Goal: Use online tool/utility: Utilize a website feature to perform a specific function

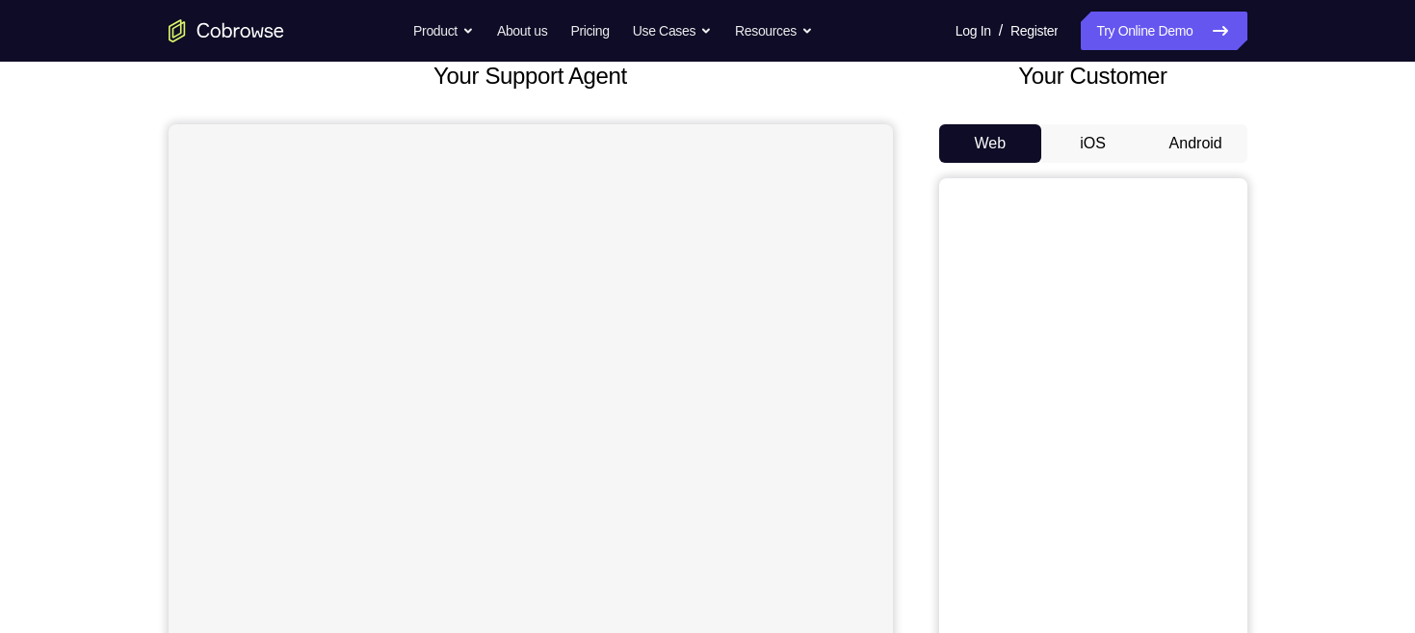
click at [1202, 132] on button "Android" at bounding box center [1196, 143] width 103 height 39
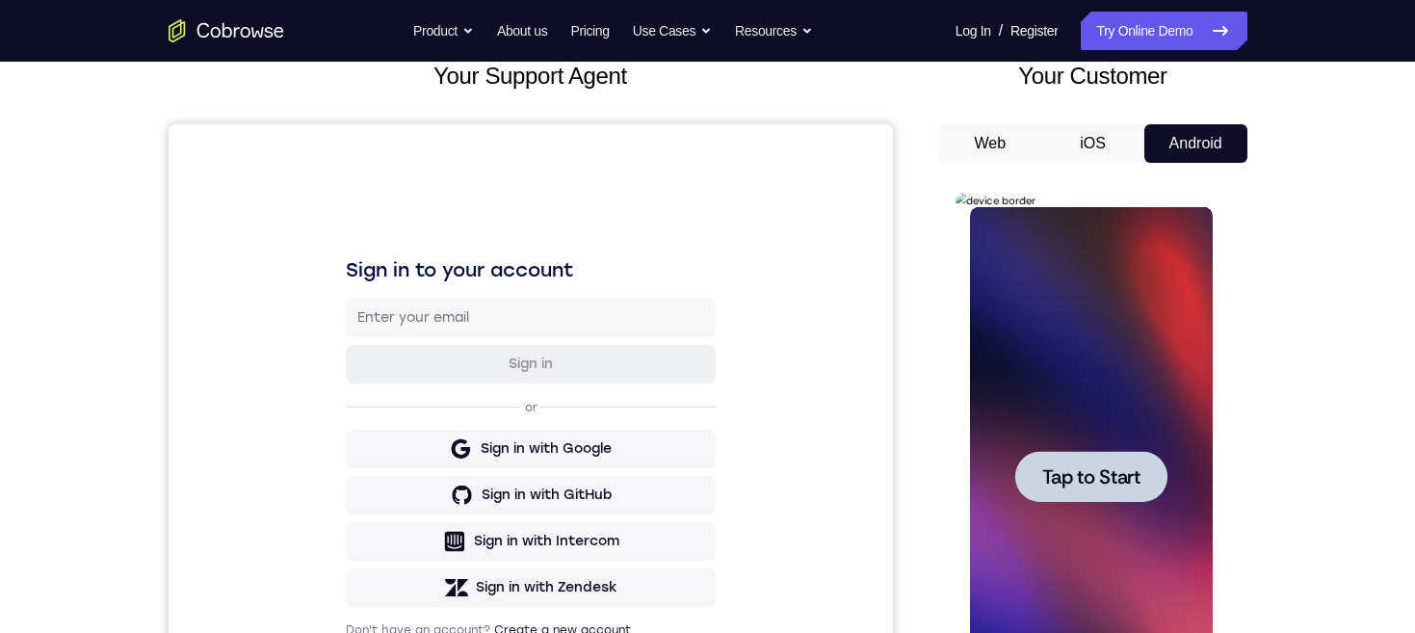
scroll to position [229, 0]
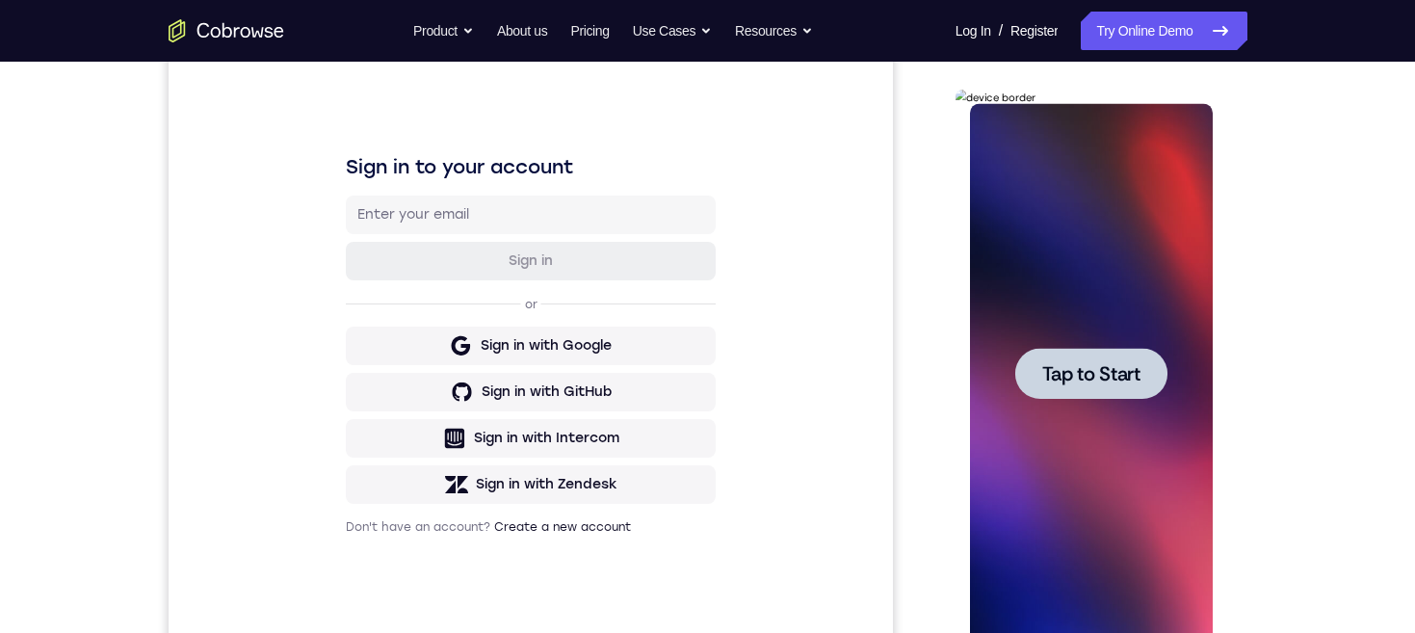
click at [1134, 373] on span "Tap to Start" at bounding box center [1092, 373] width 98 height 19
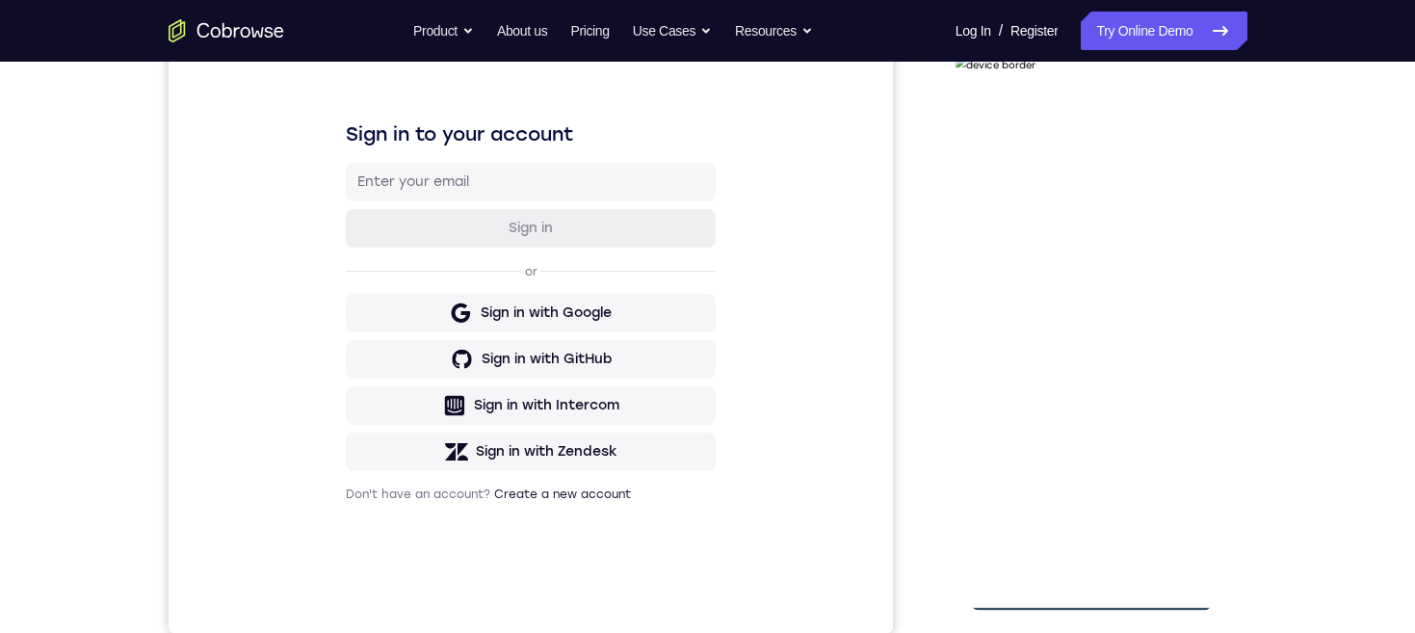
click at [1102, 595] on div at bounding box center [1091, 341] width 243 height 540
click at [1178, 509] on div at bounding box center [1091, 341] width 243 height 540
click at [1077, 156] on div at bounding box center [1091, 341] width 243 height 540
click at [1169, 337] on div at bounding box center [1091, 341] width 243 height 540
click at [1070, 568] on div at bounding box center [1091, 341] width 243 height 540
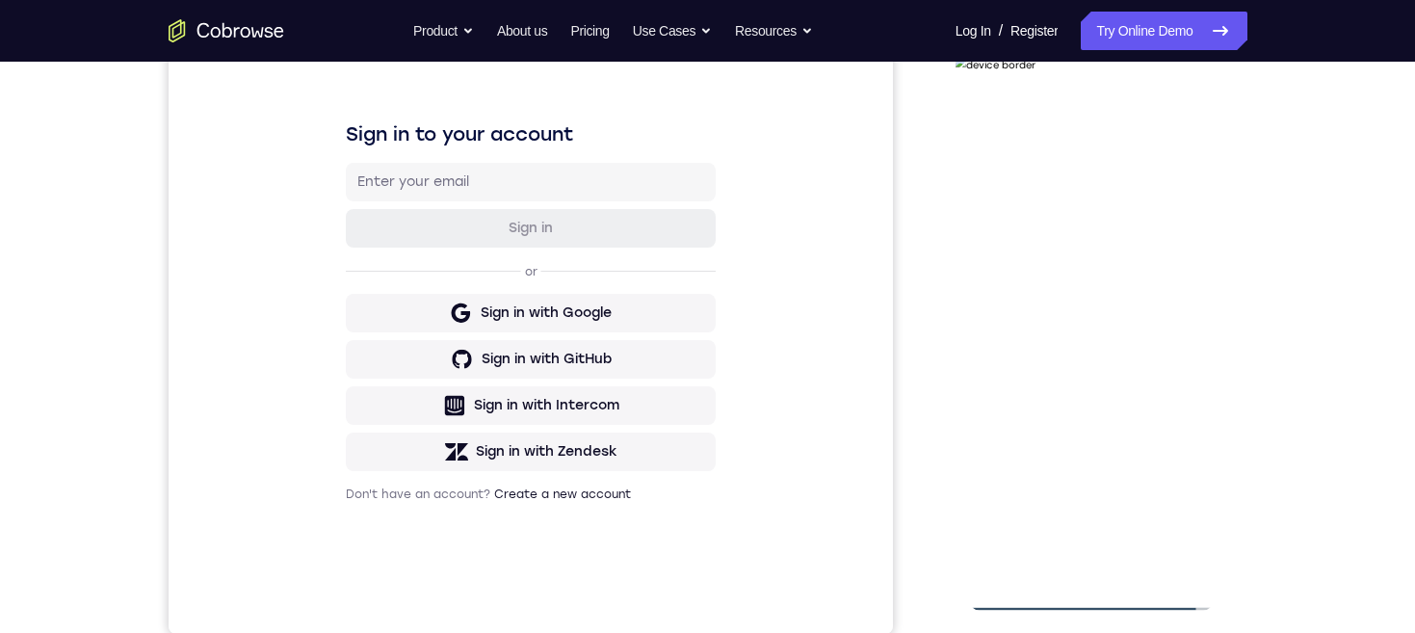
click at [1131, 325] on div at bounding box center [1091, 341] width 243 height 540
click at [1091, 296] on div at bounding box center [1091, 341] width 243 height 540
click at [1141, 348] on div at bounding box center [1091, 341] width 243 height 540
click at [1153, 406] on div at bounding box center [1091, 341] width 243 height 540
click at [1192, 367] on div at bounding box center [1091, 341] width 243 height 540
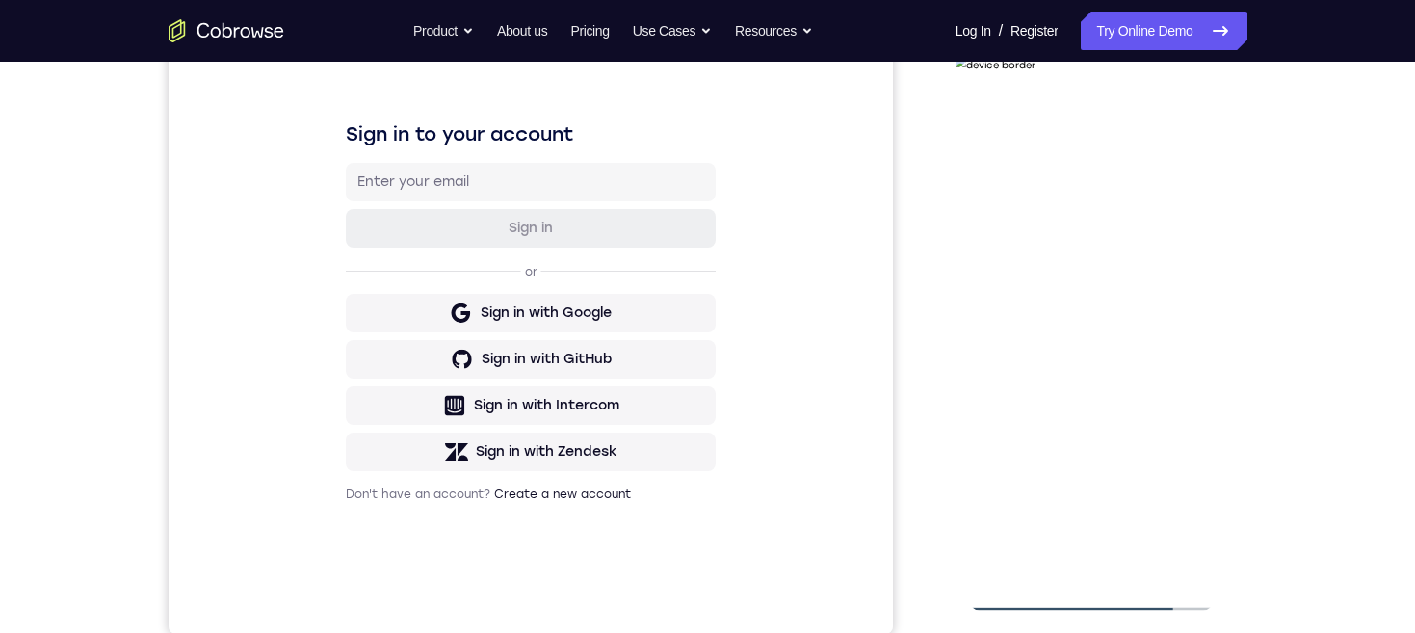
click at [1182, 296] on div at bounding box center [1091, 341] width 243 height 540
click at [1166, 340] on div at bounding box center [1091, 341] width 243 height 540
click at [1145, 406] on div at bounding box center [1091, 341] width 243 height 540
click at [1164, 396] on div at bounding box center [1091, 340] width 243 height 540
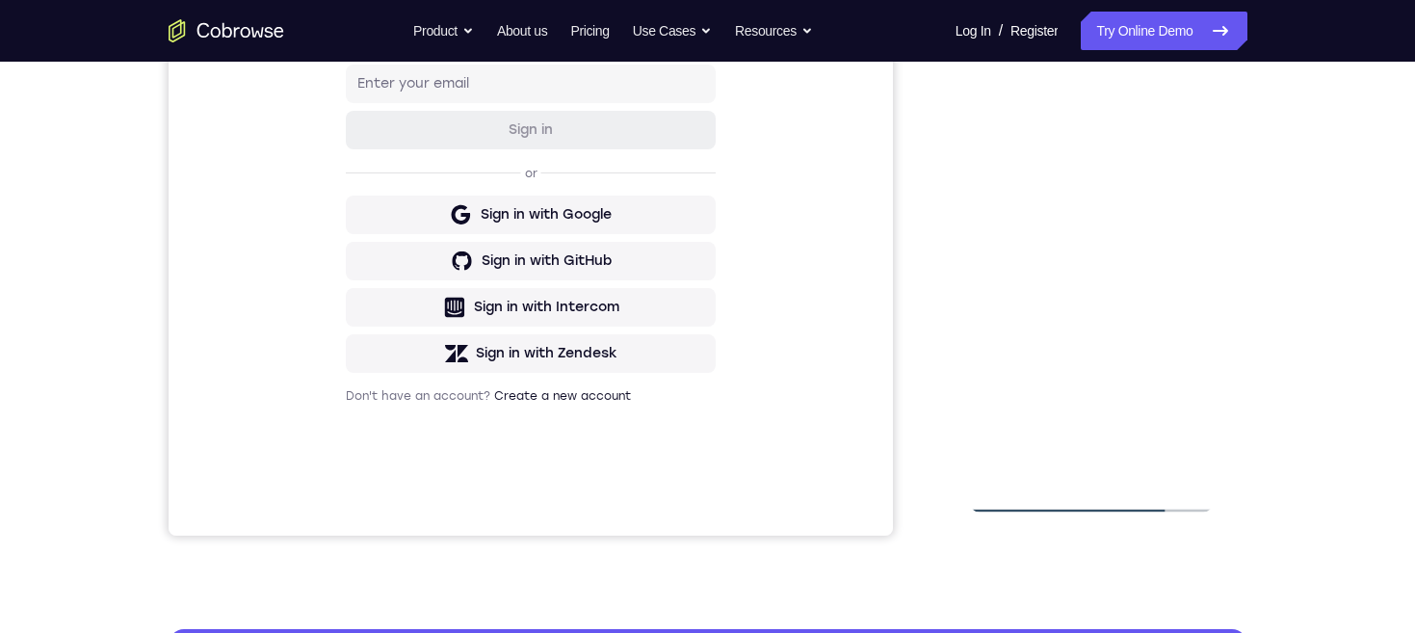
scroll to position [359, 0]
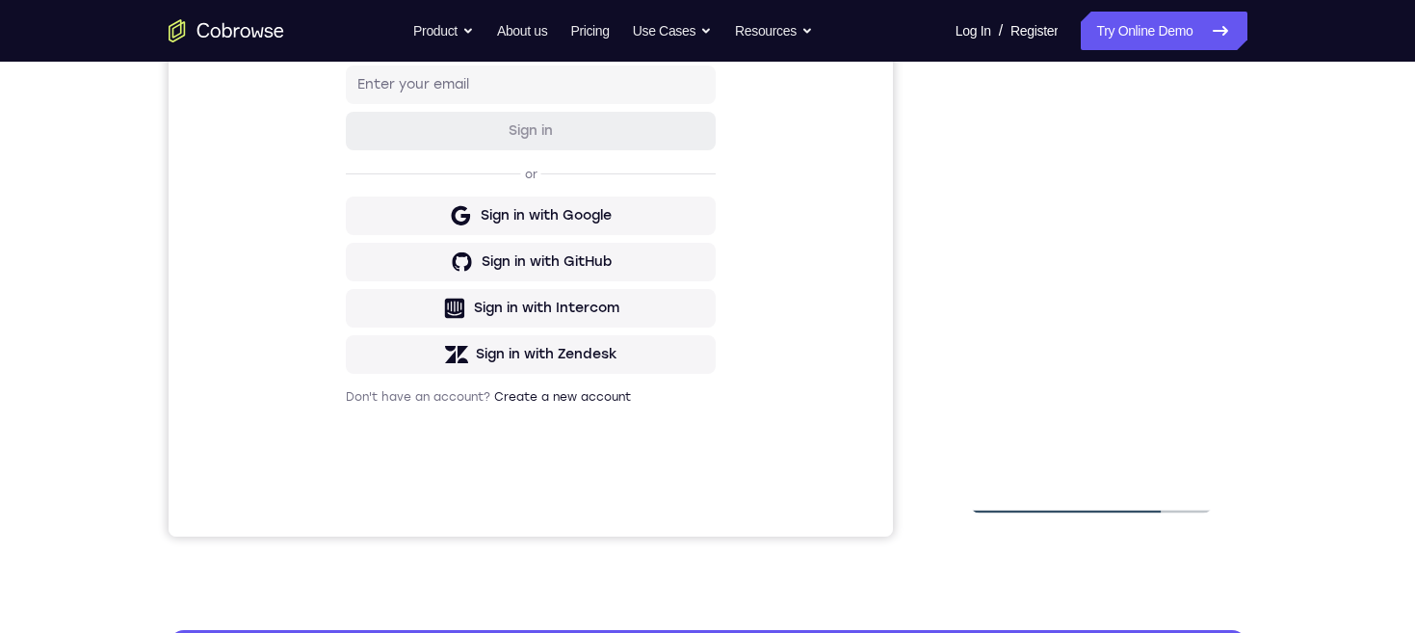
click at [1154, 288] on div at bounding box center [1091, 244] width 243 height 540
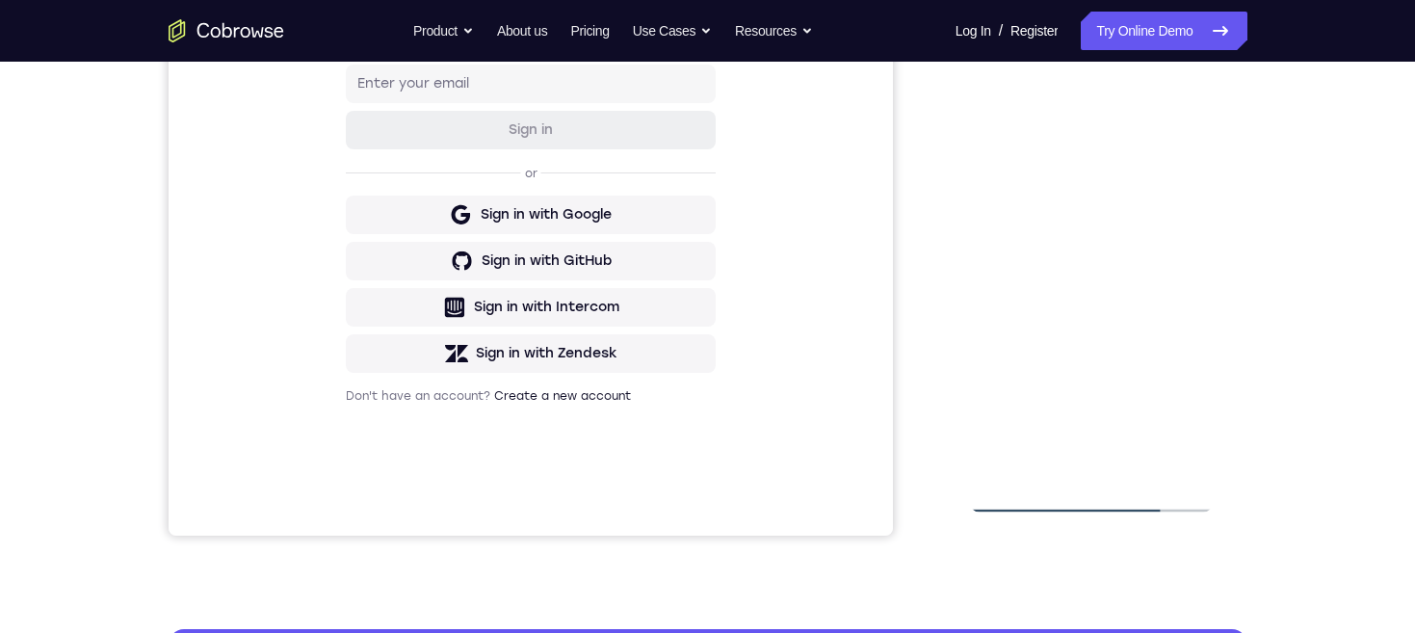
scroll to position [358, 0]
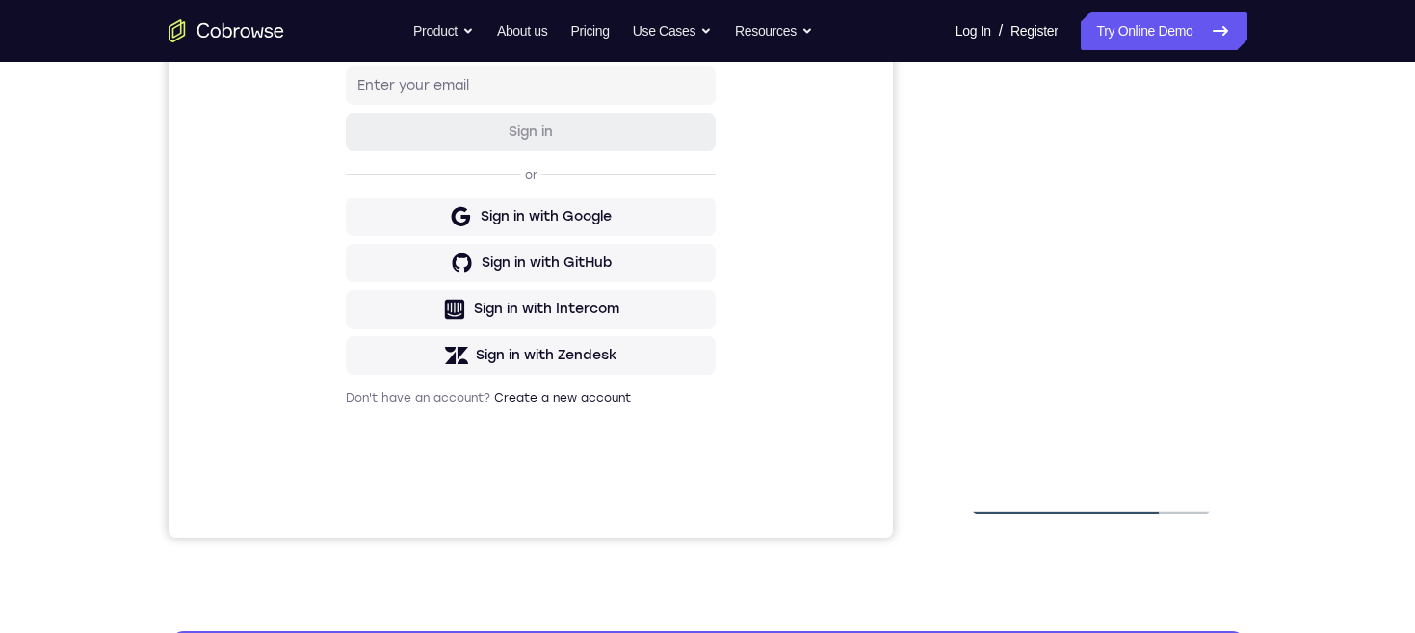
click at [1160, 282] on div at bounding box center [1091, 245] width 243 height 540
click at [1203, 447] on div at bounding box center [1091, 245] width 243 height 540
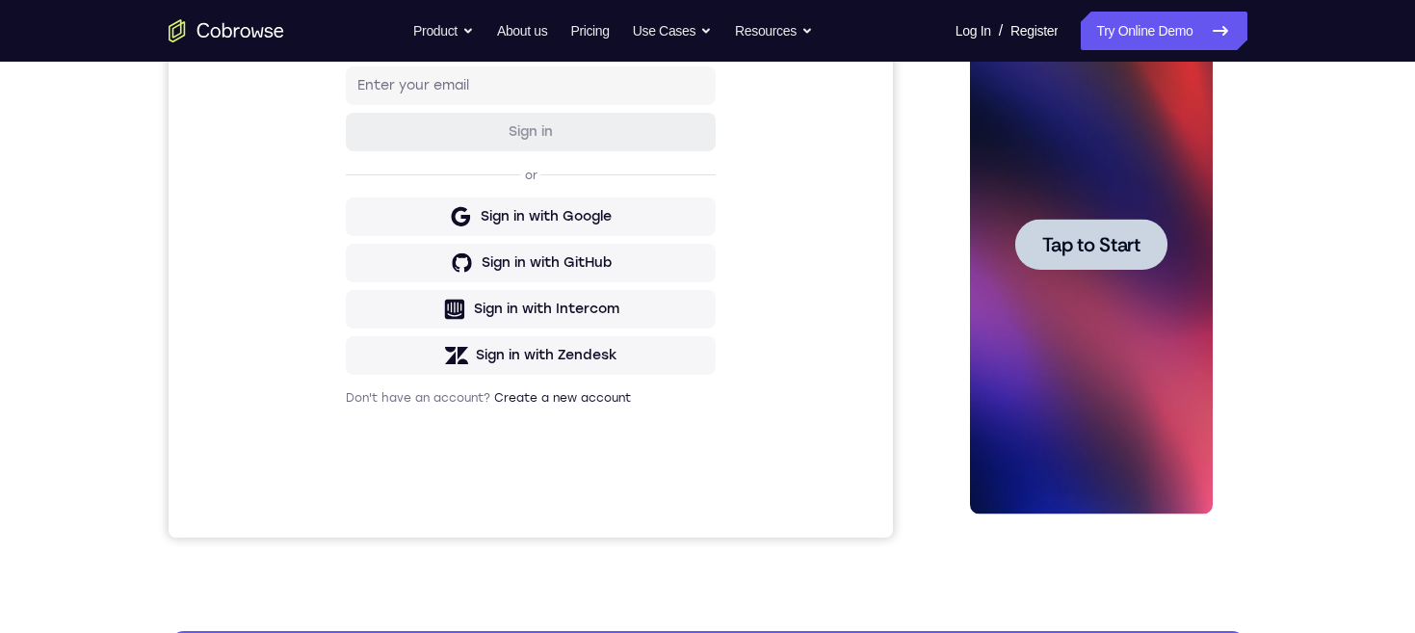
click at [1130, 246] on span "Tap to Start" at bounding box center [1092, 244] width 98 height 19
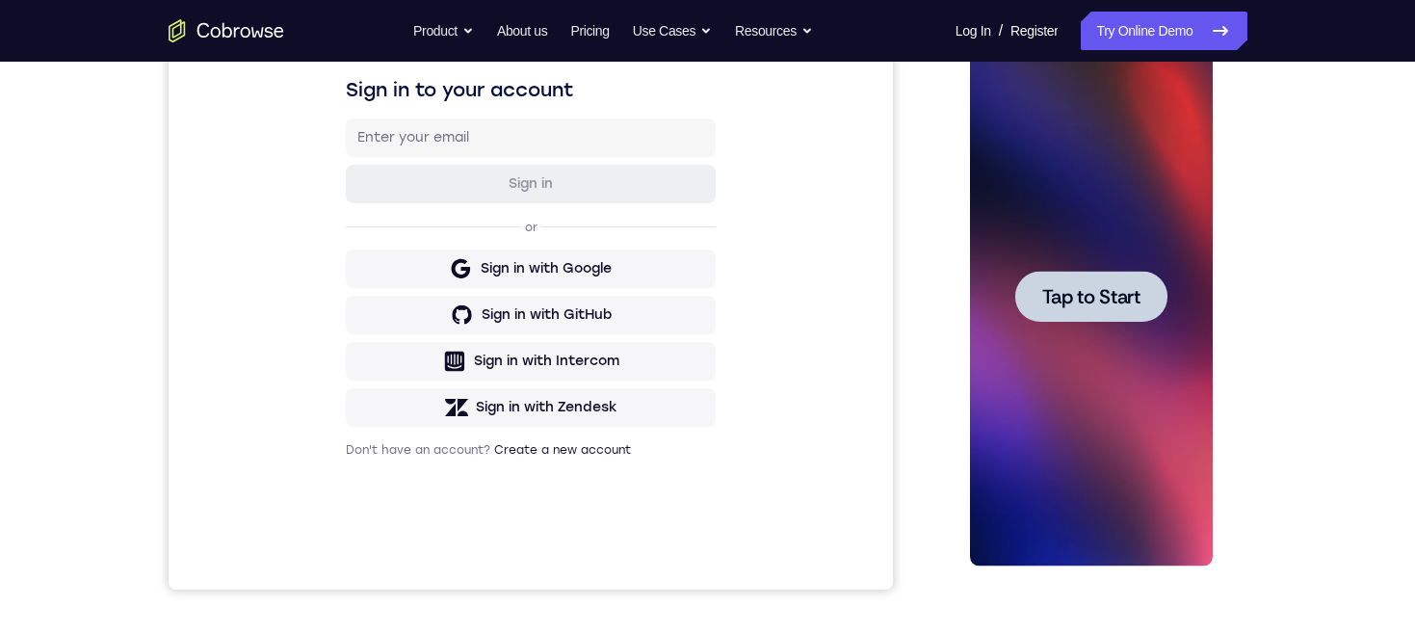
scroll to position [304, 0]
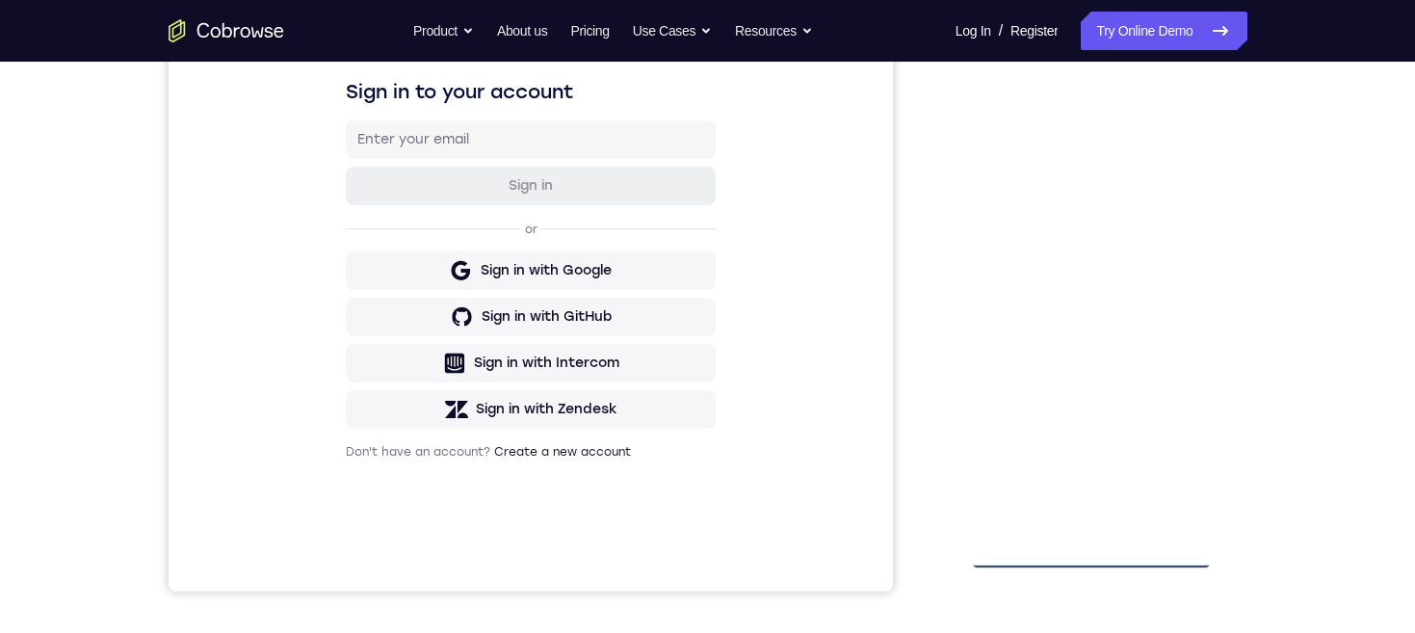
click at [1093, 552] on div at bounding box center [1091, 299] width 243 height 540
click at [1176, 472] on div at bounding box center [1091, 299] width 243 height 540
click at [1111, 117] on div at bounding box center [1091, 299] width 243 height 540
click at [1164, 297] on div at bounding box center [1091, 299] width 243 height 540
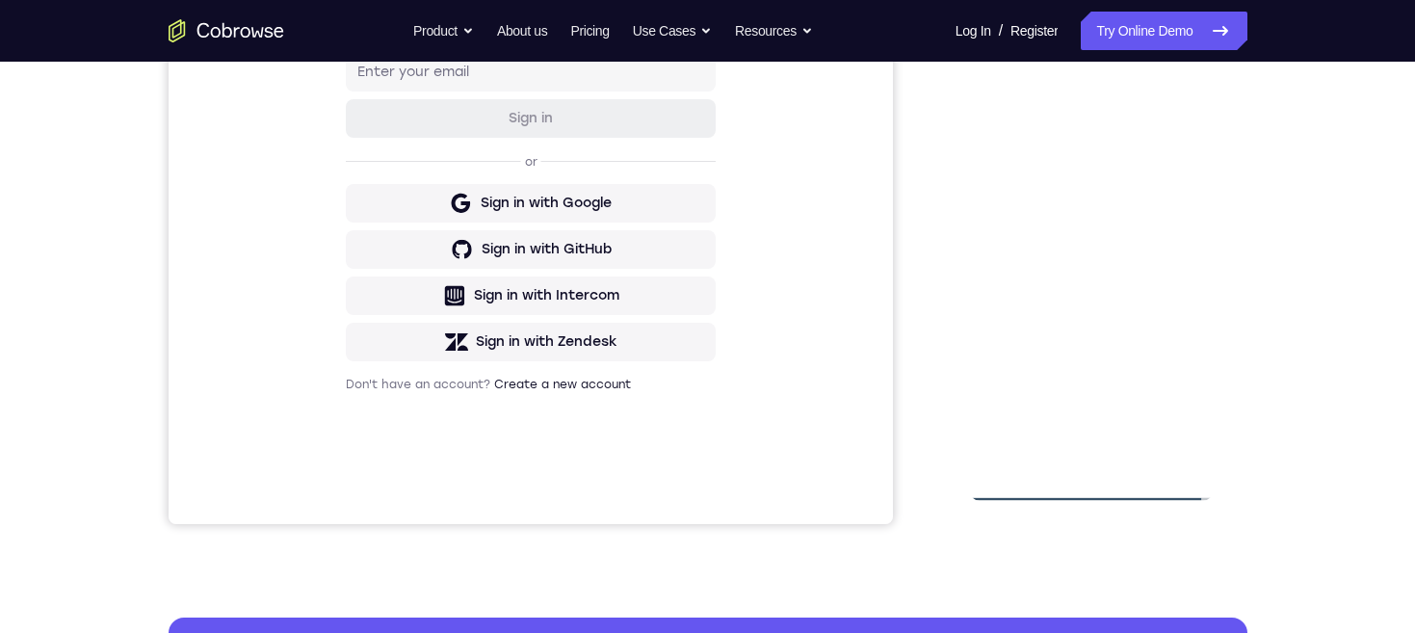
click at [1068, 453] on div at bounding box center [1091, 231] width 243 height 540
click at [1141, 214] on div at bounding box center [1091, 231] width 243 height 540
click at [1092, 198] on div at bounding box center [1091, 231] width 243 height 540
click at [1141, 230] on div at bounding box center [1091, 231] width 243 height 540
click at [1135, 307] on div at bounding box center [1091, 231] width 243 height 540
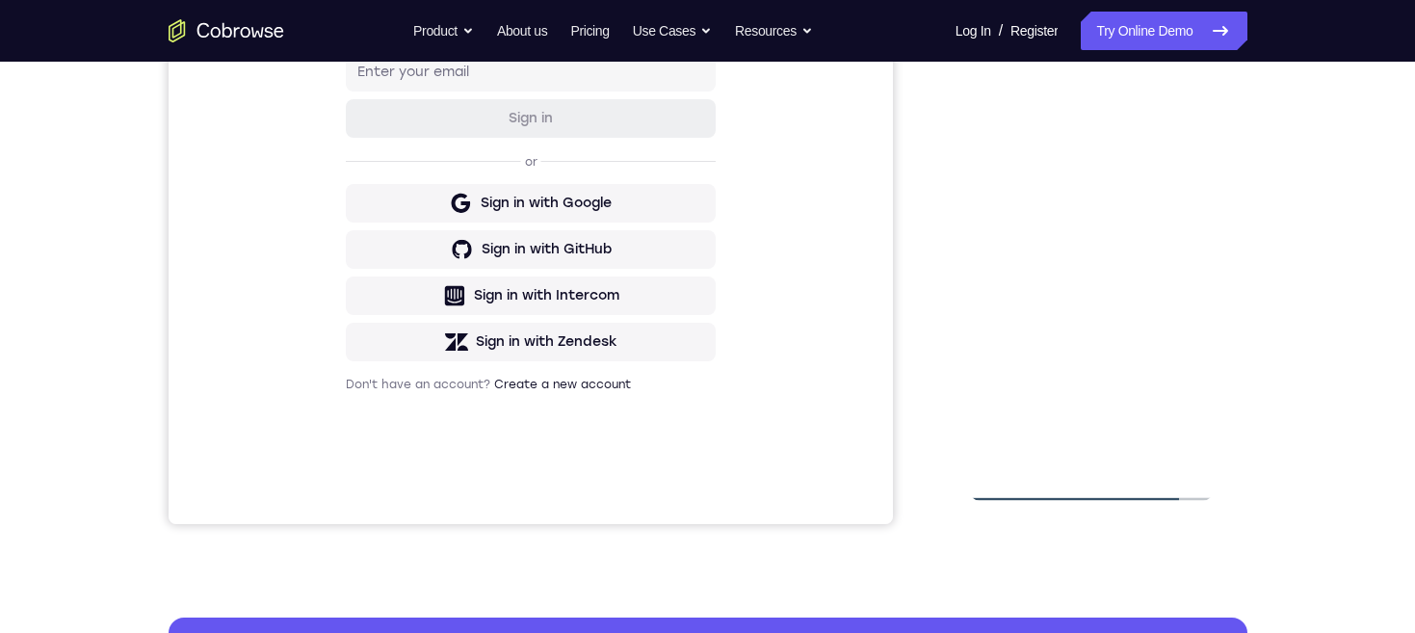
click at [1148, 288] on div at bounding box center [1091, 231] width 243 height 540
click at [1154, 270] on div at bounding box center [1091, 231] width 243 height 540
click at [1139, 447] on div at bounding box center [1091, 231] width 243 height 540
click at [1139, 302] on div at bounding box center [1091, 231] width 243 height 540
click at [1130, 260] on div at bounding box center [1091, 231] width 243 height 540
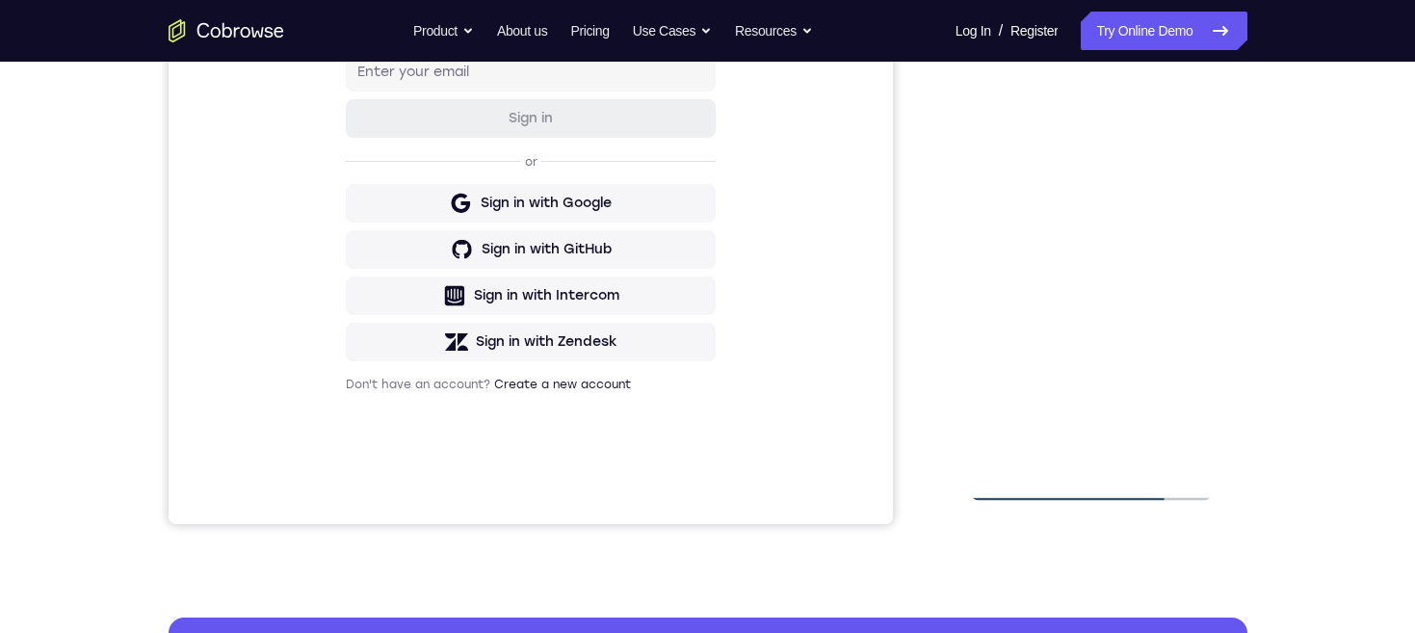
click at [1112, 175] on div at bounding box center [1091, 231] width 243 height 540
click at [1062, 450] on div at bounding box center [1091, 231] width 243 height 540
click at [1176, 276] on div at bounding box center [1091, 231] width 243 height 540
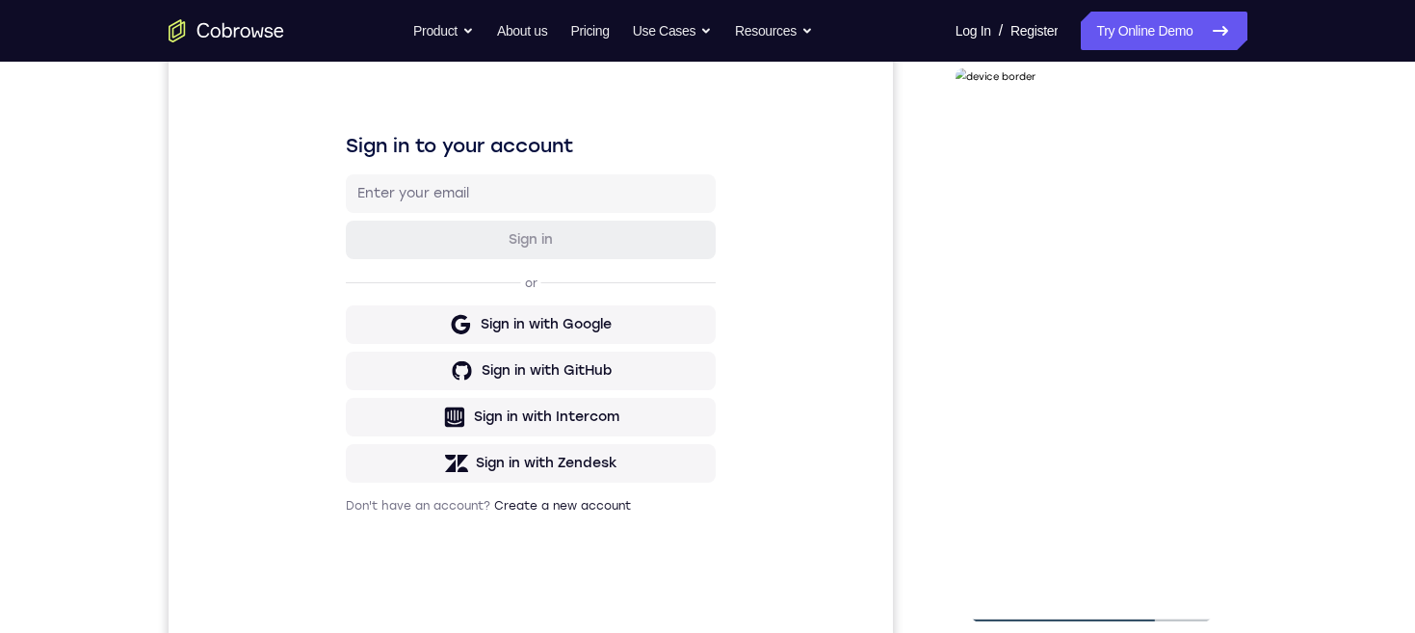
click at [980, 162] on div at bounding box center [1091, 353] width 243 height 540
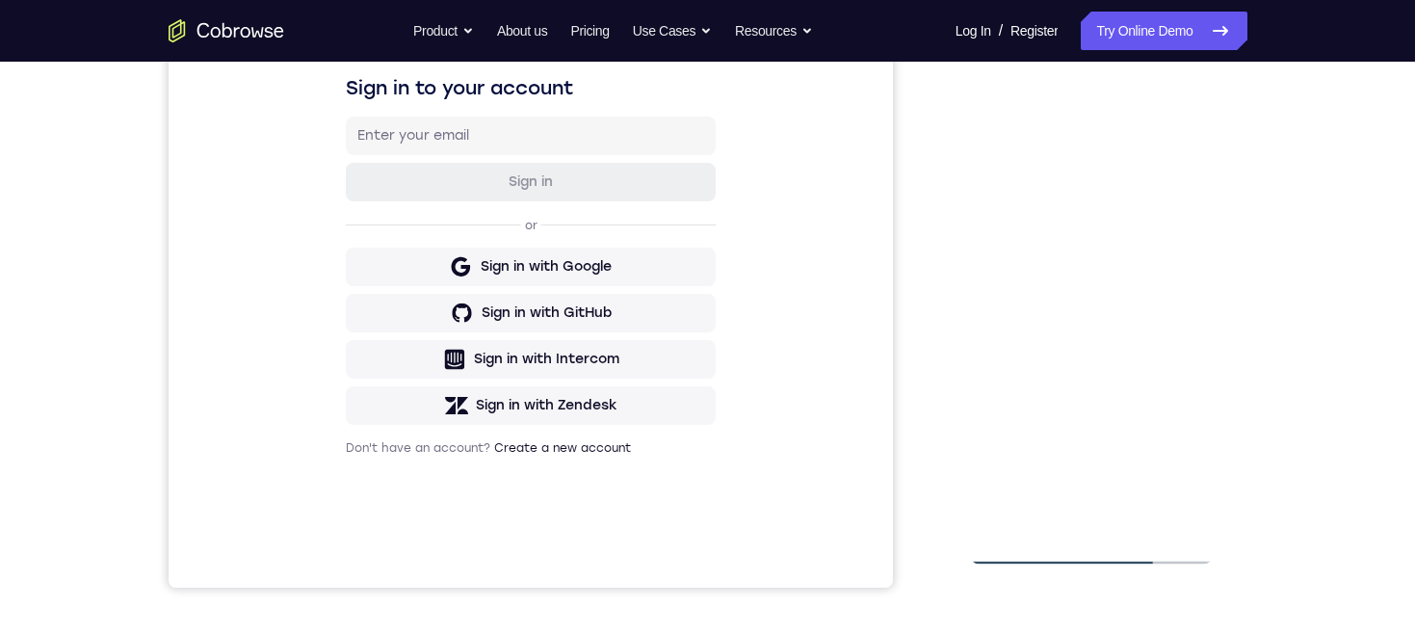
scroll to position [275, 0]
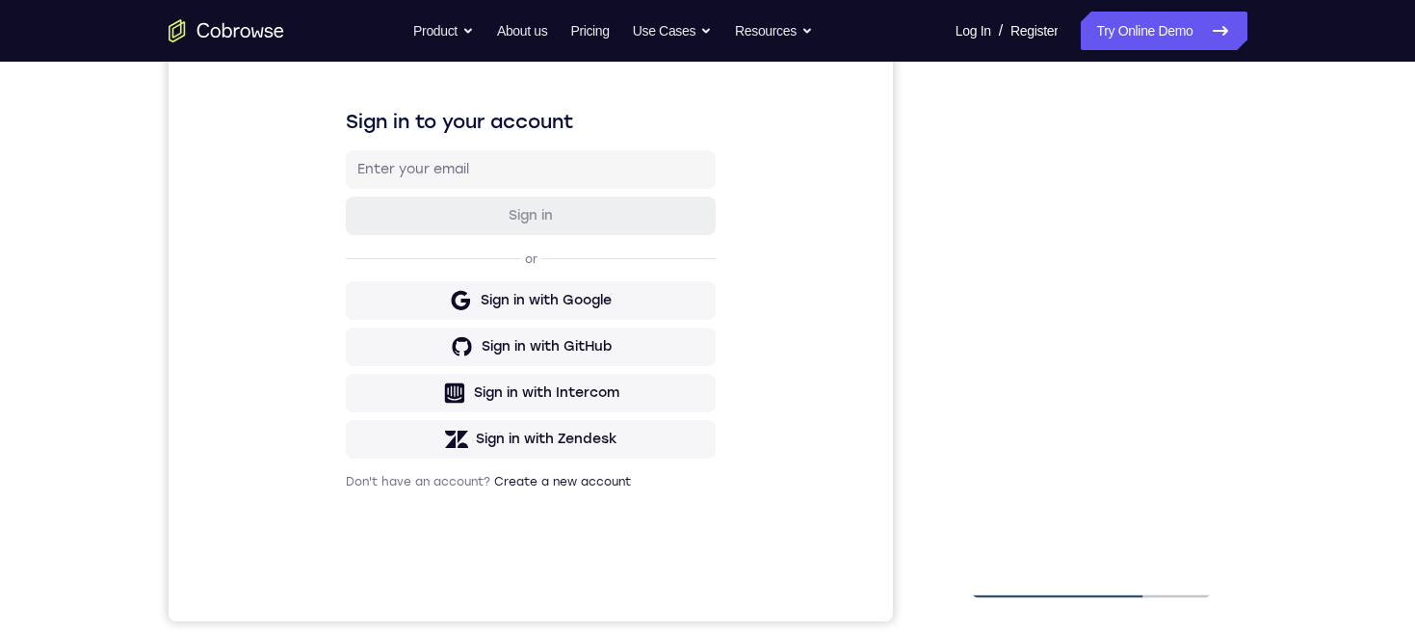
click at [993, 133] on div at bounding box center [1091, 329] width 243 height 540
click at [1054, 183] on div at bounding box center [1091, 329] width 243 height 540
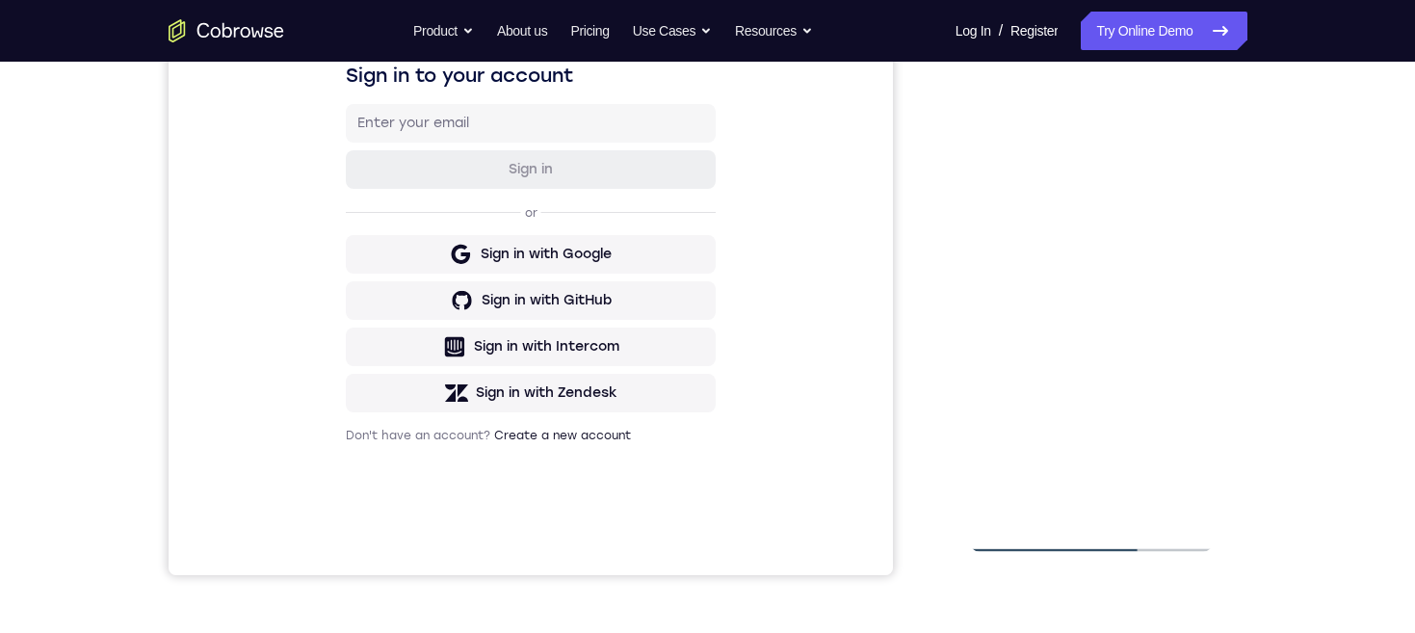
click at [1187, 504] on div at bounding box center [1091, 283] width 243 height 540
click at [1178, 330] on div at bounding box center [1091, 283] width 243 height 540
click at [1170, 296] on div at bounding box center [1091, 283] width 243 height 540
click at [1186, 493] on div at bounding box center [1091, 283] width 243 height 540
click at [1182, 372] on div at bounding box center [1091, 283] width 243 height 540
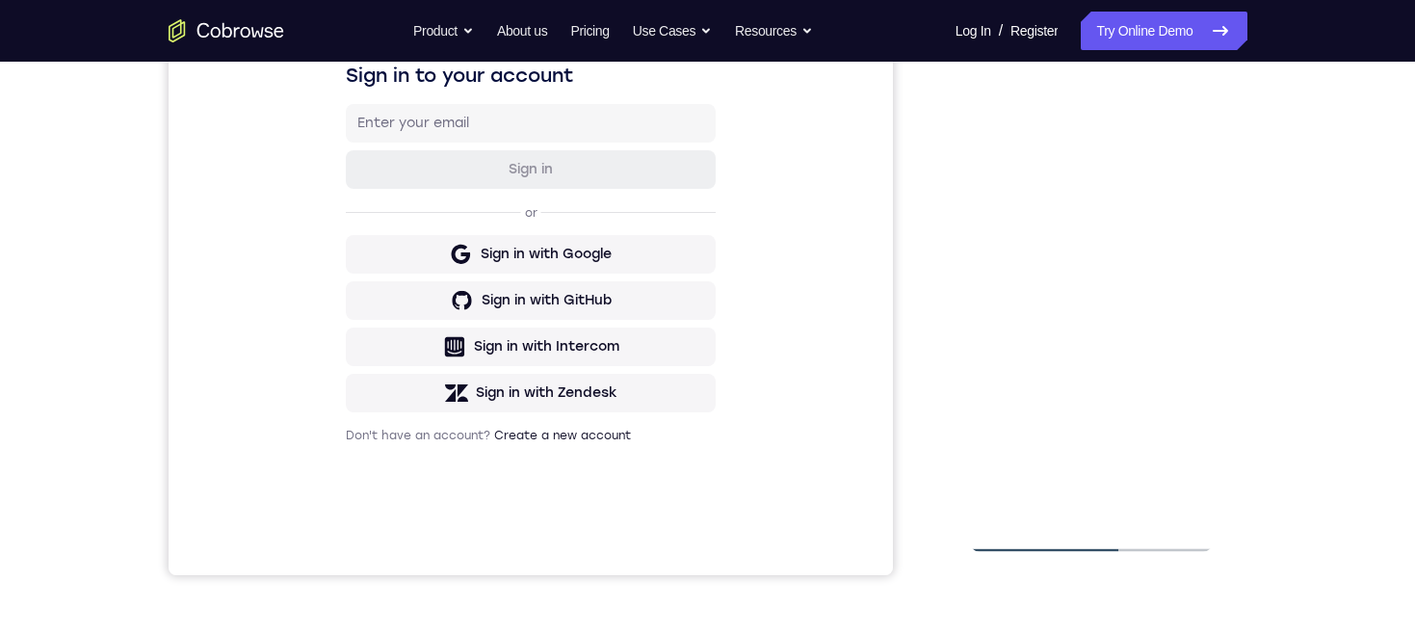
click at [1170, 352] on div at bounding box center [1091, 283] width 243 height 540
click at [1176, 333] on div at bounding box center [1091, 283] width 243 height 540
click at [1192, 344] on div at bounding box center [1091, 283] width 243 height 540
click at [1176, 327] on div at bounding box center [1091, 283] width 243 height 540
click at [1179, 357] on div at bounding box center [1091, 283] width 243 height 540
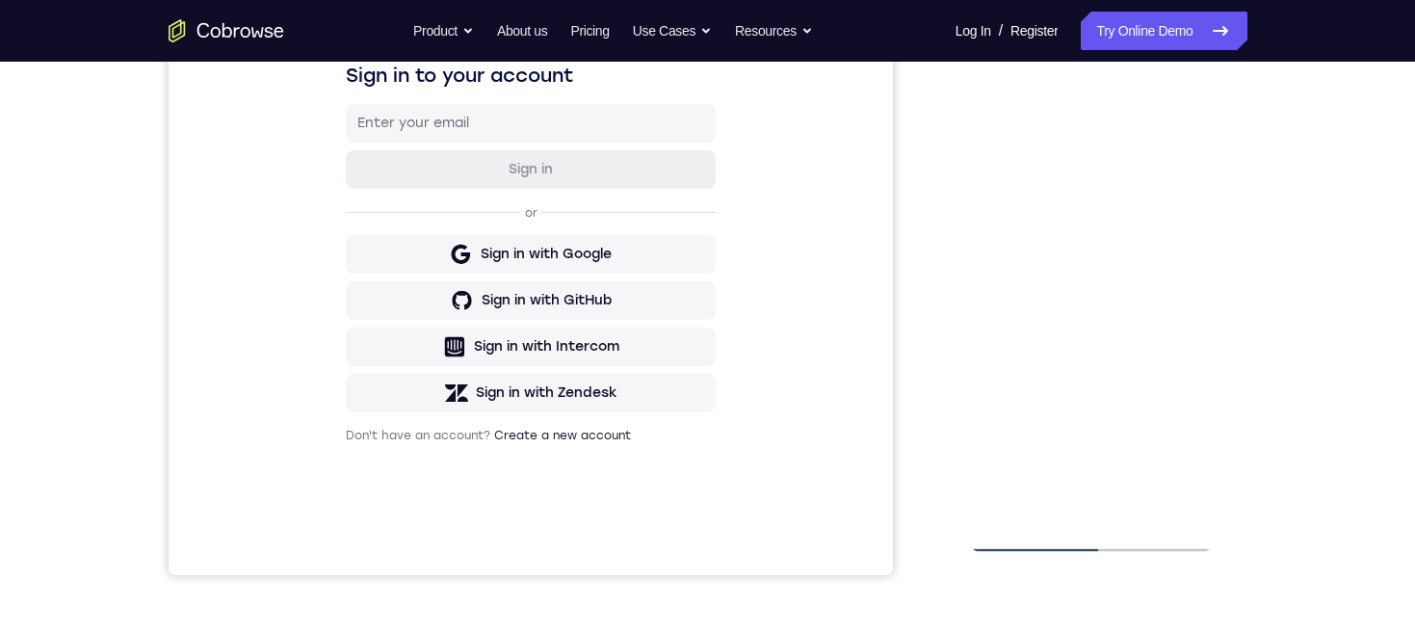
click at [1190, 310] on div at bounding box center [1091, 283] width 243 height 540
click at [1157, 504] on div at bounding box center [1091, 283] width 243 height 540
click at [1173, 290] on div at bounding box center [1091, 283] width 243 height 540
click at [1171, 338] on div at bounding box center [1091, 283] width 243 height 540
click at [1165, 356] on div at bounding box center [1091, 283] width 243 height 540
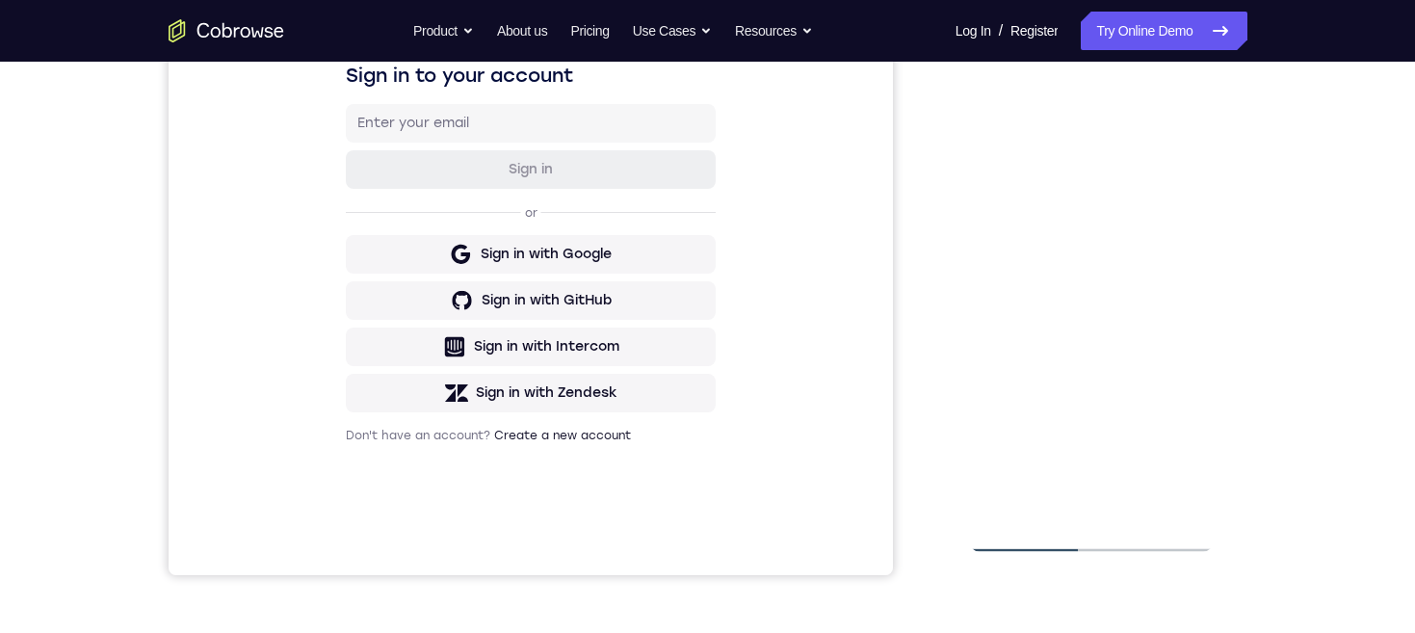
click at [1166, 449] on div at bounding box center [1091, 283] width 243 height 540
click at [1174, 330] on div at bounding box center [1091, 283] width 243 height 540
click at [1176, 365] on div at bounding box center [1091, 283] width 243 height 540
click at [1176, 386] on div at bounding box center [1091, 283] width 243 height 540
click at [1175, 349] on div at bounding box center [1091, 283] width 243 height 540
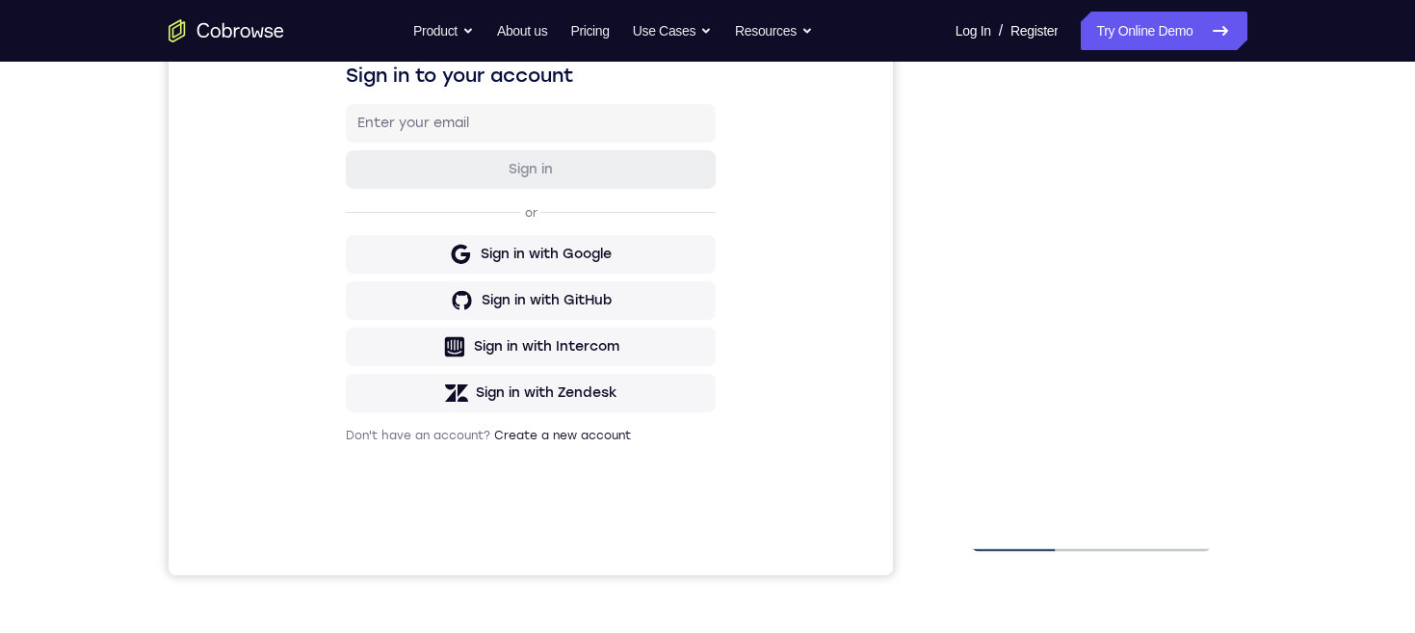
click at [1163, 496] on div at bounding box center [1091, 283] width 243 height 540
click at [1051, 99] on div at bounding box center [1091, 283] width 243 height 540
click at [986, 85] on div at bounding box center [1091, 283] width 243 height 540
click at [1035, 96] on div at bounding box center [1091, 283] width 243 height 540
click at [996, 93] on div at bounding box center [1091, 283] width 243 height 540
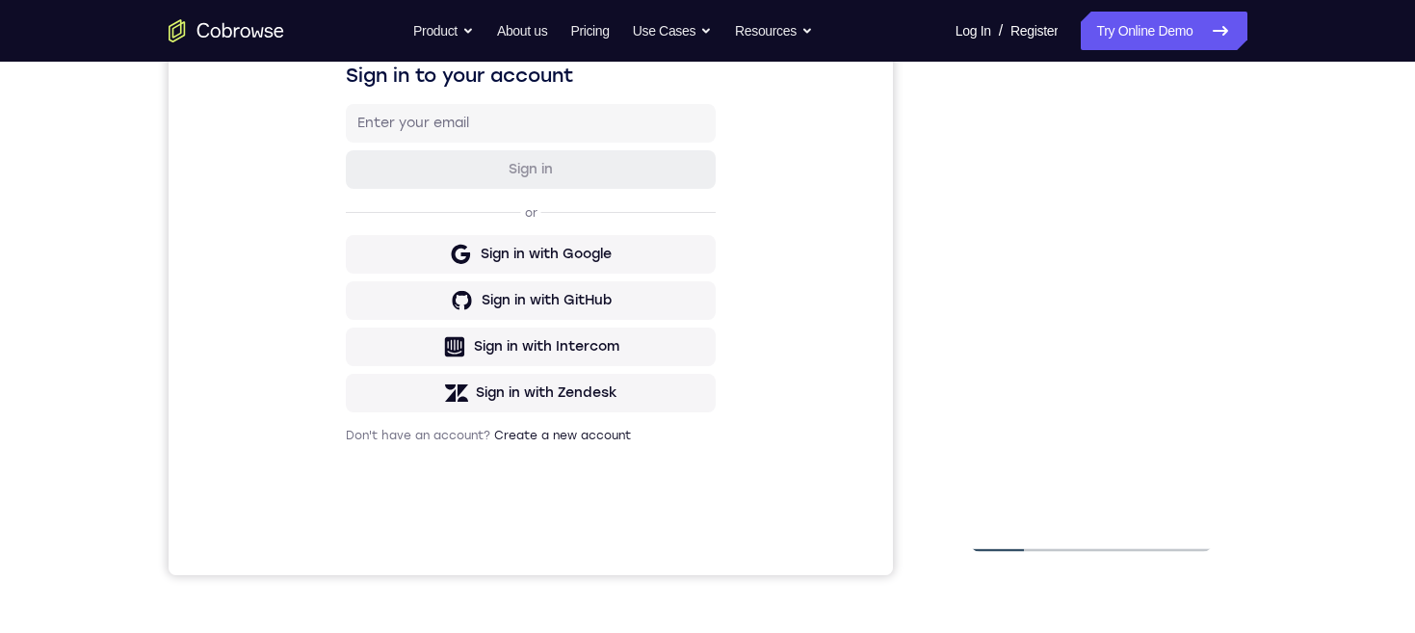
click at [1021, 429] on div at bounding box center [1091, 283] width 243 height 540
click at [1184, 320] on div at bounding box center [1091, 283] width 243 height 540
click at [1198, 366] on div at bounding box center [1091, 283] width 243 height 540
click at [1186, 370] on div at bounding box center [1091, 283] width 243 height 540
click at [1193, 489] on div at bounding box center [1091, 283] width 243 height 540
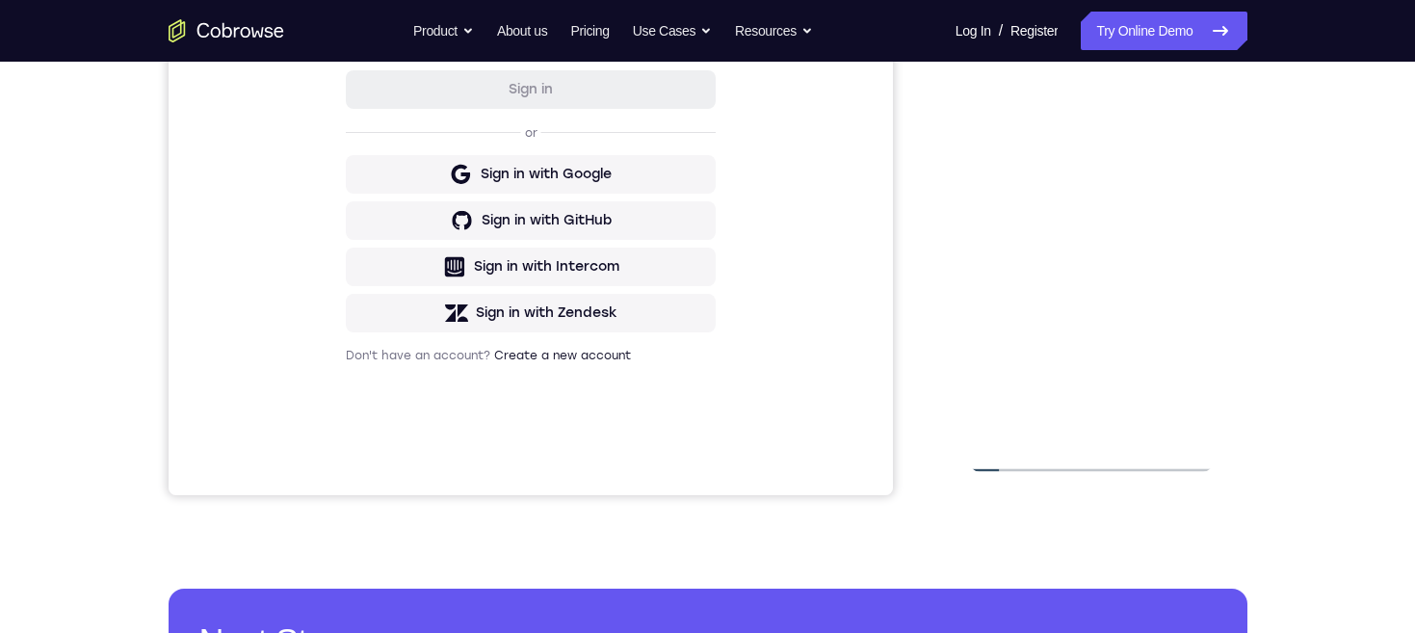
scroll to position [327, 0]
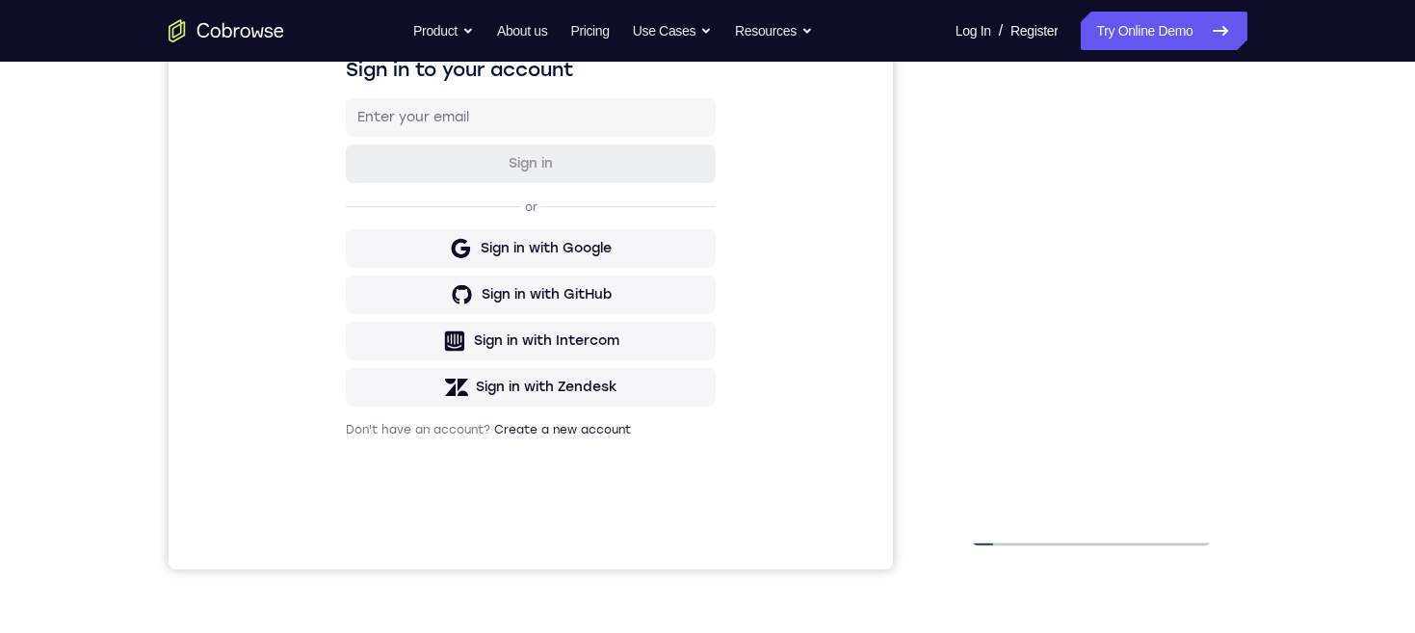
click at [1061, 131] on div at bounding box center [1091, 277] width 243 height 540
click at [1062, 129] on div at bounding box center [1091, 277] width 243 height 540
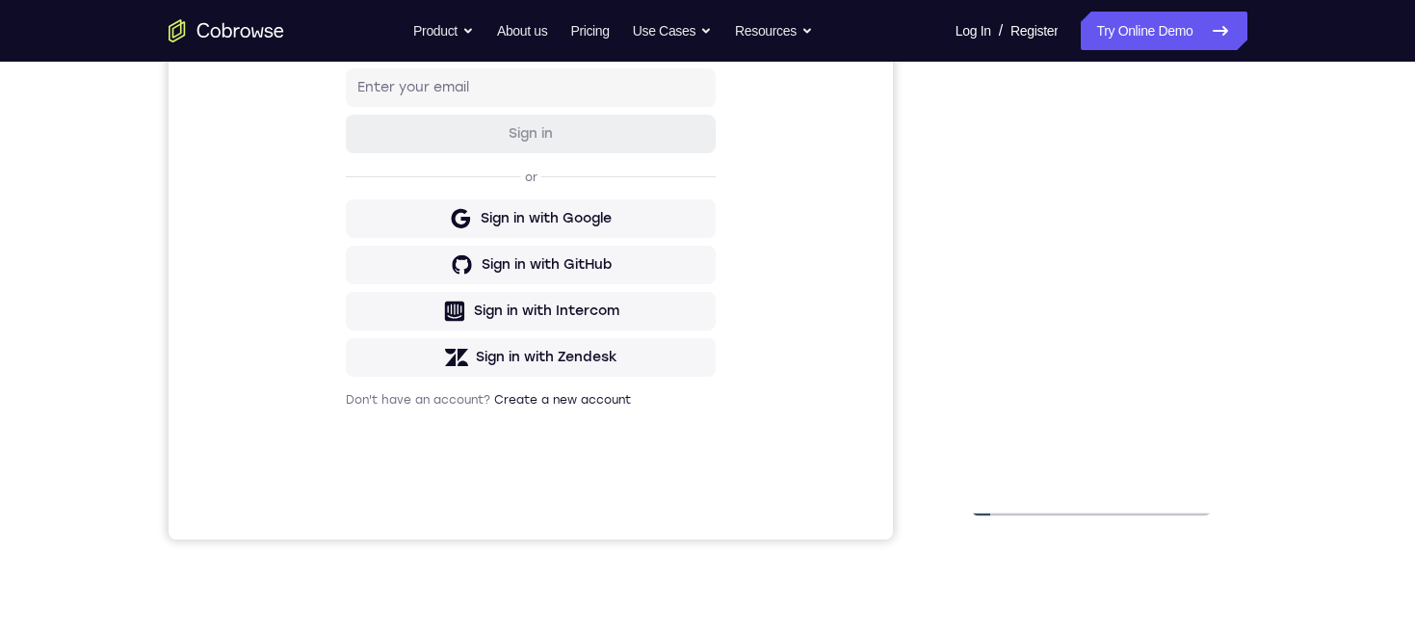
scroll to position [313, 0]
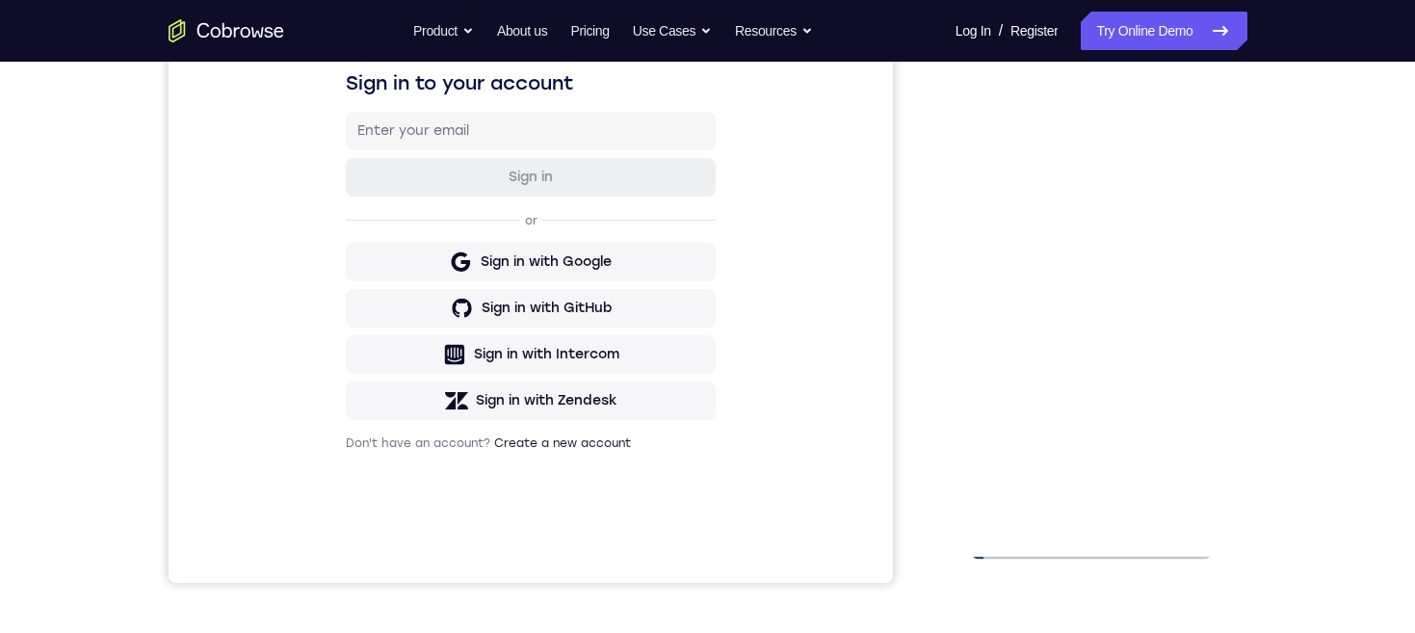
click at [1184, 310] on div at bounding box center [1091, 290] width 243 height 540
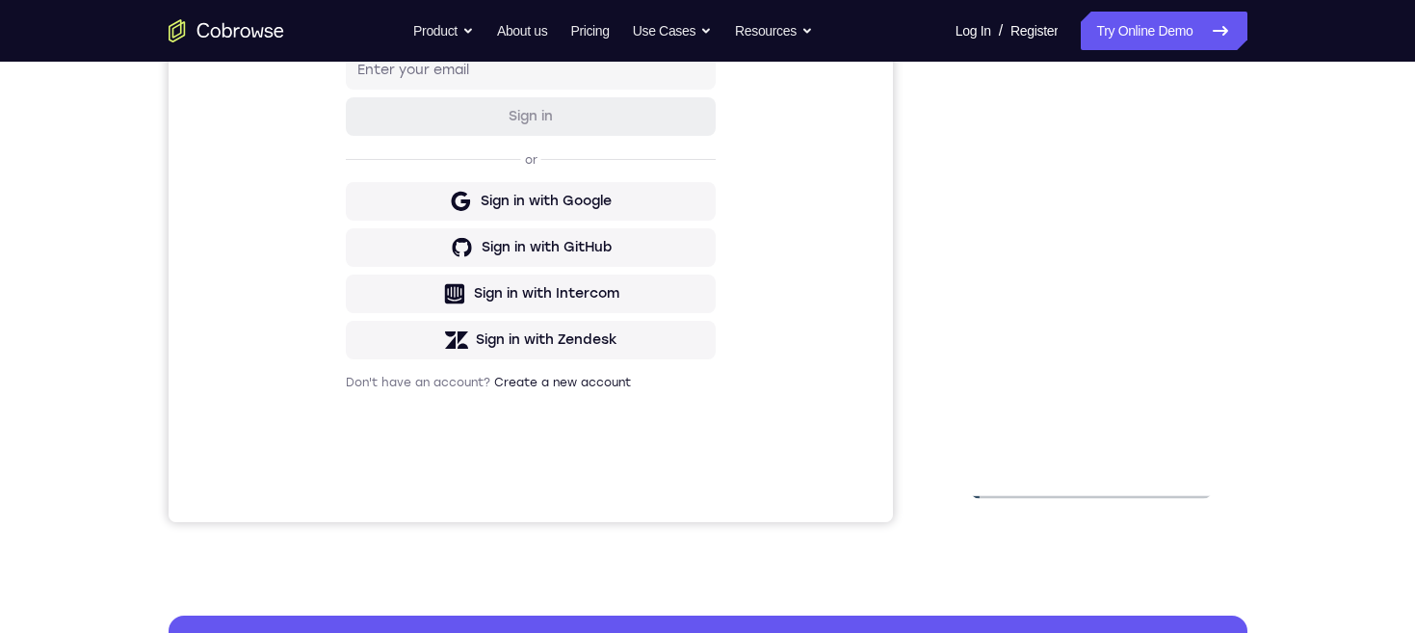
click at [1161, 443] on div at bounding box center [1091, 230] width 243 height 540
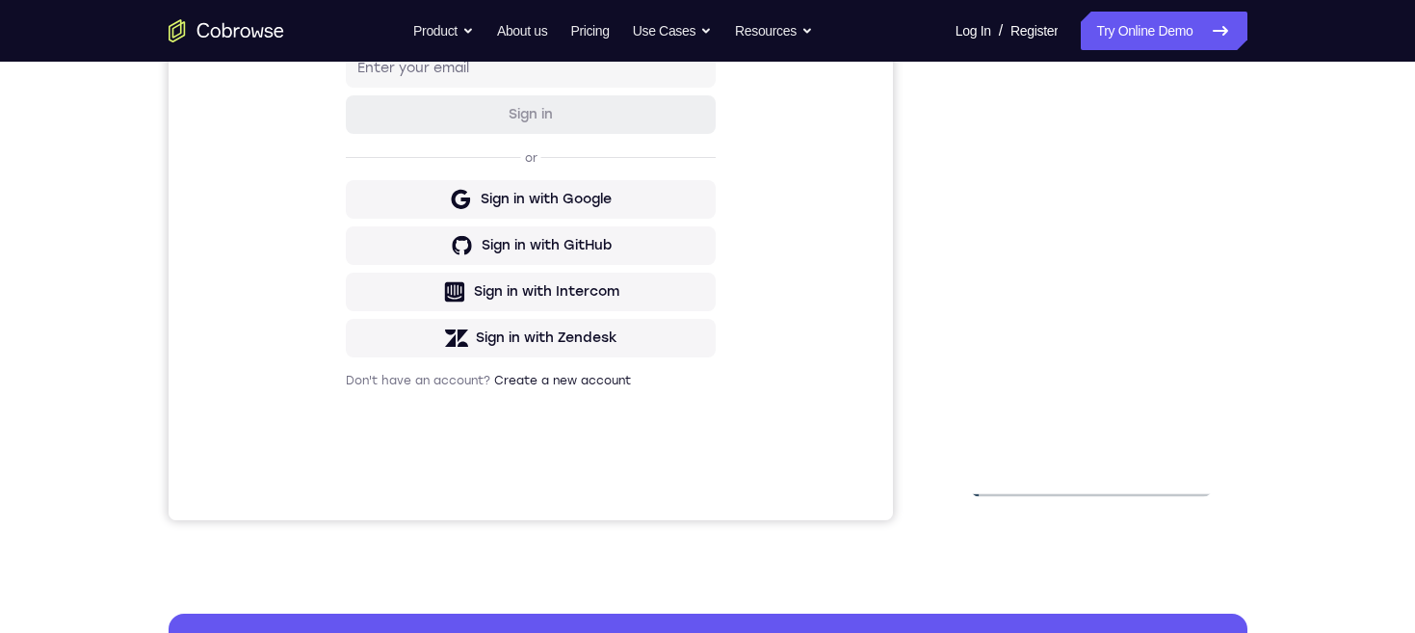
click at [1106, 443] on div at bounding box center [1091, 228] width 243 height 540
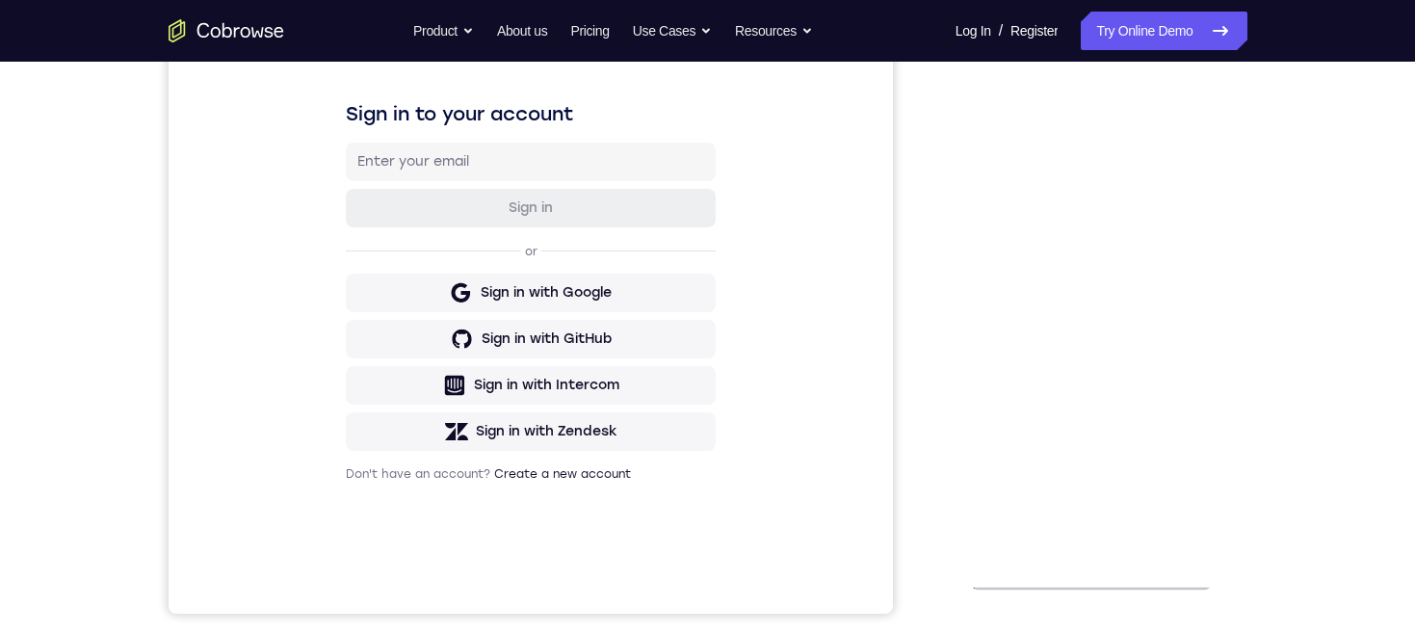
scroll to position [328, 0]
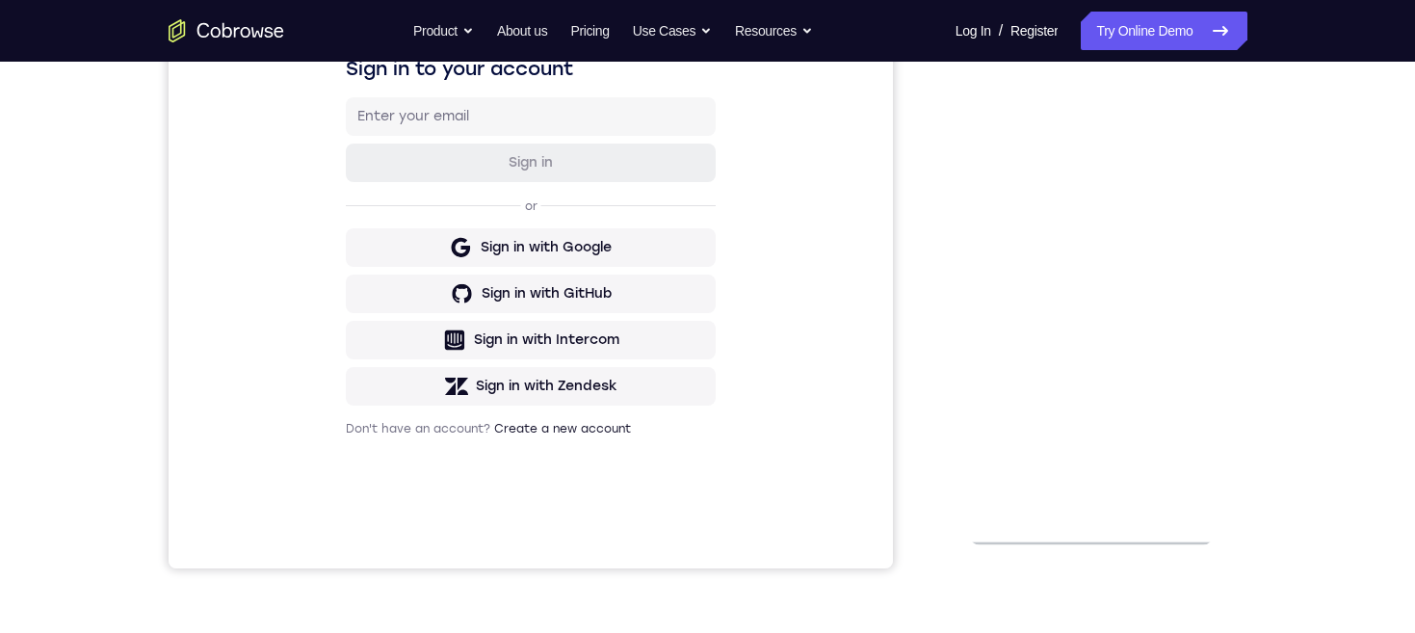
click at [982, 323] on div at bounding box center [1091, 276] width 243 height 540
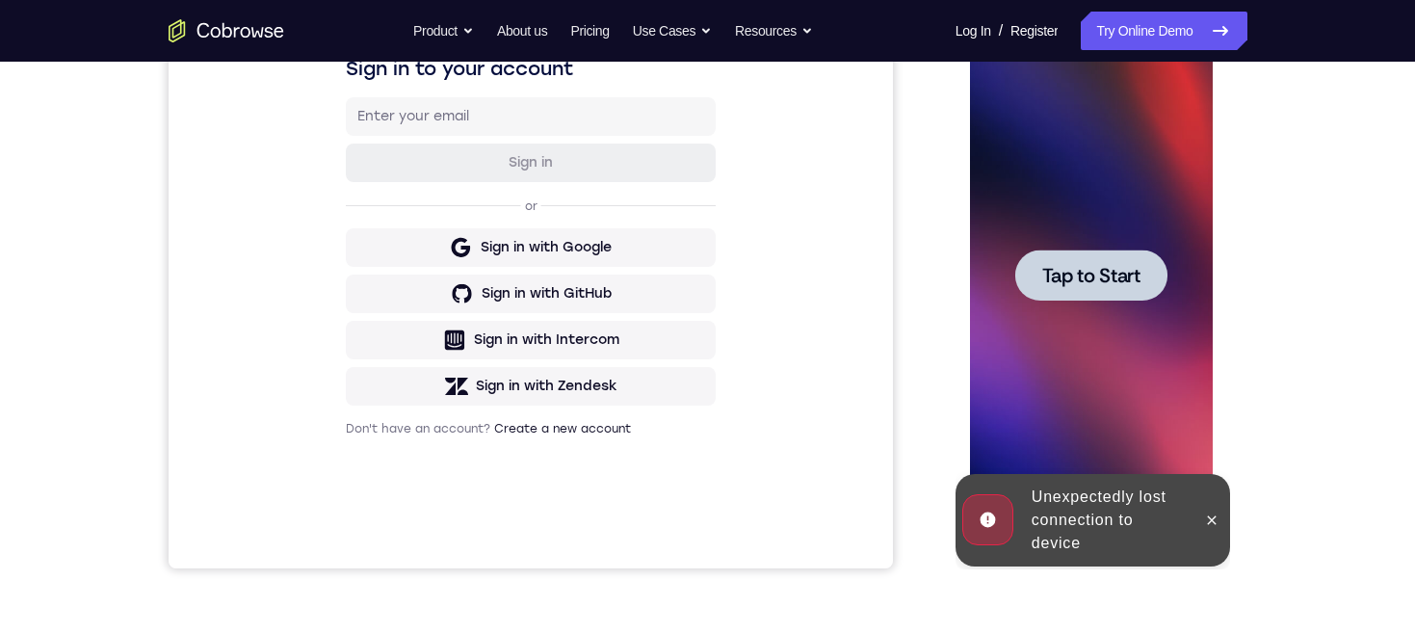
click at [1120, 277] on span "Tap to Start" at bounding box center [1092, 275] width 98 height 19
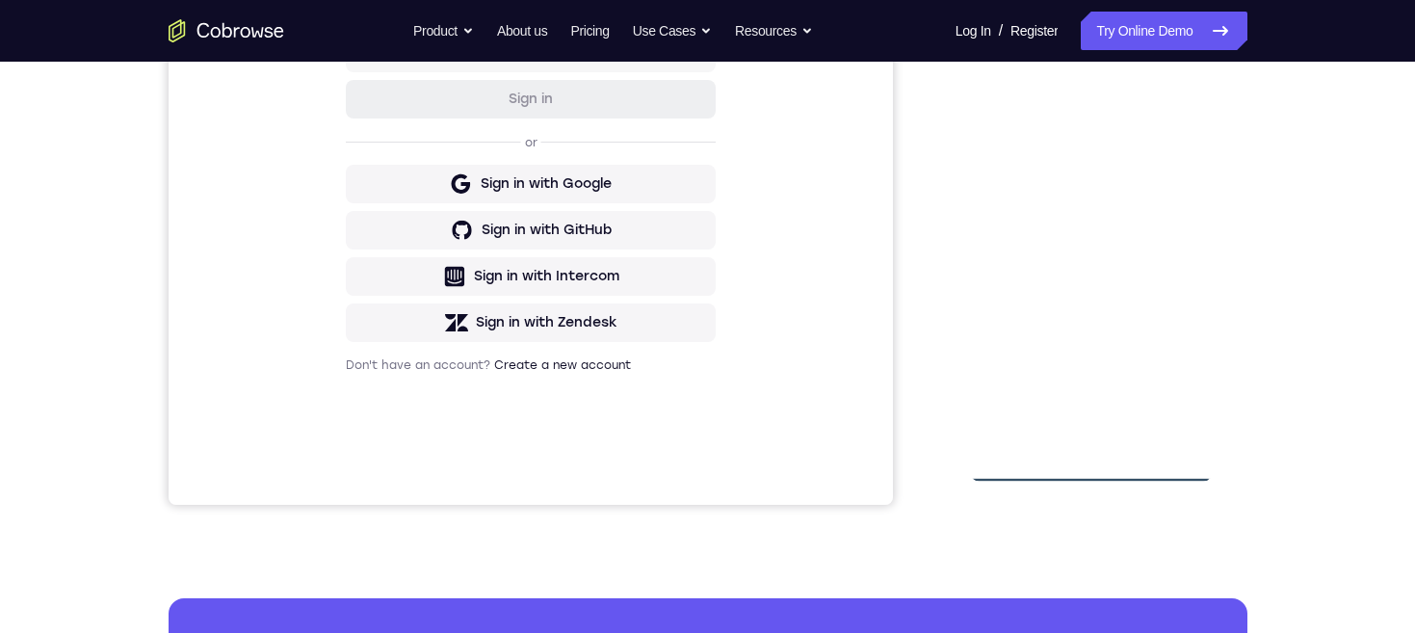
scroll to position [392, 0]
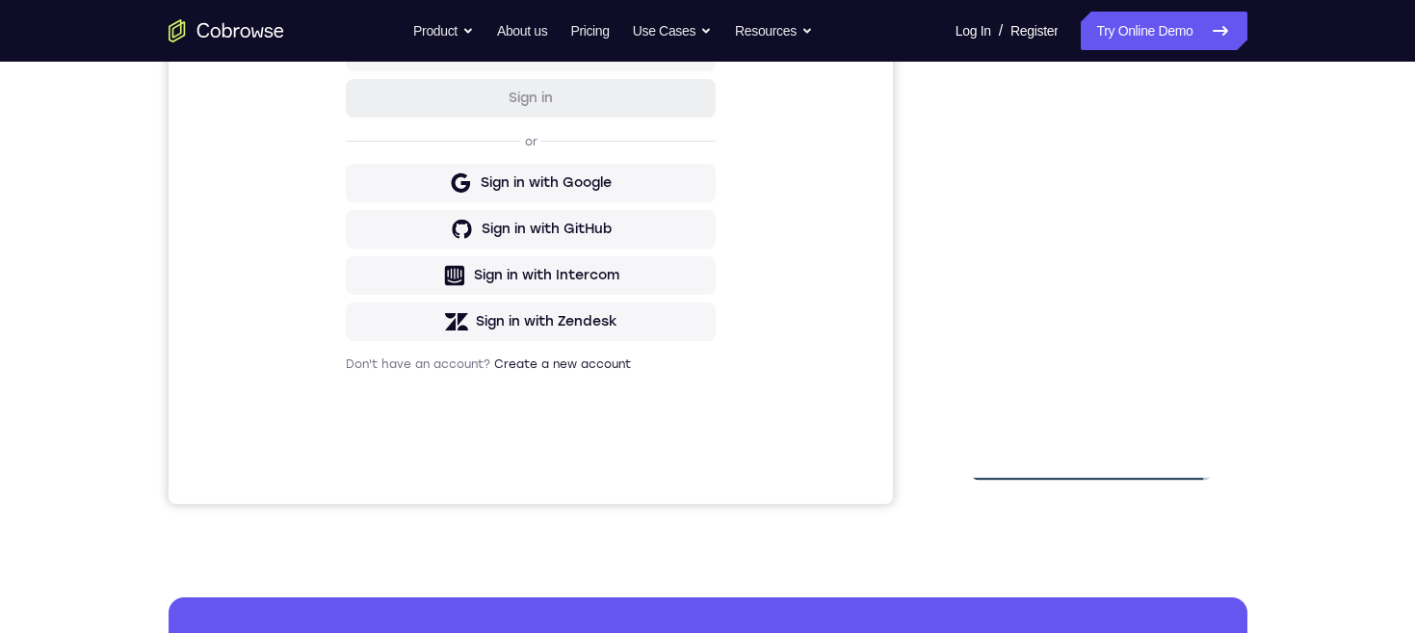
click at [1161, 394] on div at bounding box center [1091, 211] width 243 height 540
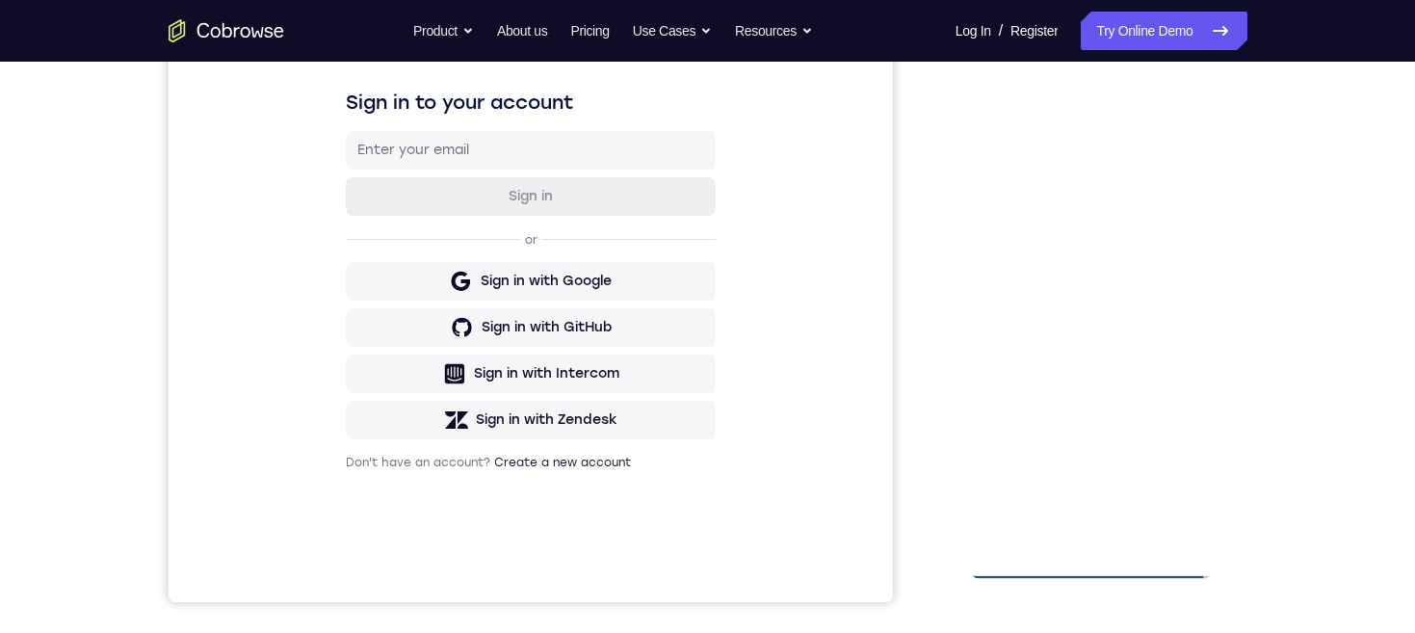
scroll to position [301, 0]
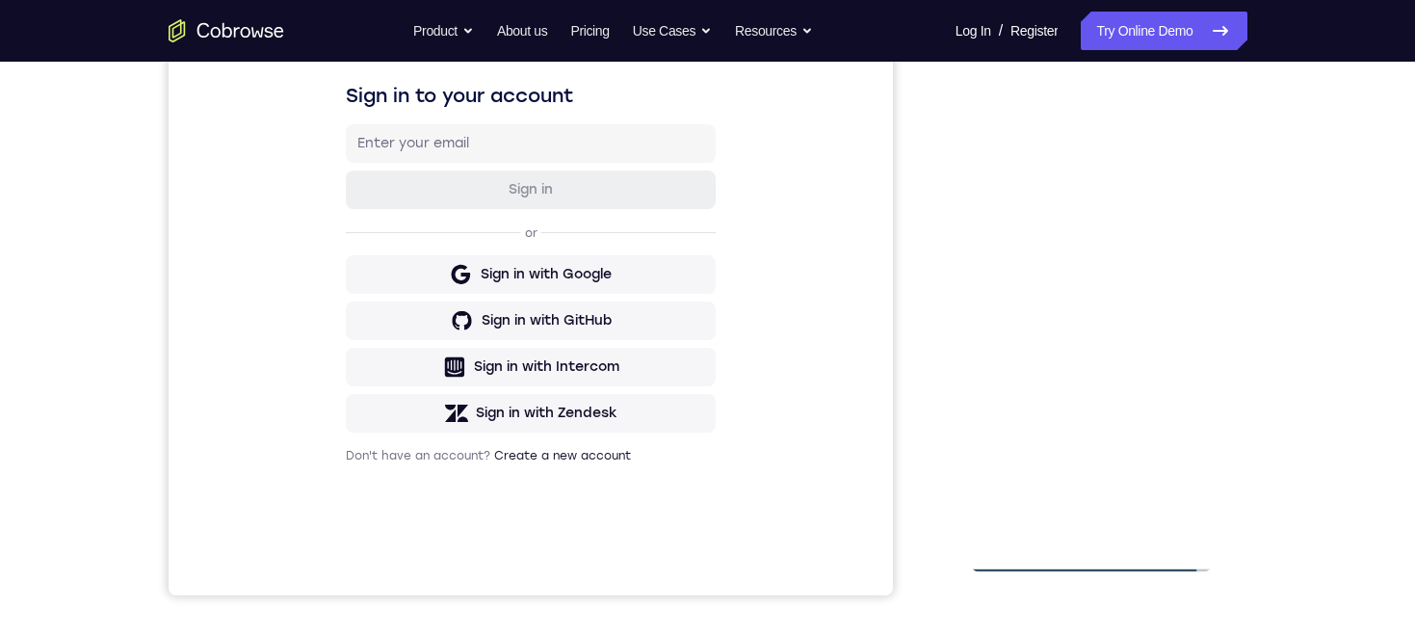
click at [1094, 127] on div at bounding box center [1091, 303] width 243 height 540
click at [1169, 300] on div at bounding box center [1091, 303] width 243 height 540
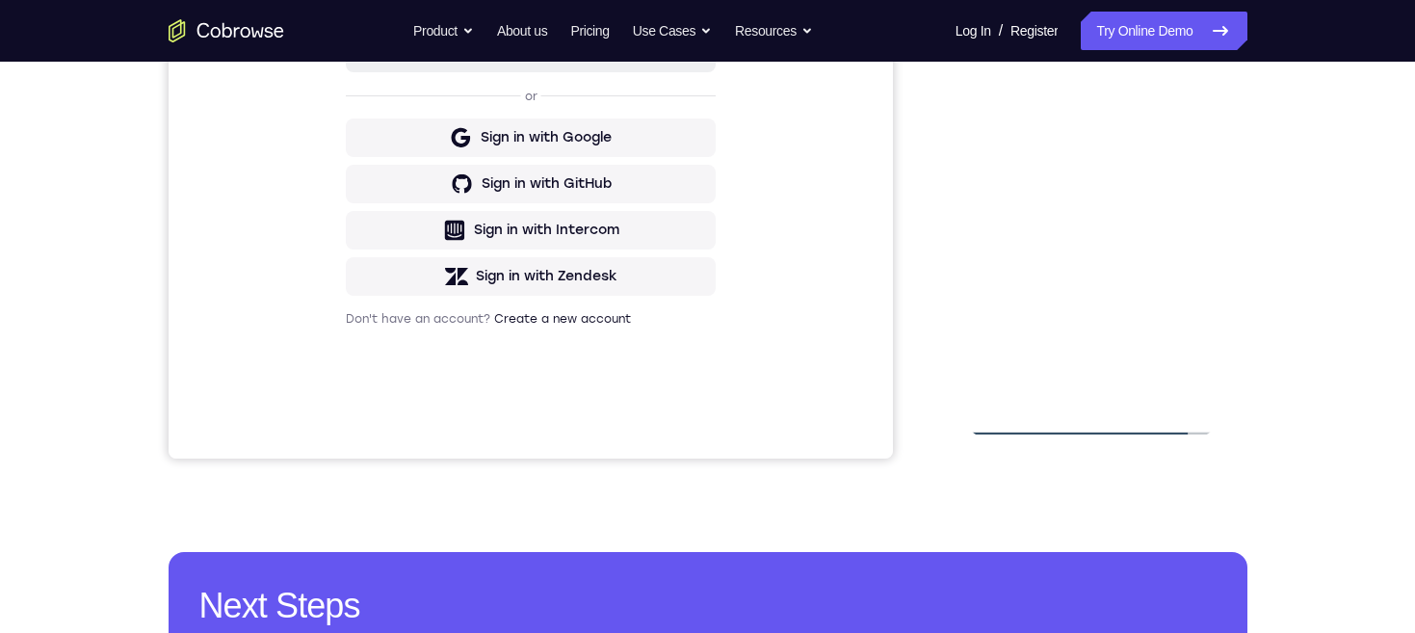
click at [1061, 392] on div at bounding box center [1091, 166] width 243 height 540
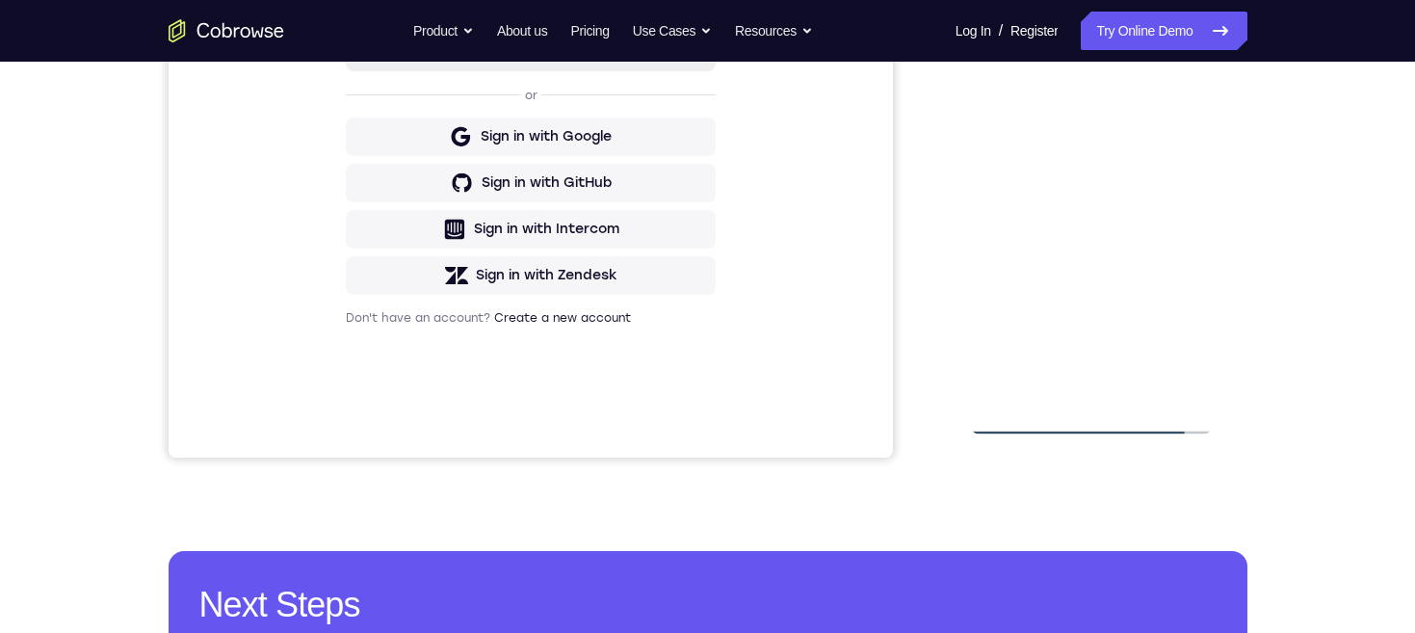
click at [1119, 144] on div at bounding box center [1091, 165] width 243 height 540
click at [1080, 125] on div at bounding box center [1091, 165] width 243 height 540
click at [1118, 158] on div at bounding box center [1091, 165] width 243 height 540
click at [1155, 231] on div at bounding box center [1091, 165] width 243 height 540
click at [1129, 222] on div at bounding box center [1091, 165] width 243 height 540
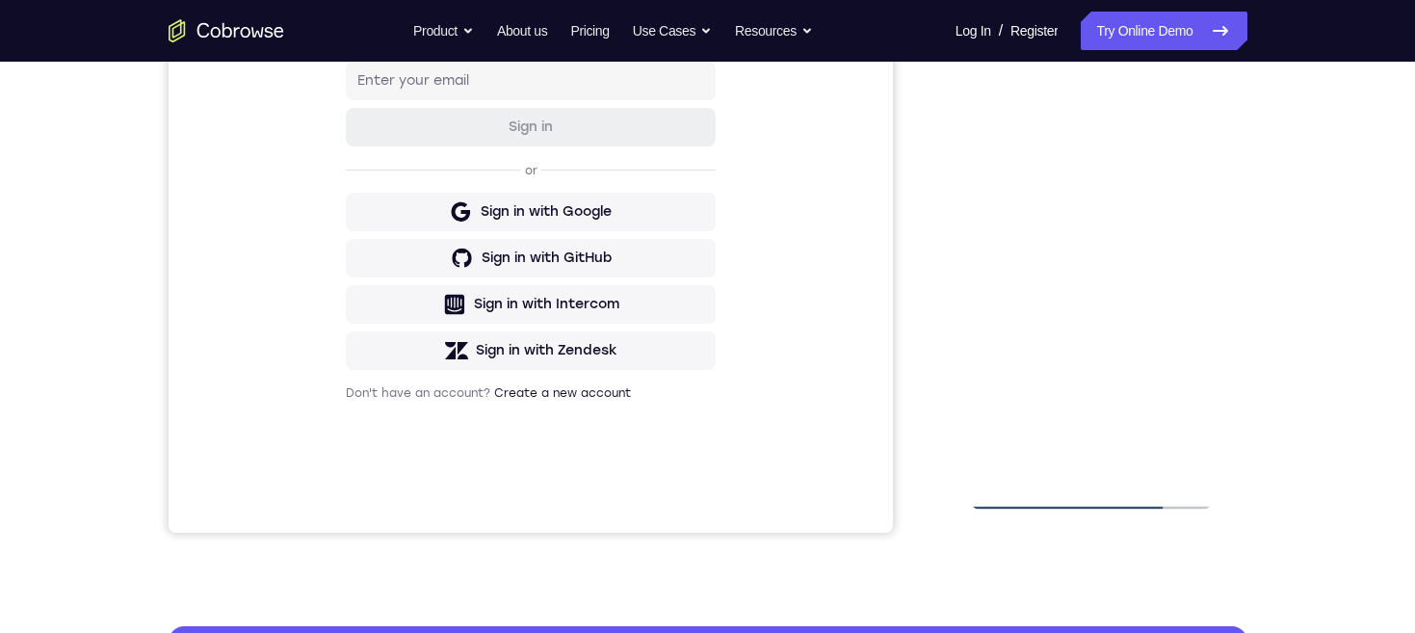
scroll to position [374, 0]
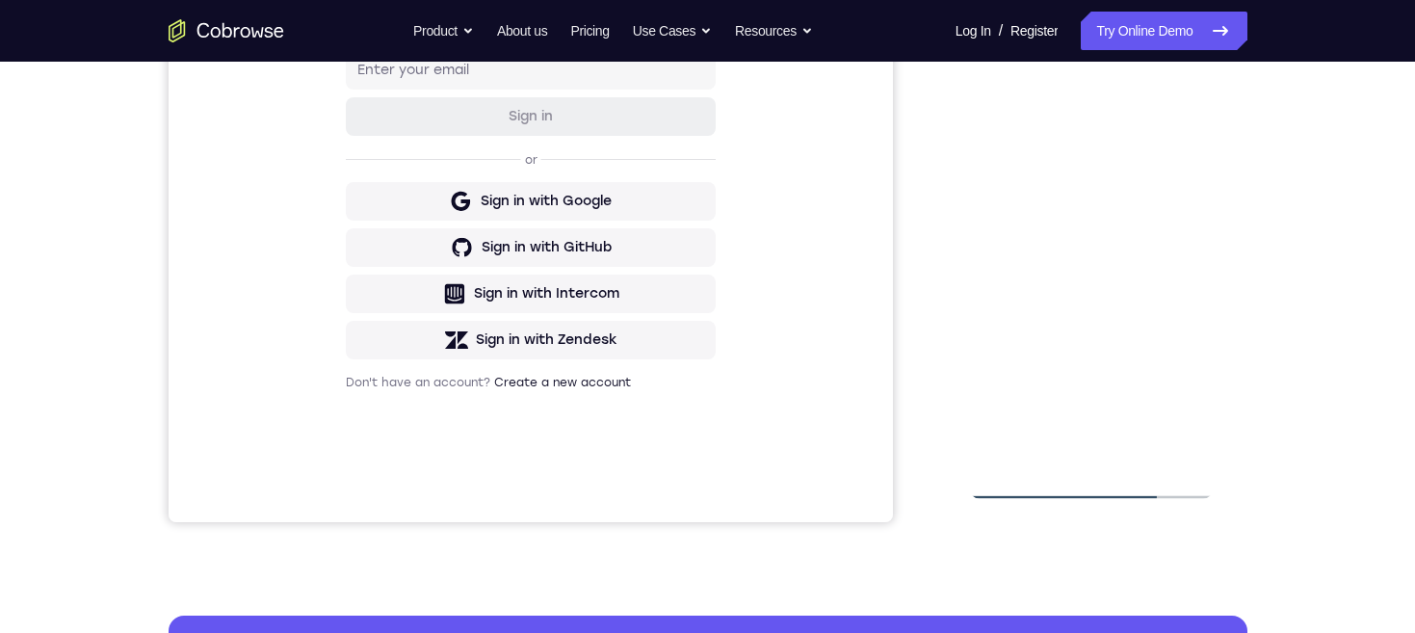
click at [1141, 262] on div at bounding box center [1091, 230] width 243 height 540
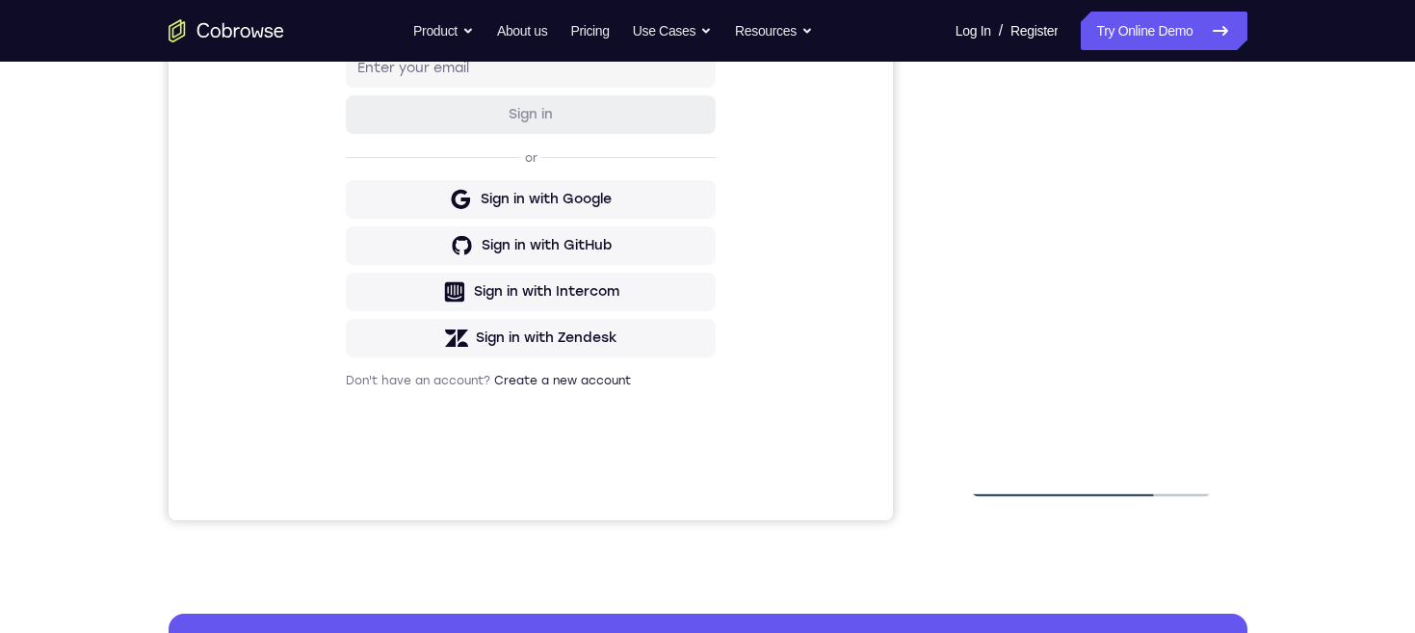
click at [1134, 267] on div at bounding box center [1091, 228] width 243 height 540
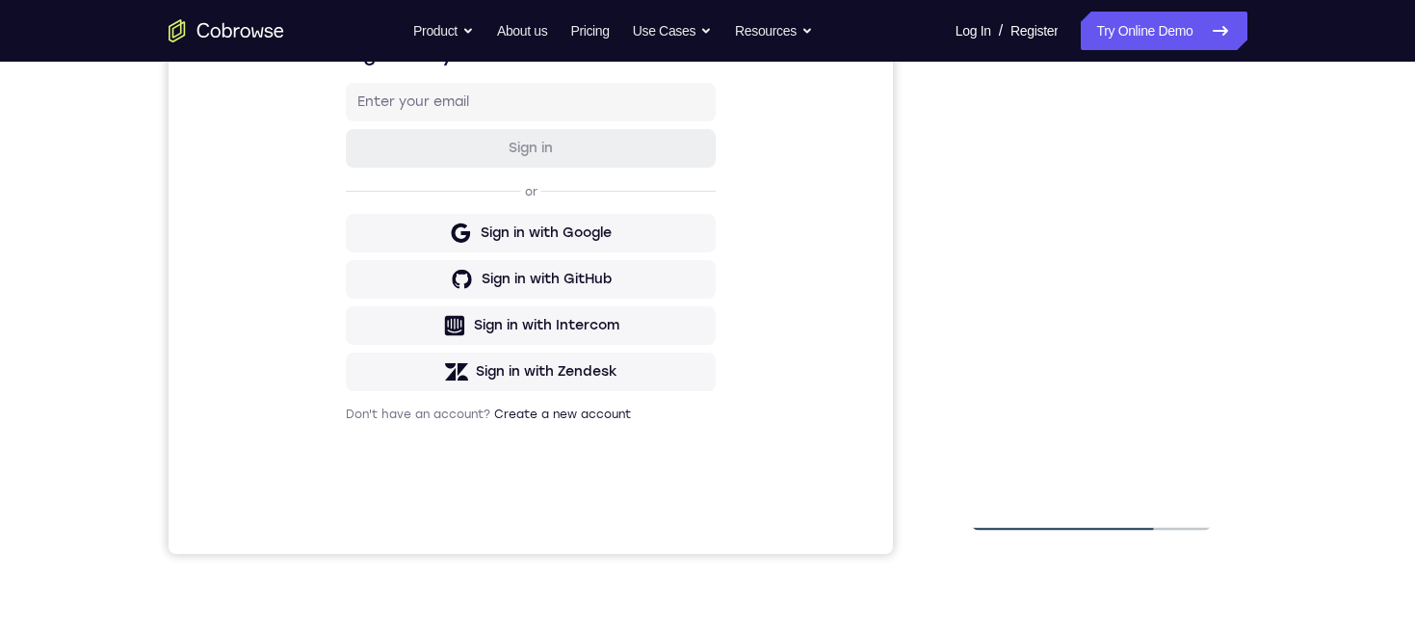
scroll to position [330, 0]
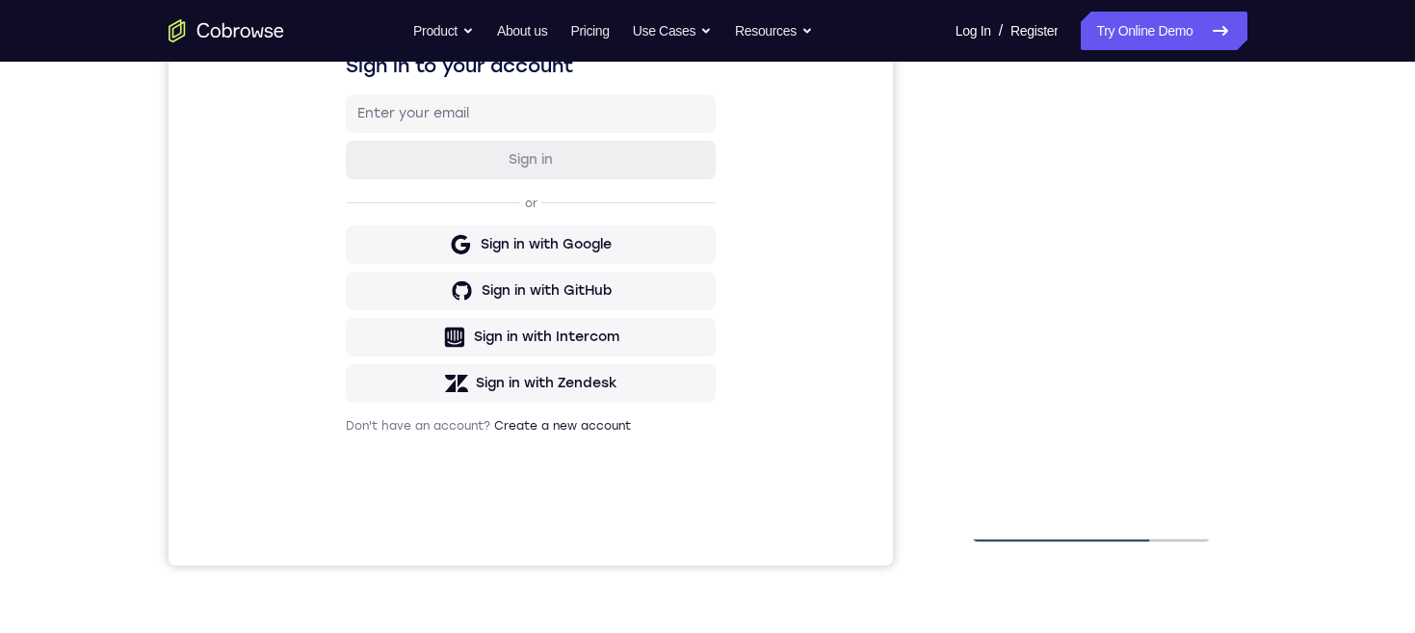
click at [1057, 129] on div at bounding box center [1091, 273] width 243 height 540
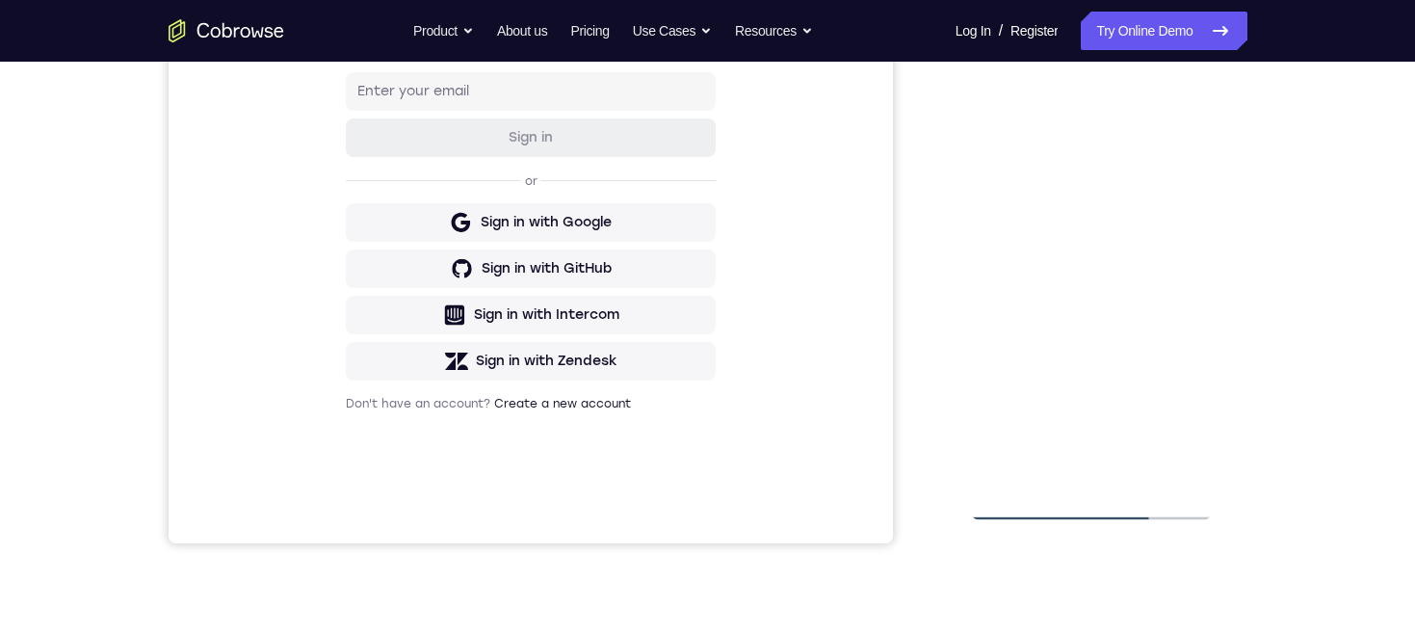
scroll to position [332, 0]
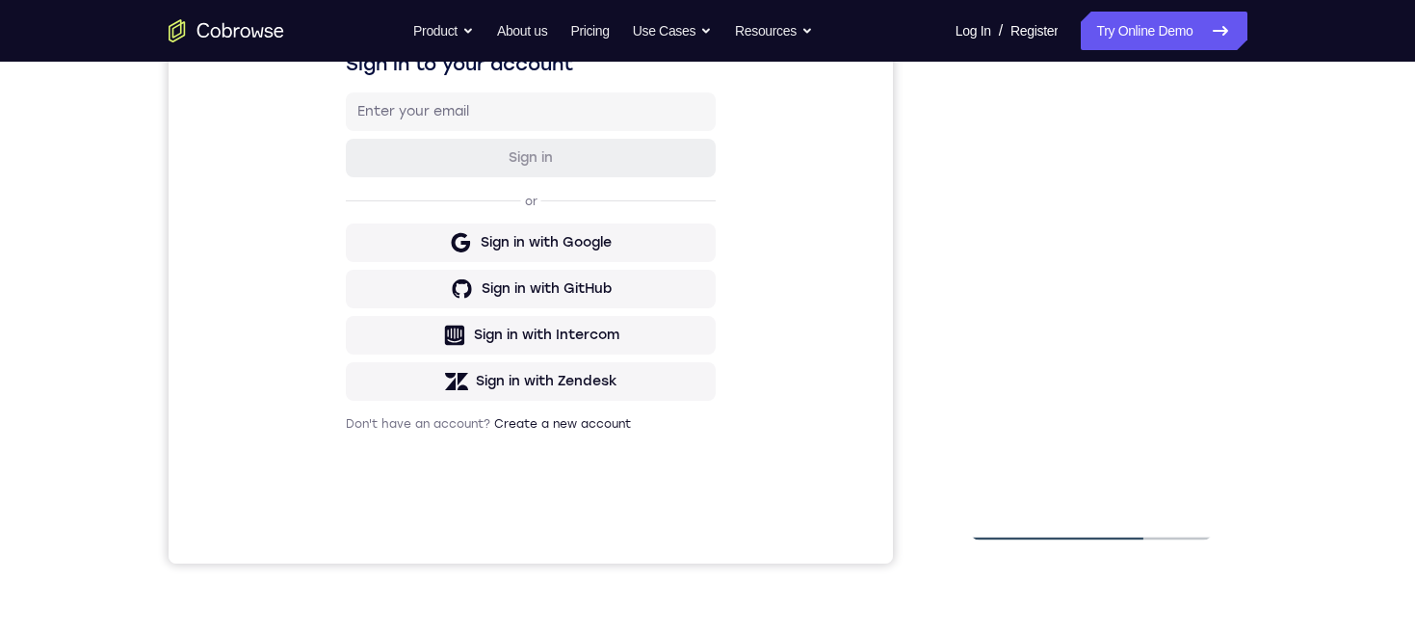
click at [982, 287] on div at bounding box center [1091, 271] width 243 height 540
click at [987, 302] on div at bounding box center [1091, 271] width 243 height 540
click at [990, 294] on div at bounding box center [1091, 271] width 243 height 540
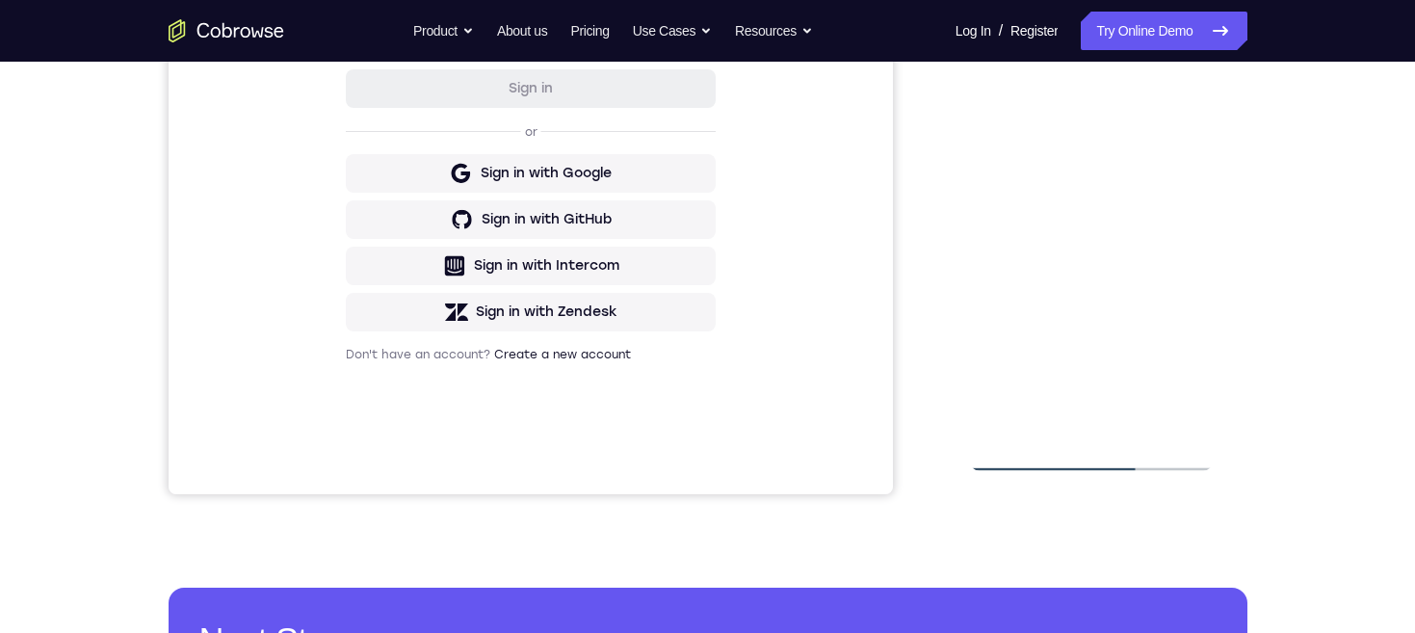
scroll to position [427, 0]
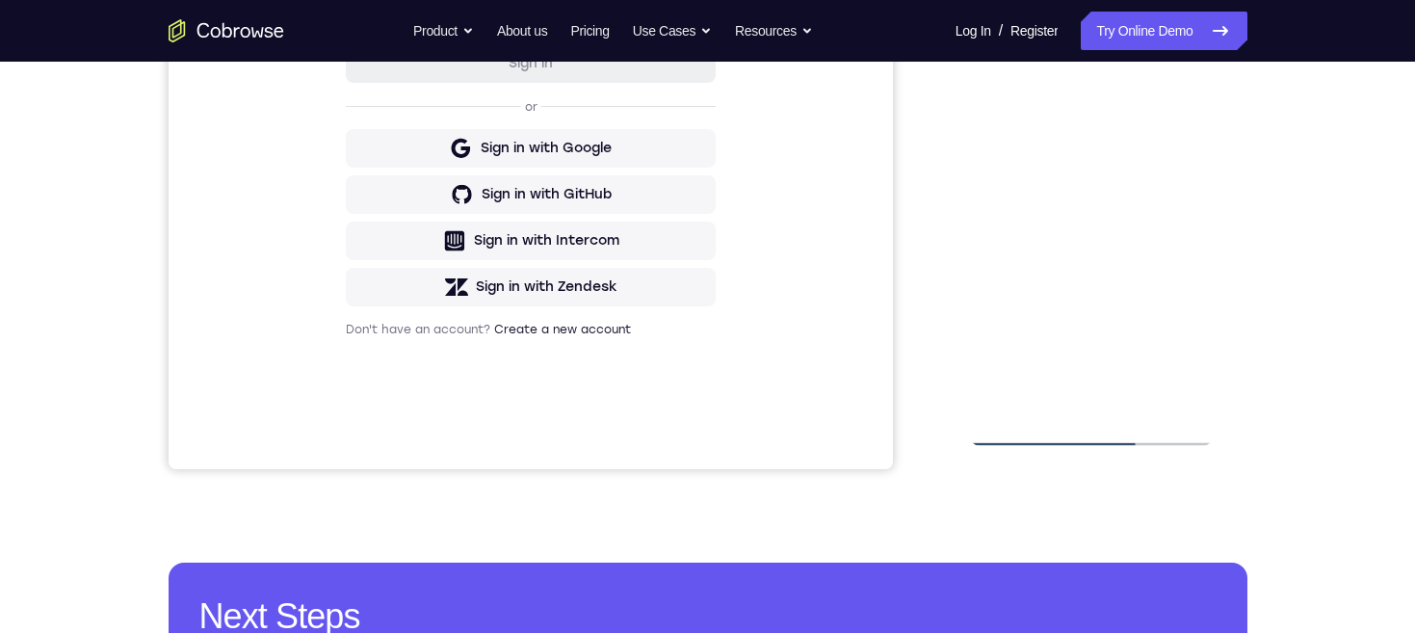
click at [1089, 390] on div at bounding box center [1091, 177] width 243 height 540
click at [1165, 202] on div at bounding box center [1091, 177] width 243 height 540
click at [1128, 393] on div at bounding box center [1091, 177] width 243 height 540
click at [1177, 392] on div at bounding box center [1091, 177] width 243 height 540
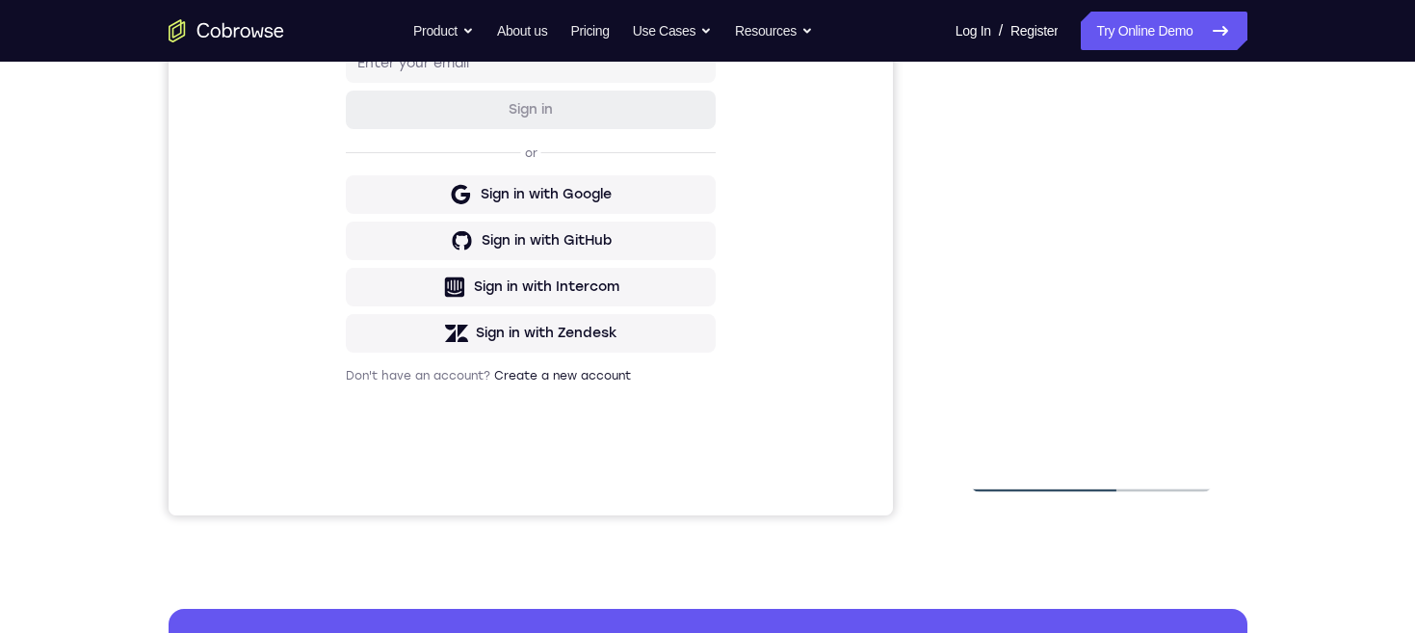
scroll to position [340, 0]
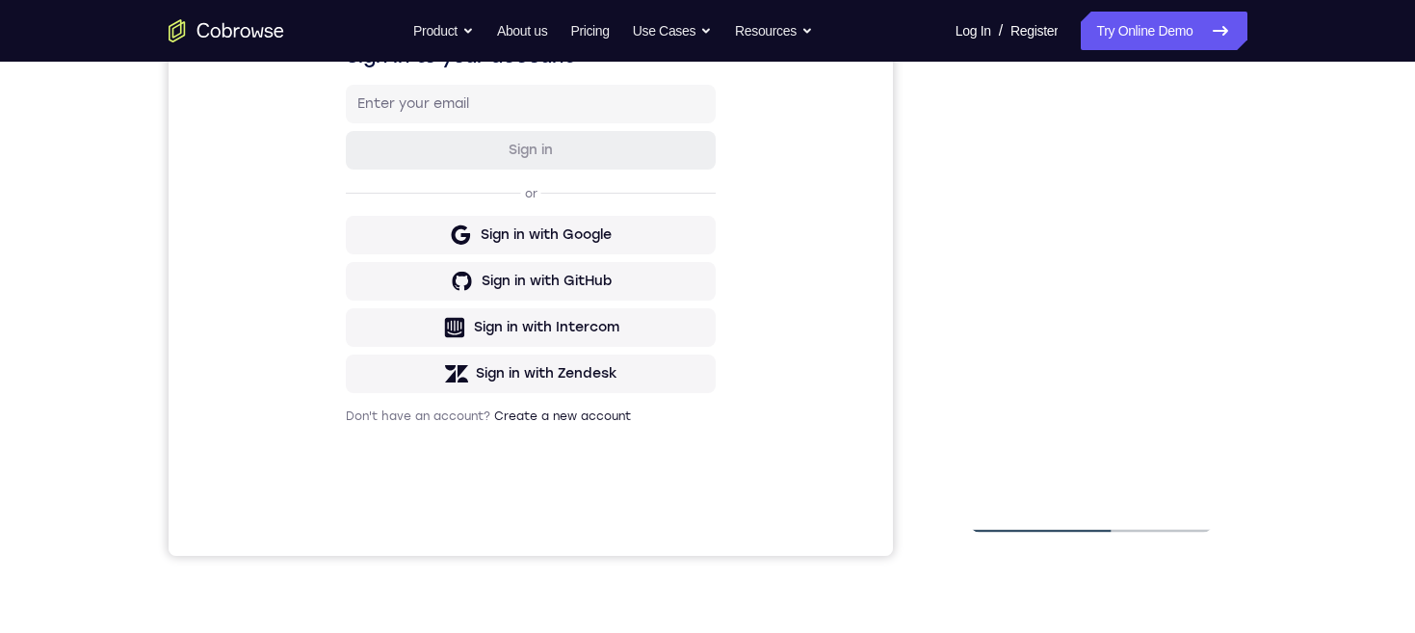
click at [1183, 314] on div at bounding box center [1091, 263] width 243 height 540
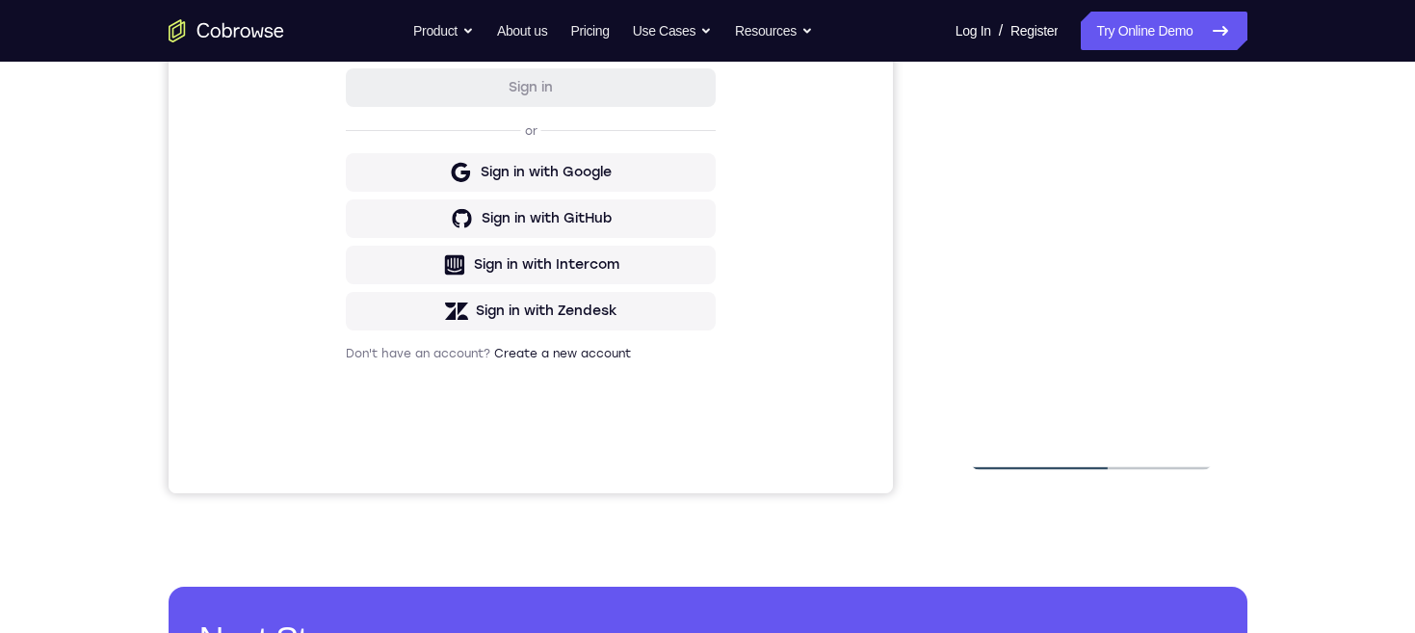
click at [1159, 420] on div at bounding box center [1091, 201] width 243 height 540
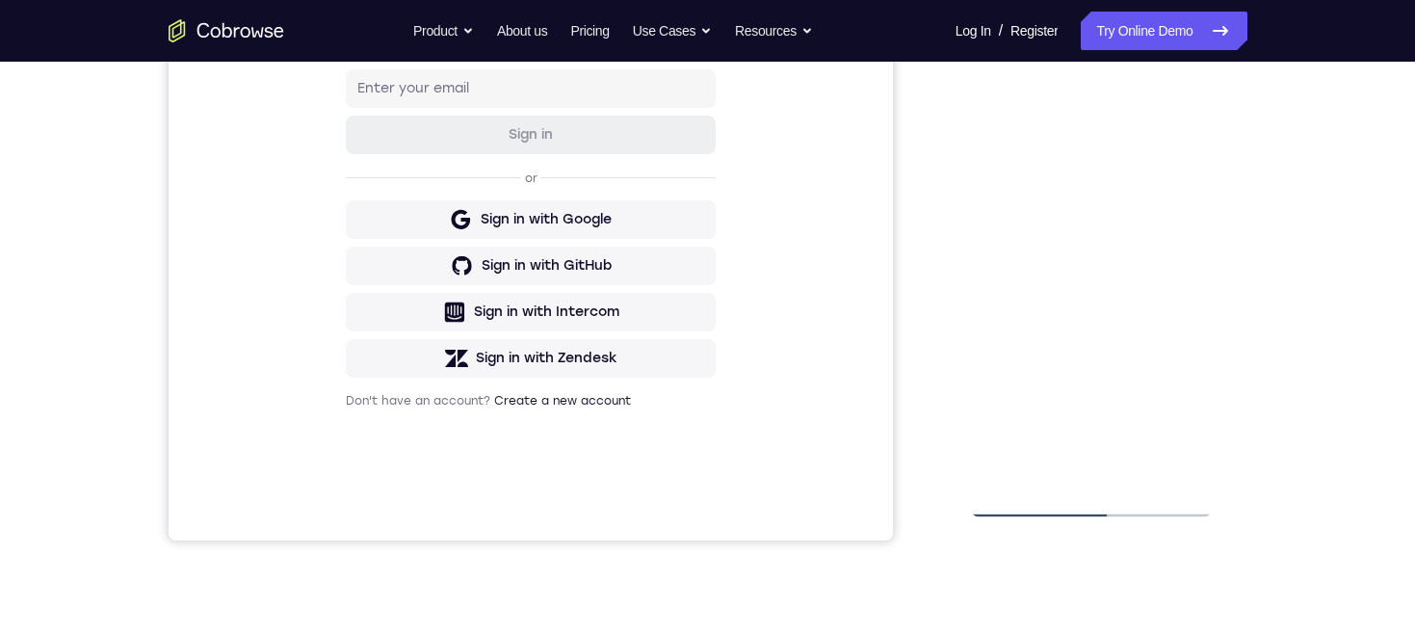
scroll to position [340, 0]
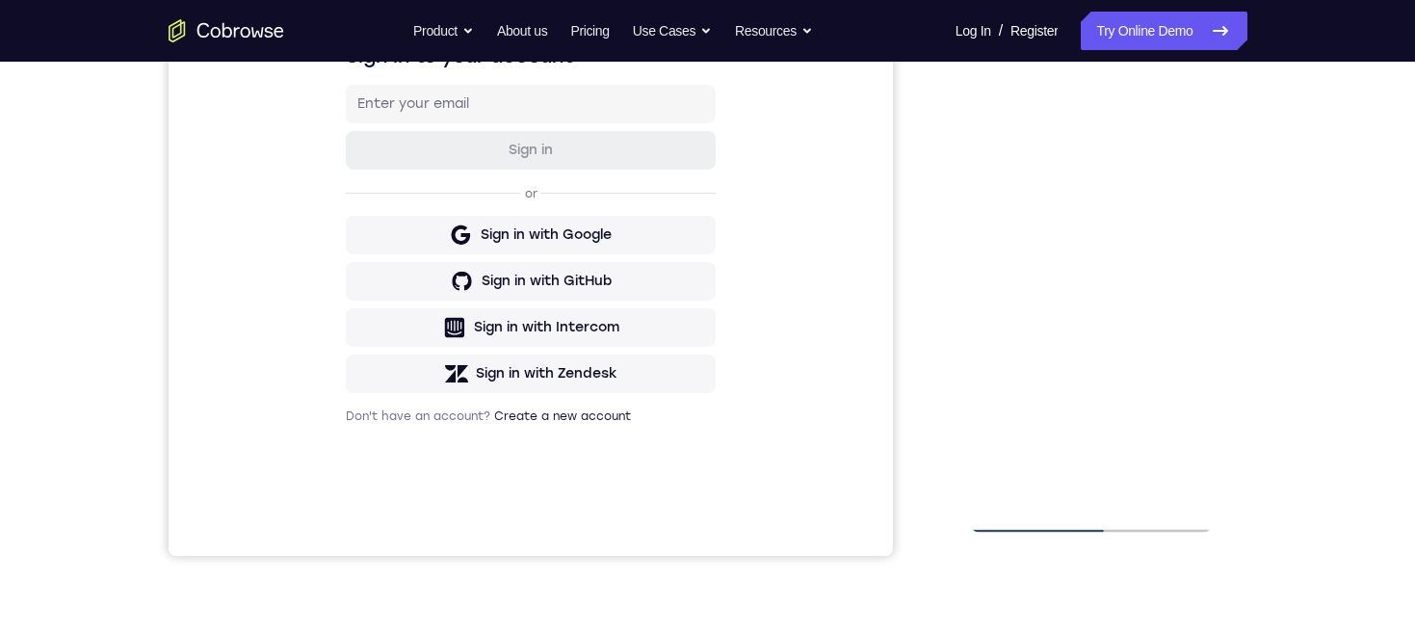
click at [1203, 312] on div at bounding box center [1091, 263] width 243 height 540
click at [1194, 304] on div at bounding box center [1091, 263] width 243 height 540
click at [1190, 313] on div at bounding box center [1091, 263] width 243 height 540
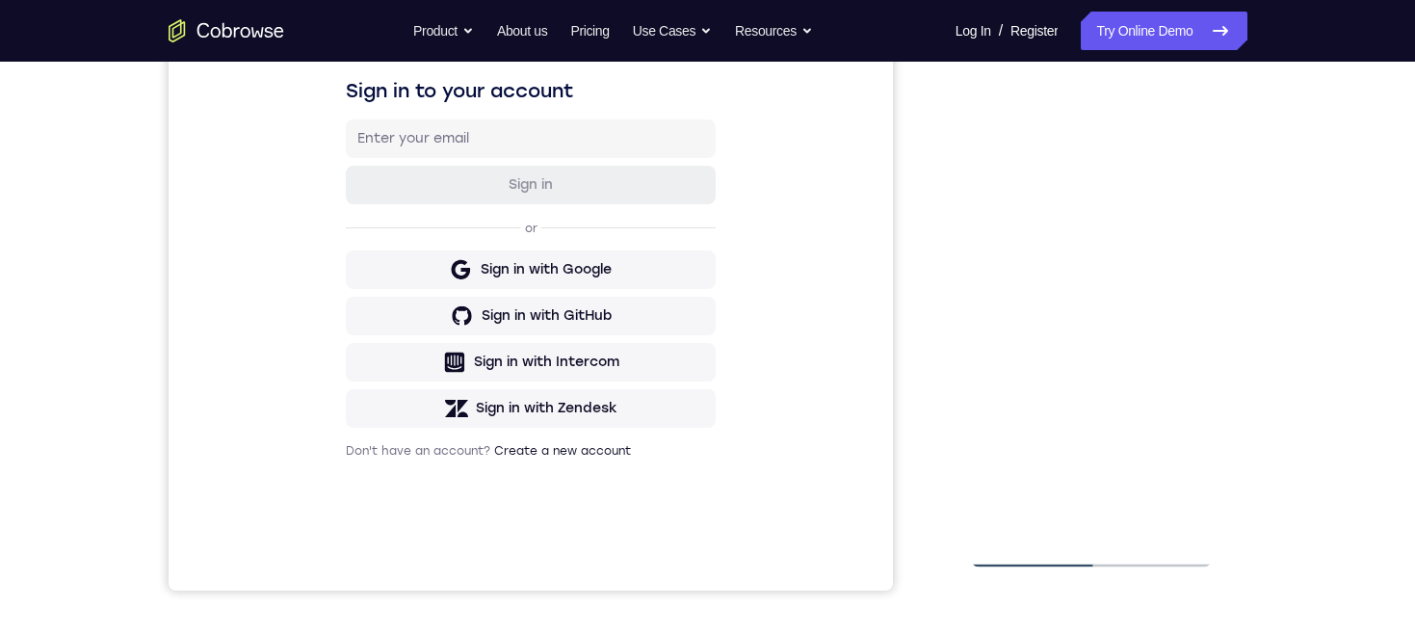
click at [1189, 311] on div at bounding box center [1091, 298] width 243 height 540
click at [1185, 311] on div at bounding box center [1091, 298] width 243 height 540
click at [1185, 302] on div at bounding box center [1091, 298] width 243 height 540
click at [1173, 277] on div at bounding box center [1091, 298] width 243 height 540
click at [1184, 268] on div at bounding box center [1091, 298] width 243 height 540
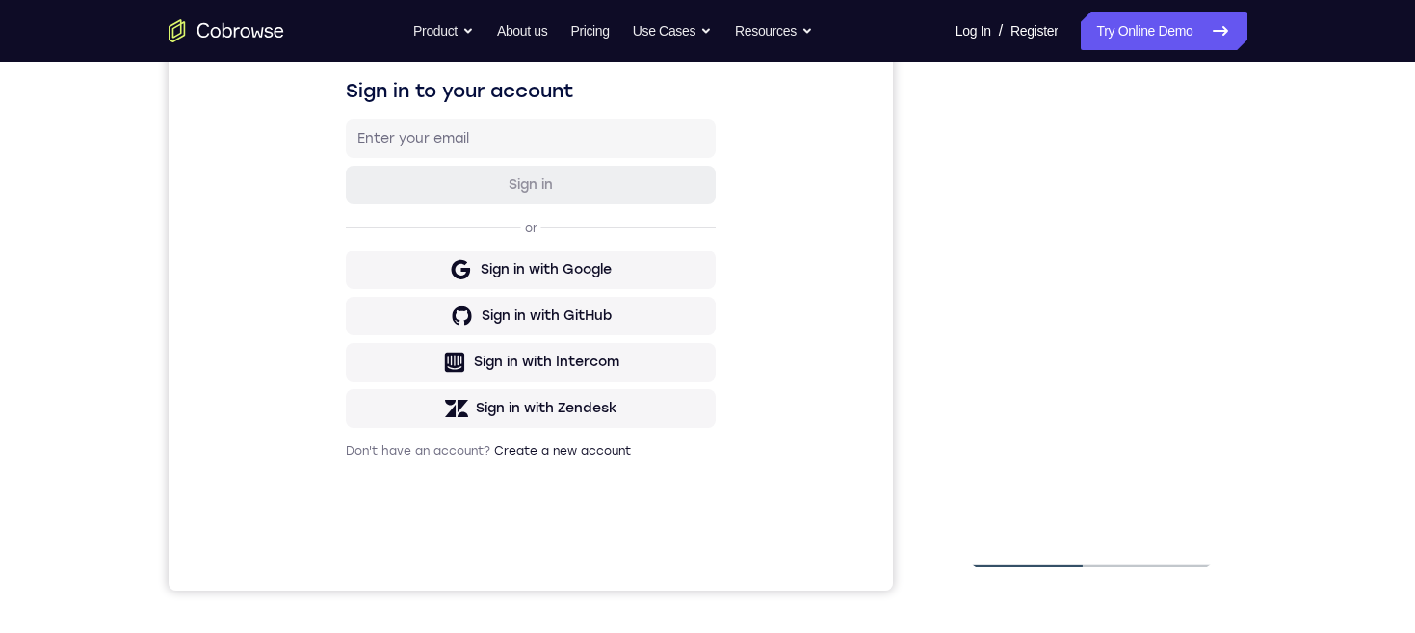
click at [1175, 281] on div at bounding box center [1091, 298] width 243 height 540
click at [1185, 272] on div at bounding box center [1091, 298] width 243 height 540
click at [1176, 236] on div at bounding box center [1091, 298] width 243 height 540
click at [1192, 280] on div at bounding box center [1091, 298] width 243 height 540
click at [1185, 314] on div at bounding box center [1091, 298] width 243 height 540
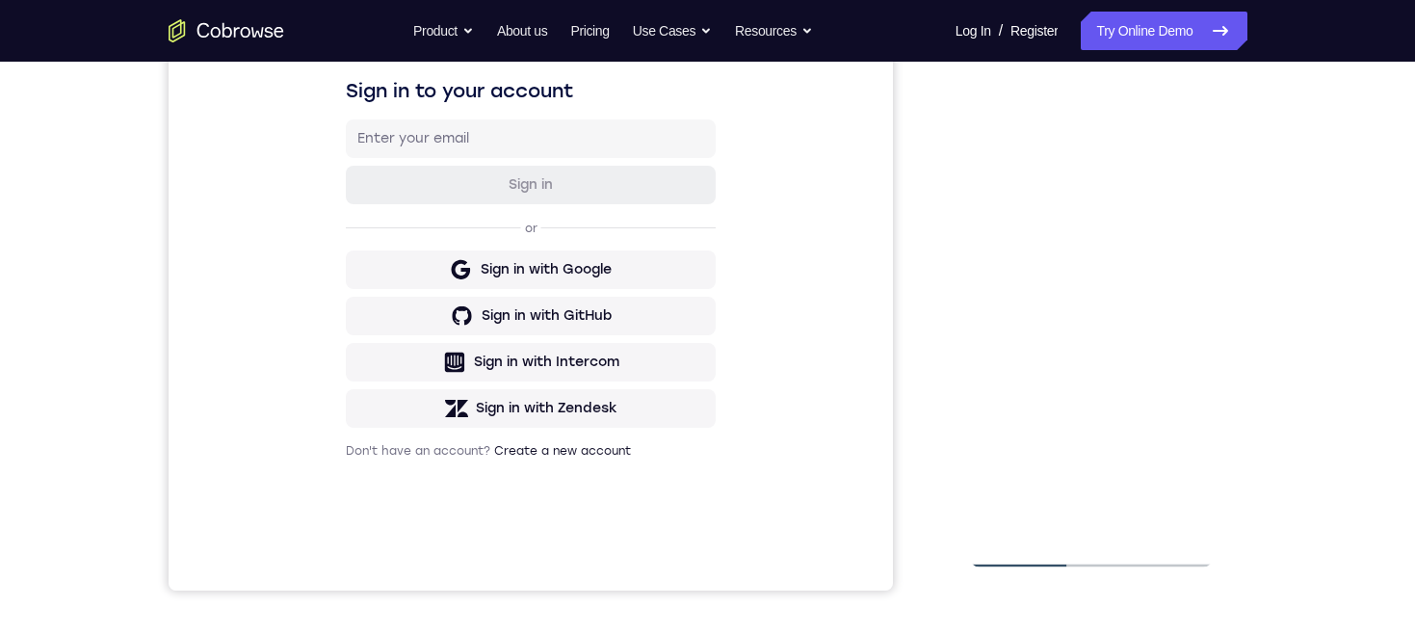
click at [1186, 326] on div at bounding box center [1091, 298] width 243 height 540
click at [1186, 324] on div at bounding box center [1091, 298] width 243 height 540
click at [1189, 316] on div at bounding box center [1091, 298] width 243 height 540
click at [1186, 329] on div at bounding box center [1091, 298] width 243 height 540
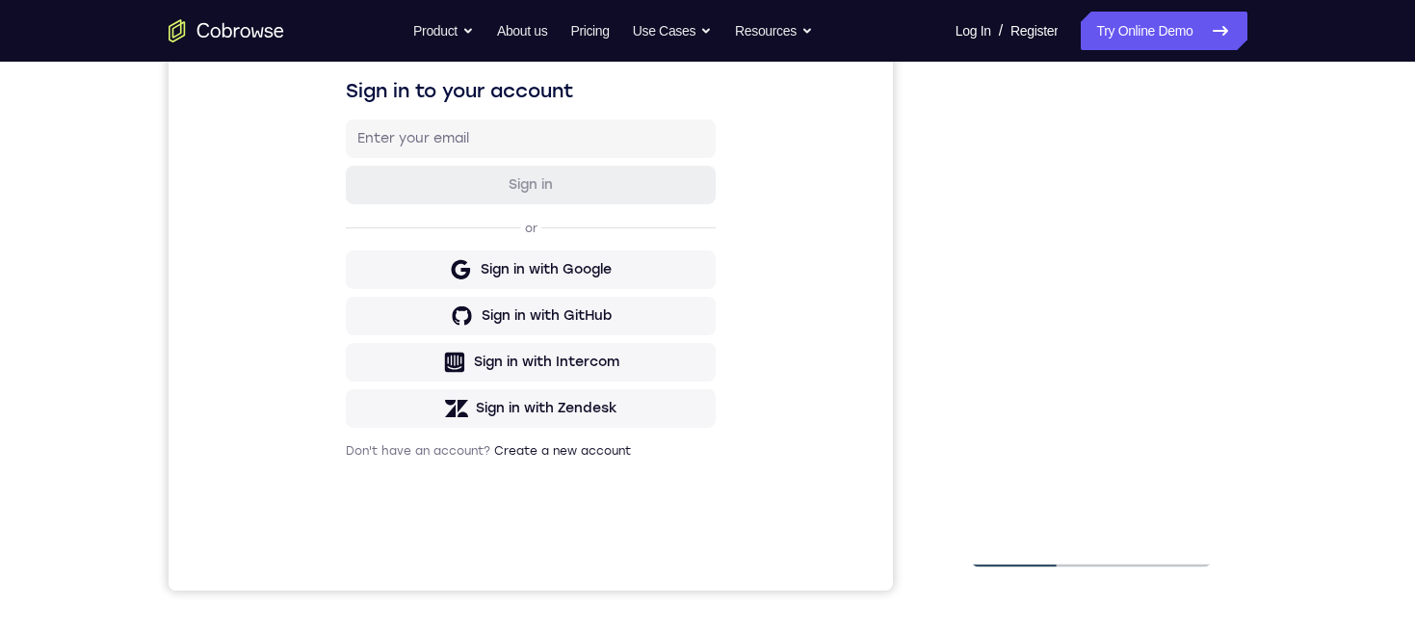
click at [1187, 329] on div at bounding box center [1091, 298] width 243 height 540
click at [1183, 334] on div at bounding box center [1091, 298] width 243 height 540
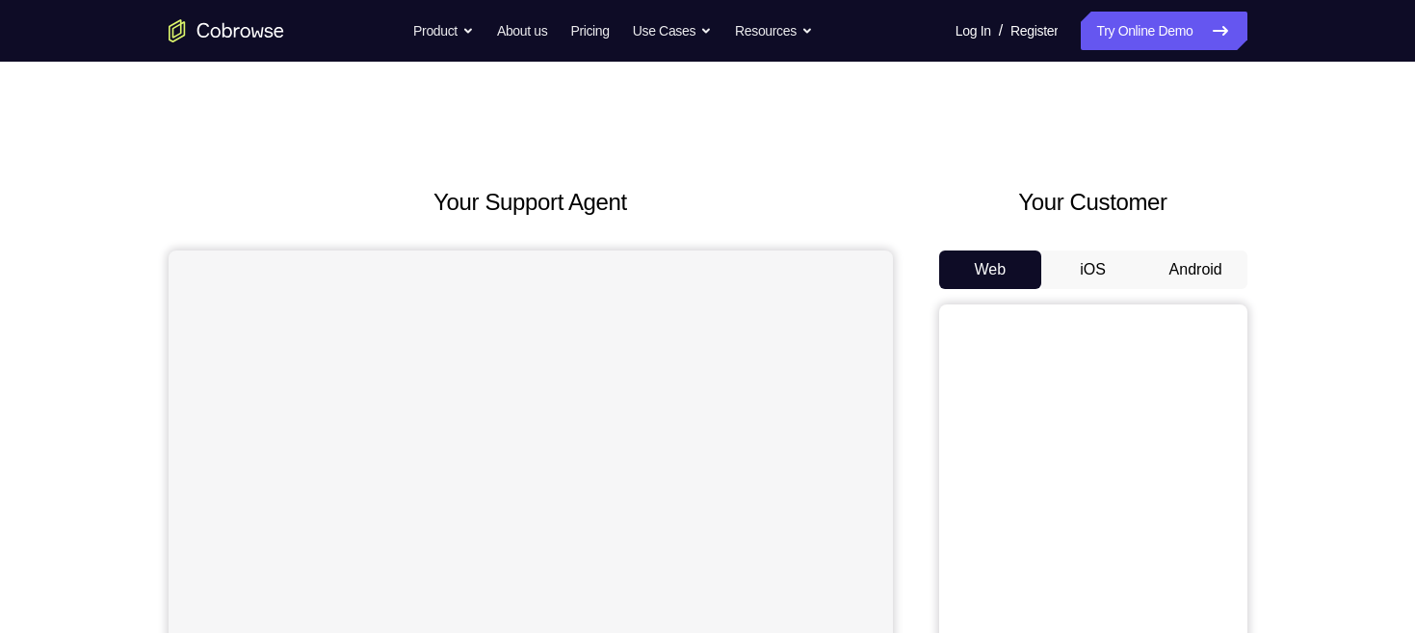
scroll to position [128, 0]
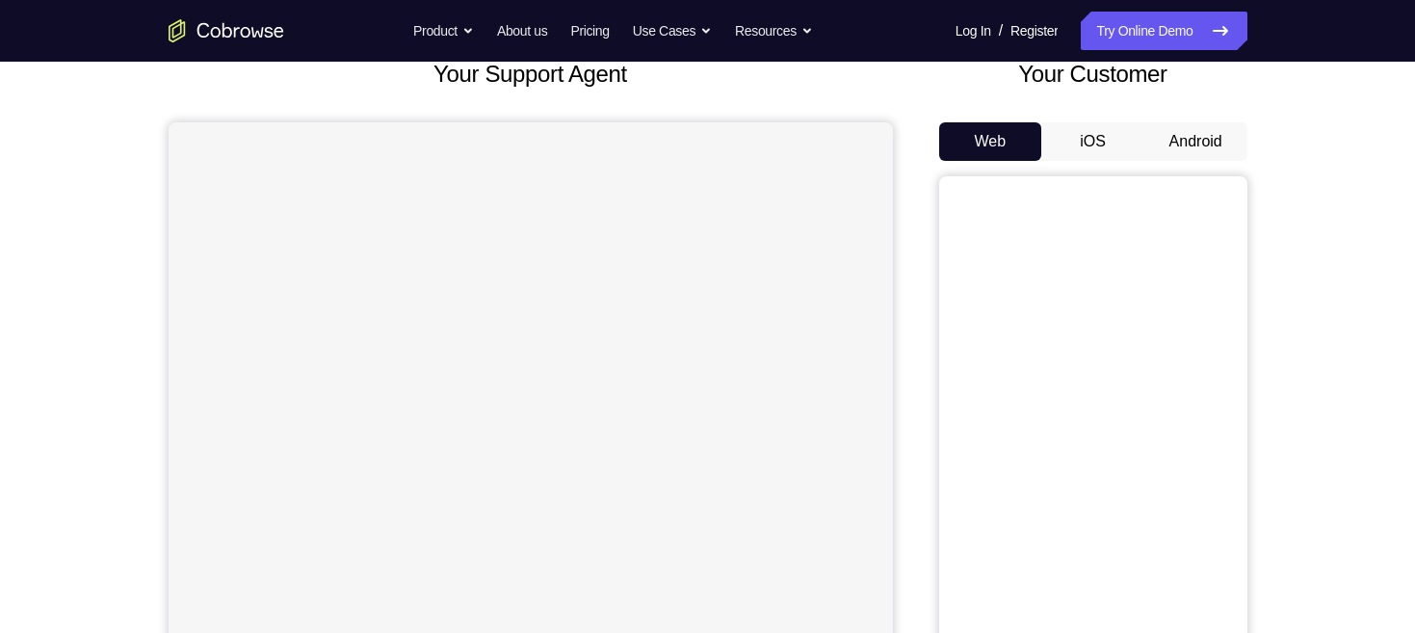
click at [1195, 140] on button "Android" at bounding box center [1196, 141] width 103 height 39
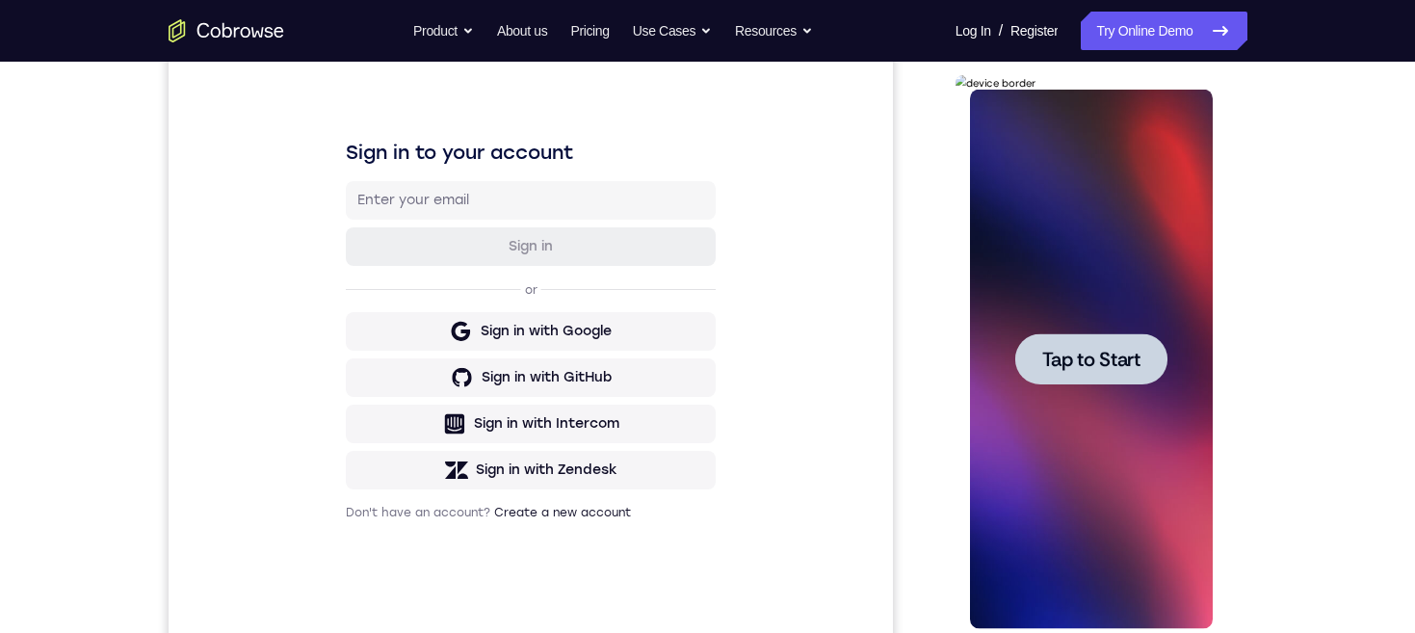
scroll to position [0, 0]
click at [1130, 366] on span "Tap to Start" at bounding box center [1092, 359] width 98 height 19
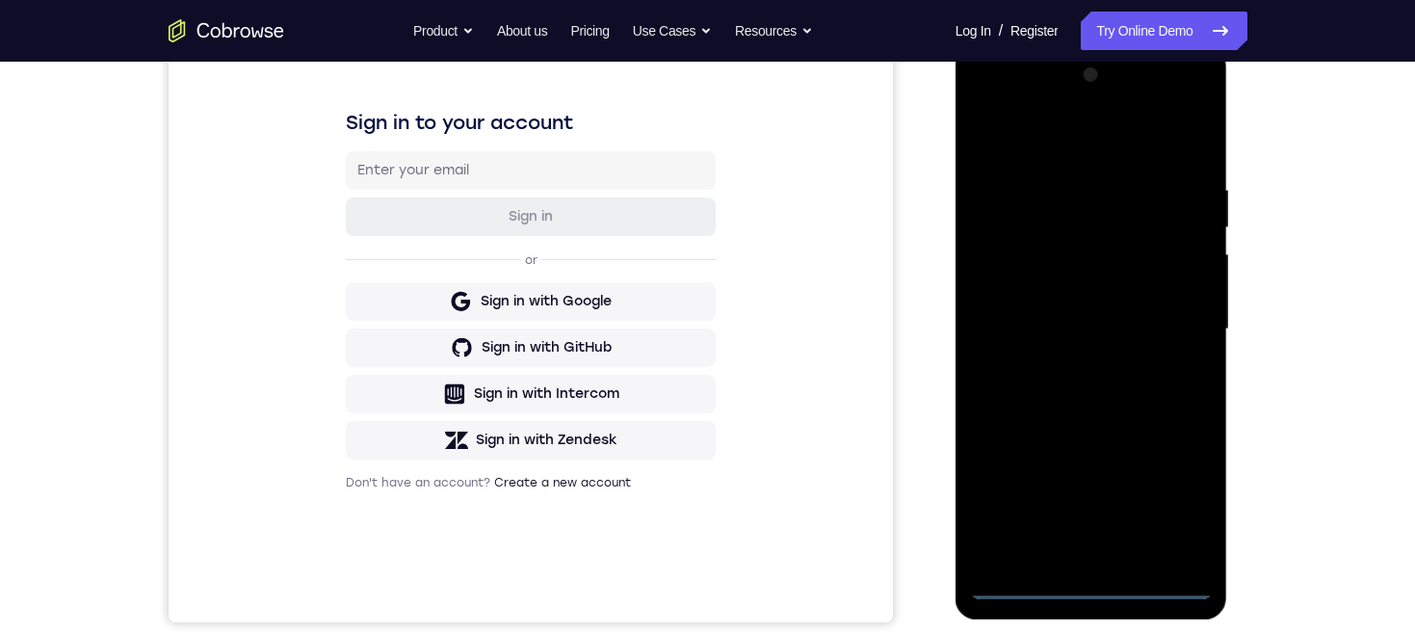
click at [1097, 579] on div at bounding box center [1091, 330] width 243 height 540
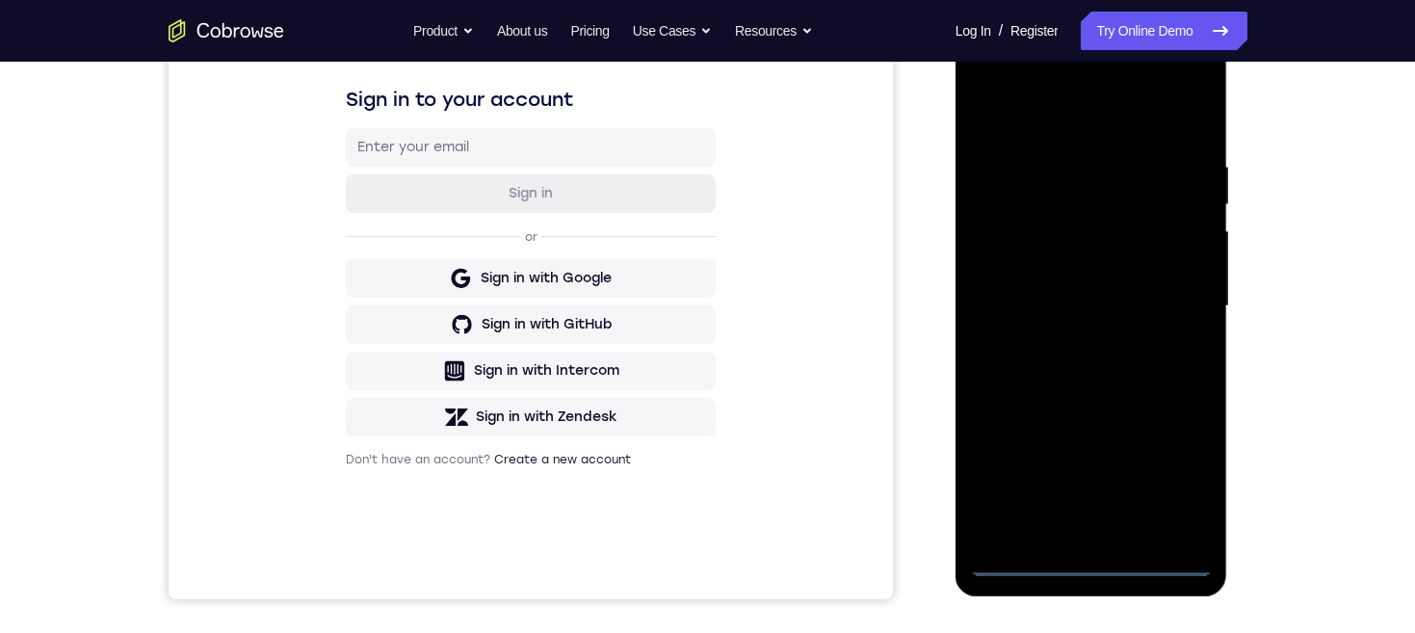
scroll to position [298, 0]
click at [1176, 481] on div at bounding box center [1091, 306] width 243 height 540
click at [1092, 119] on div at bounding box center [1091, 307] width 243 height 540
click at [1176, 293] on div at bounding box center [1091, 307] width 243 height 540
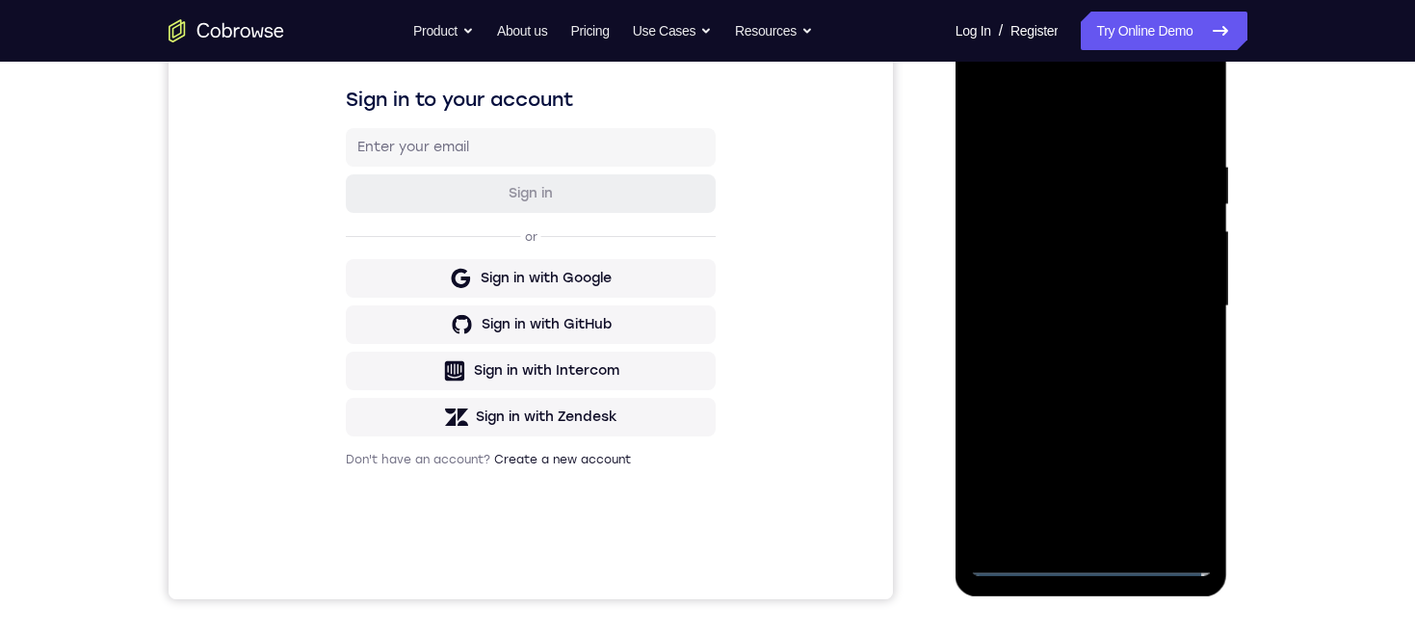
click at [1076, 342] on div at bounding box center [1091, 307] width 243 height 540
click at [1122, 290] on div at bounding box center [1091, 307] width 243 height 540
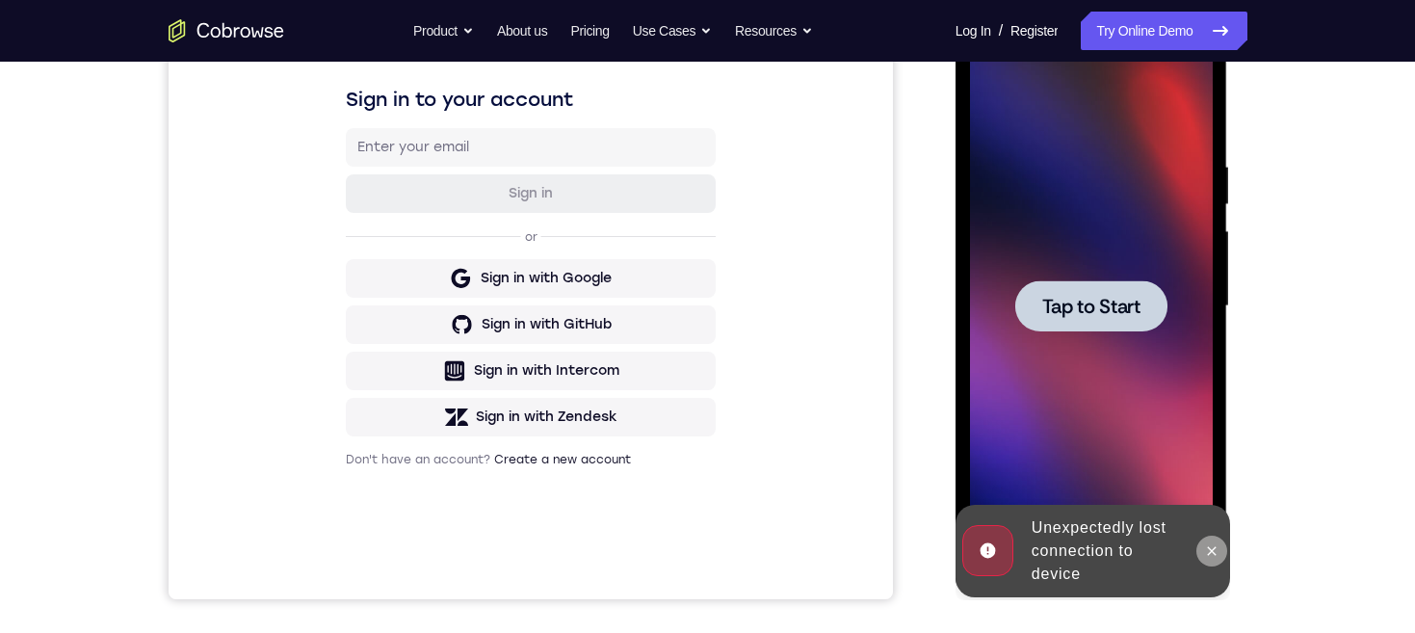
click at [1212, 544] on icon at bounding box center [1211, 550] width 15 height 15
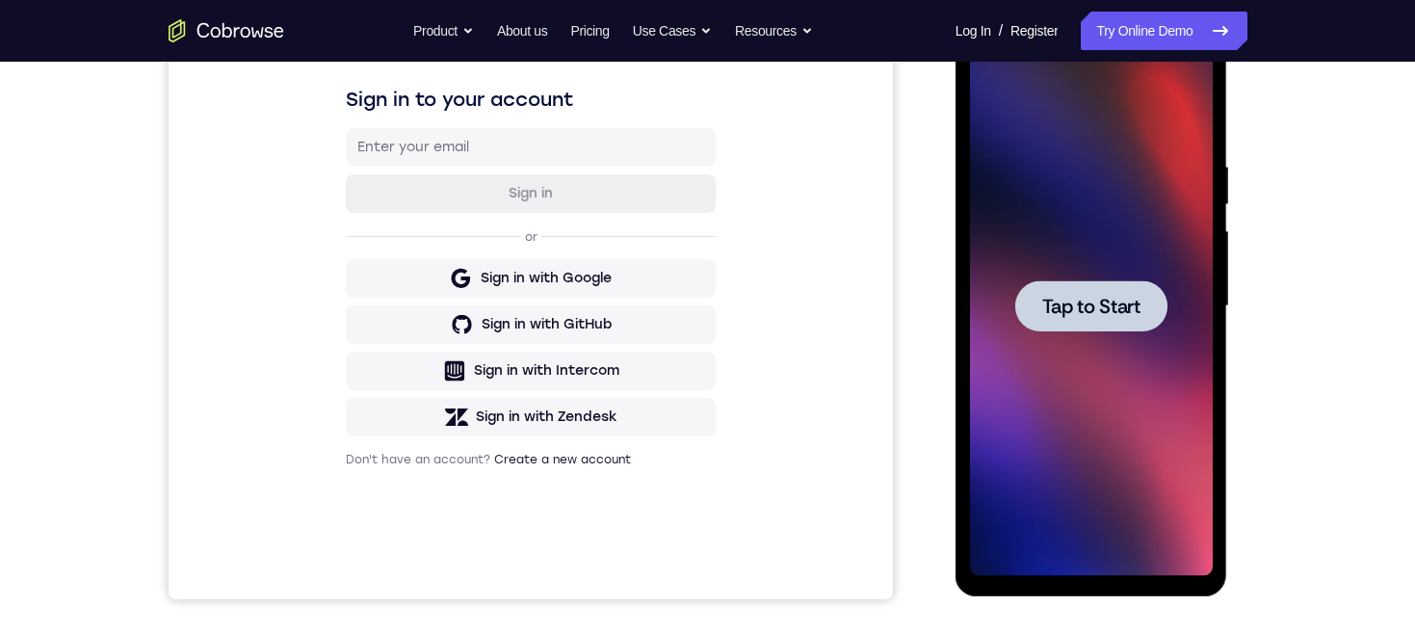
click at [1121, 304] on span "Tap to Start" at bounding box center [1092, 306] width 98 height 19
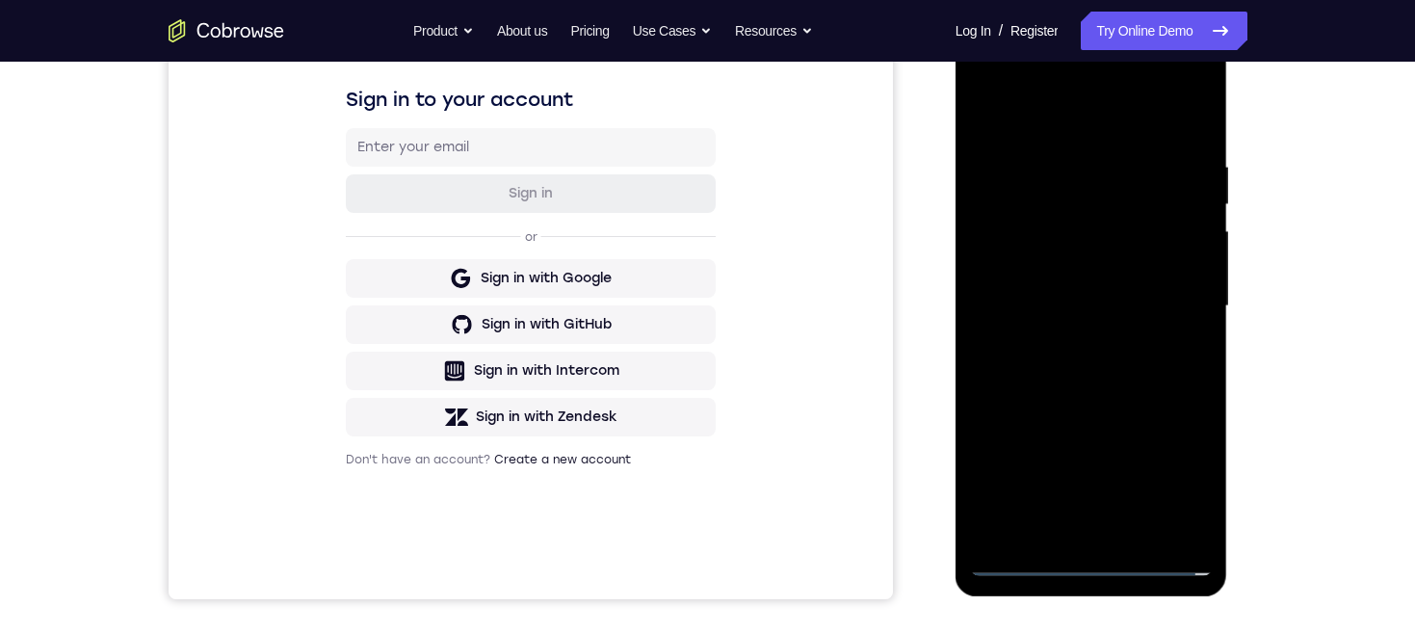
scroll to position [365, 0]
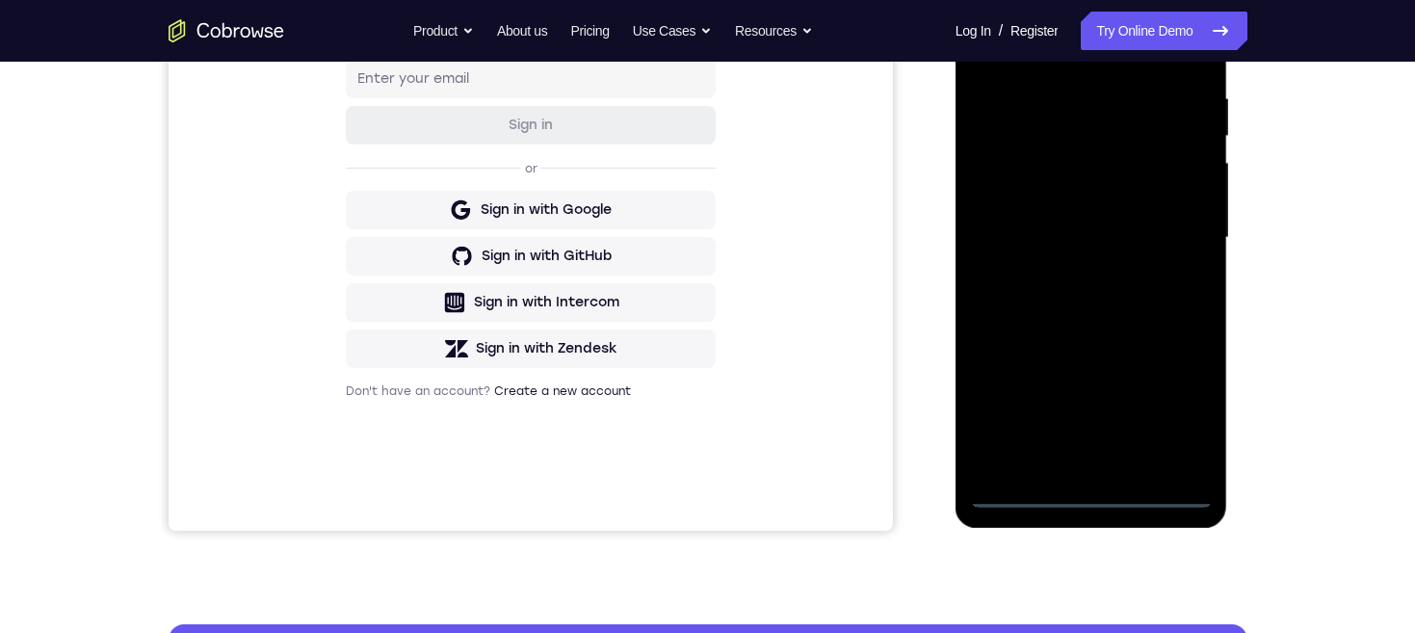
click at [1093, 500] on div at bounding box center [1091, 238] width 243 height 540
click at [1171, 407] on div at bounding box center [1091, 238] width 243 height 540
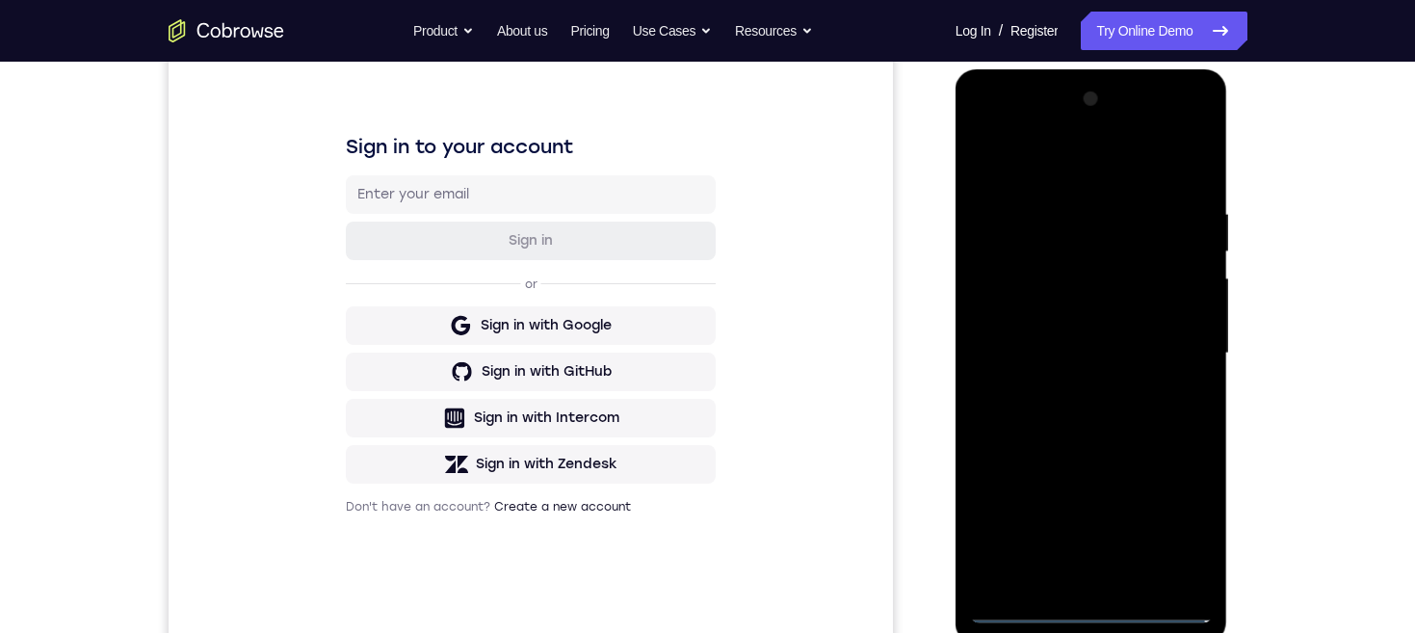
click at [1112, 185] on div at bounding box center [1091, 354] width 243 height 540
click at [1058, 173] on div at bounding box center [1091, 354] width 243 height 540
click at [1176, 355] on div at bounding box center [1091, 354] width 243 height 540
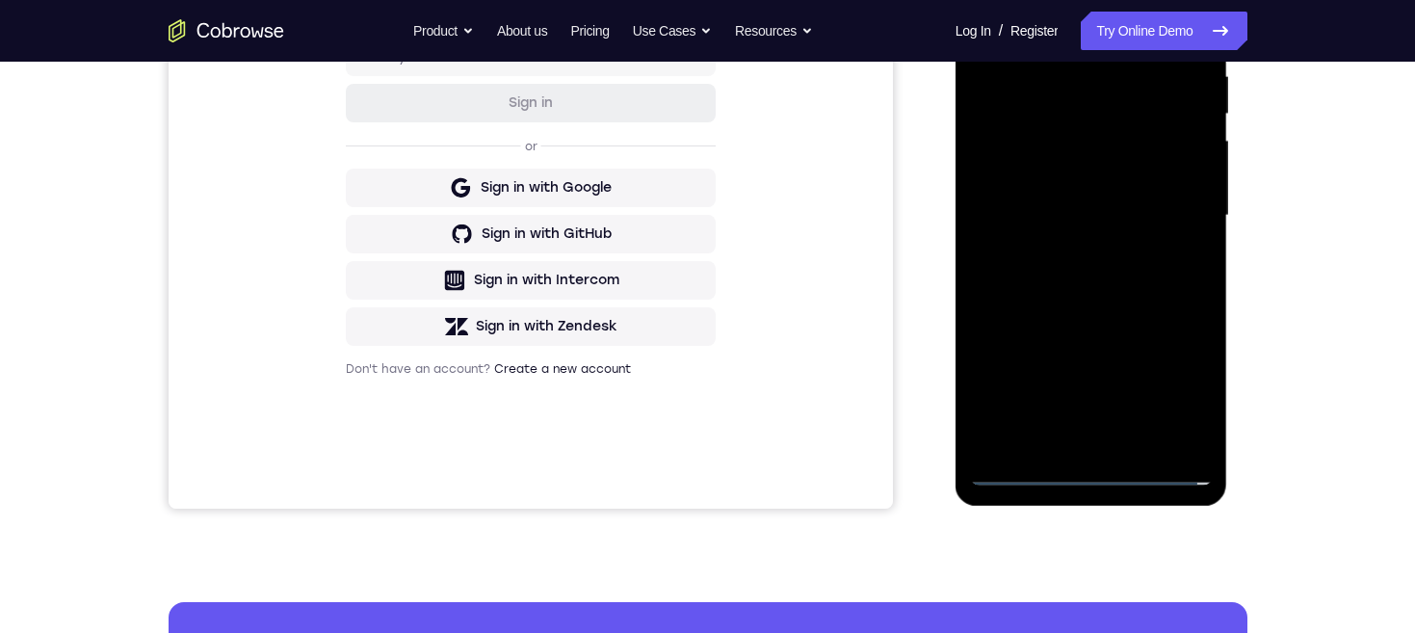
click at [1077, 445] on div at bounding box center [1091, 216] width 243 height 540
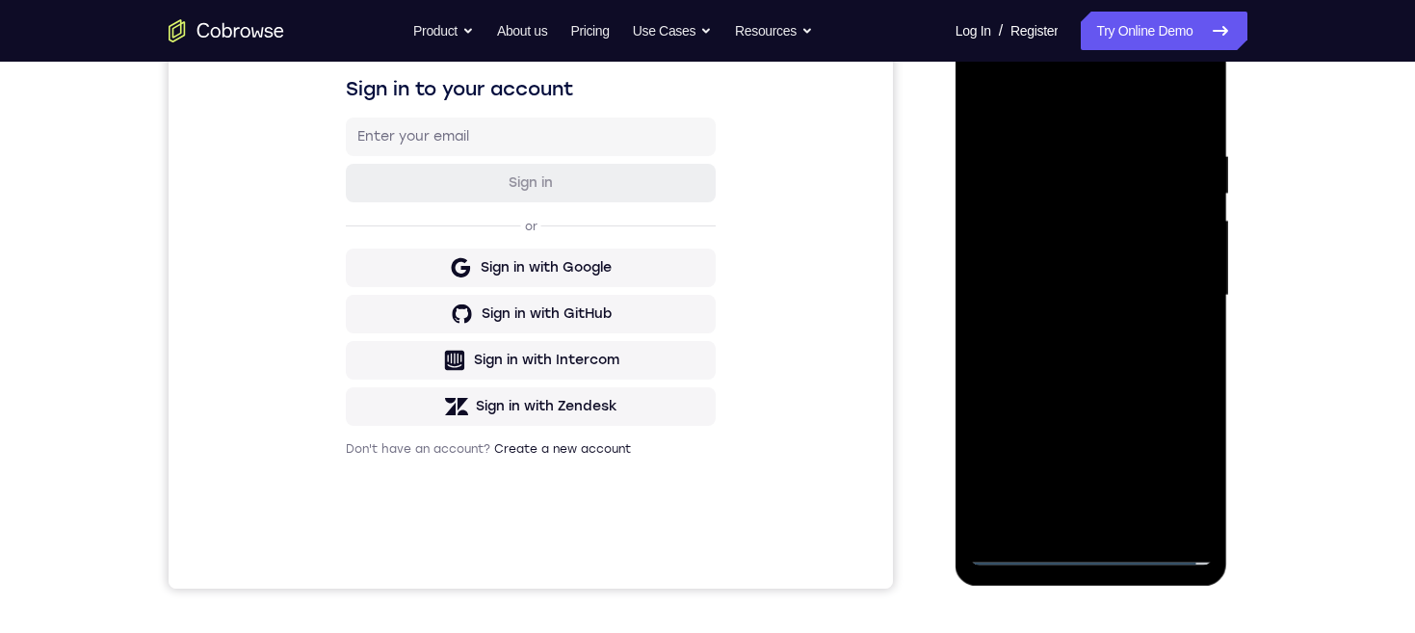
click at [1124, 278] on div at bounding box center [1091, 296] width 243 height 540
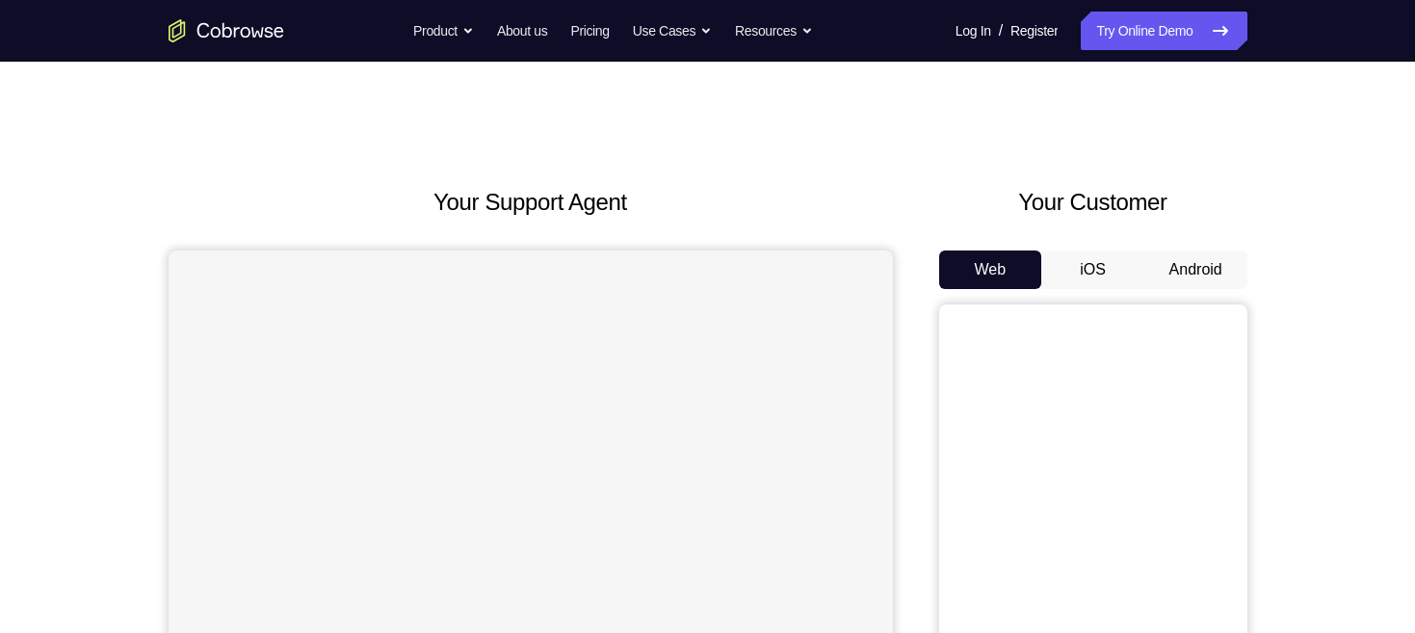
scroll to position [134, 0]
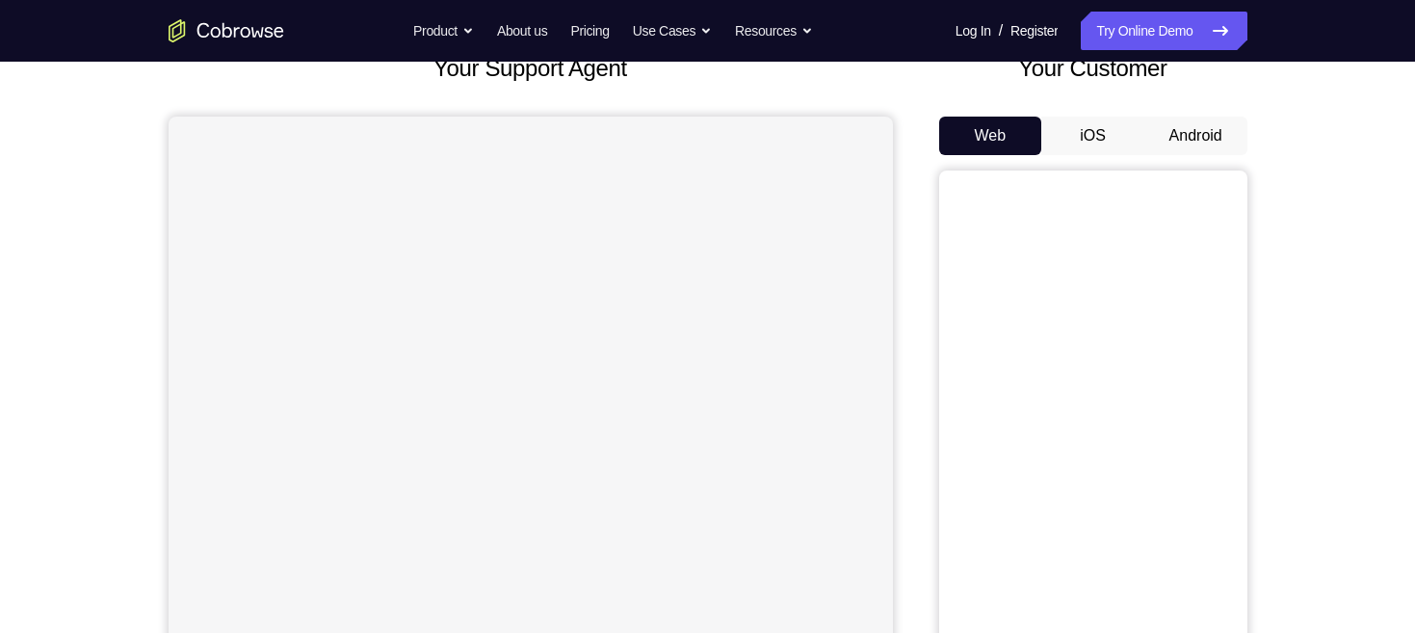
click at [1189, 138] on button "Android" at bounding box center [1196, 136] width 103 height 39
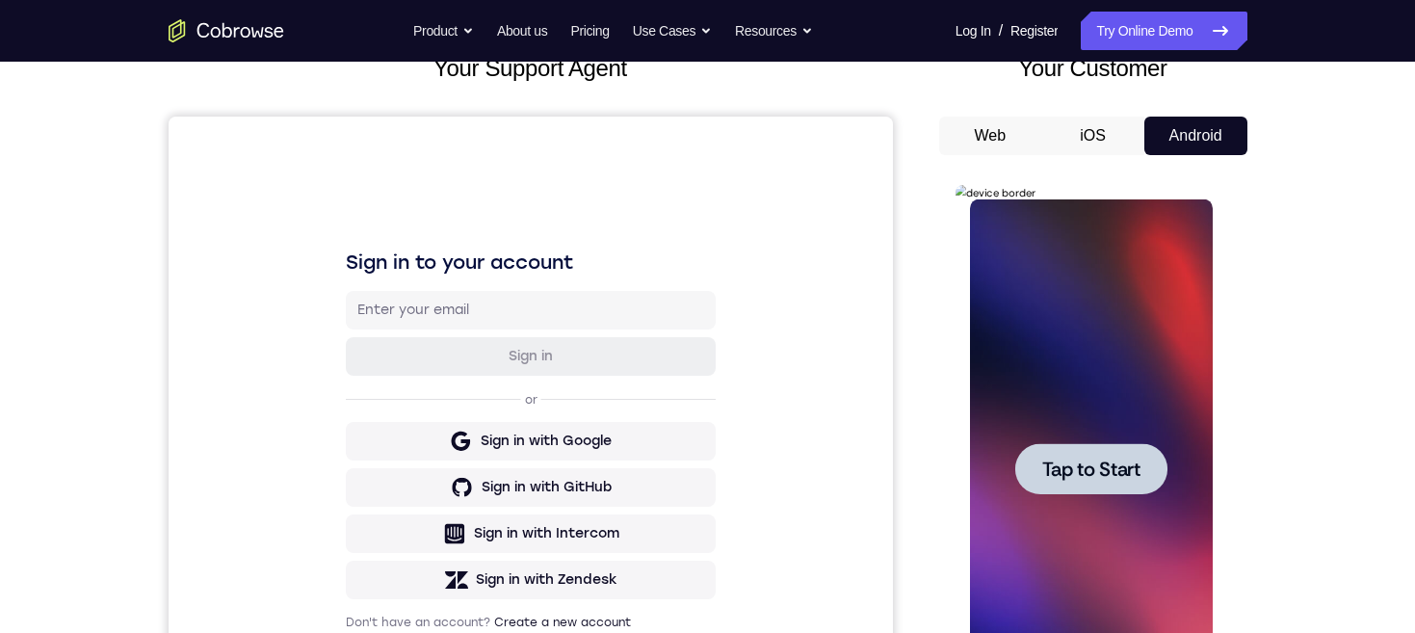
scroll to position [0, 0]
click at [1123, 460] on span "Tap to Start" at bounding box center [1092, 469] width 98 height 19
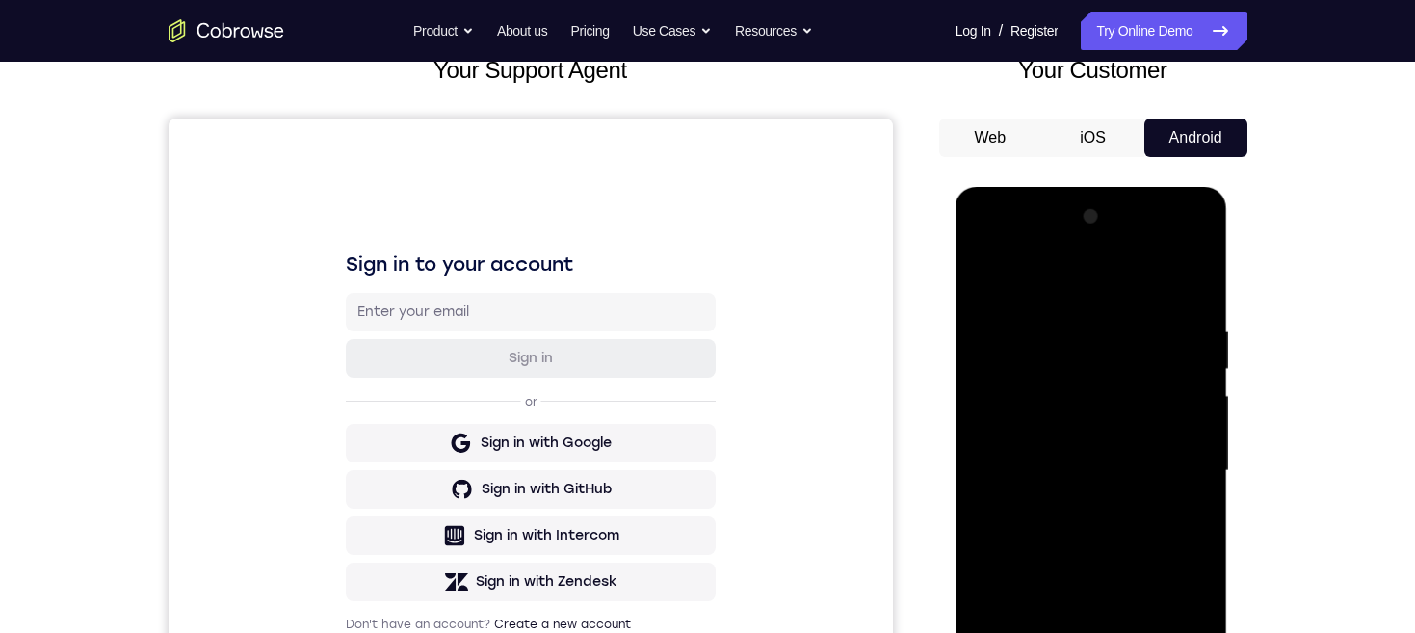
scroll to position [310, 0]
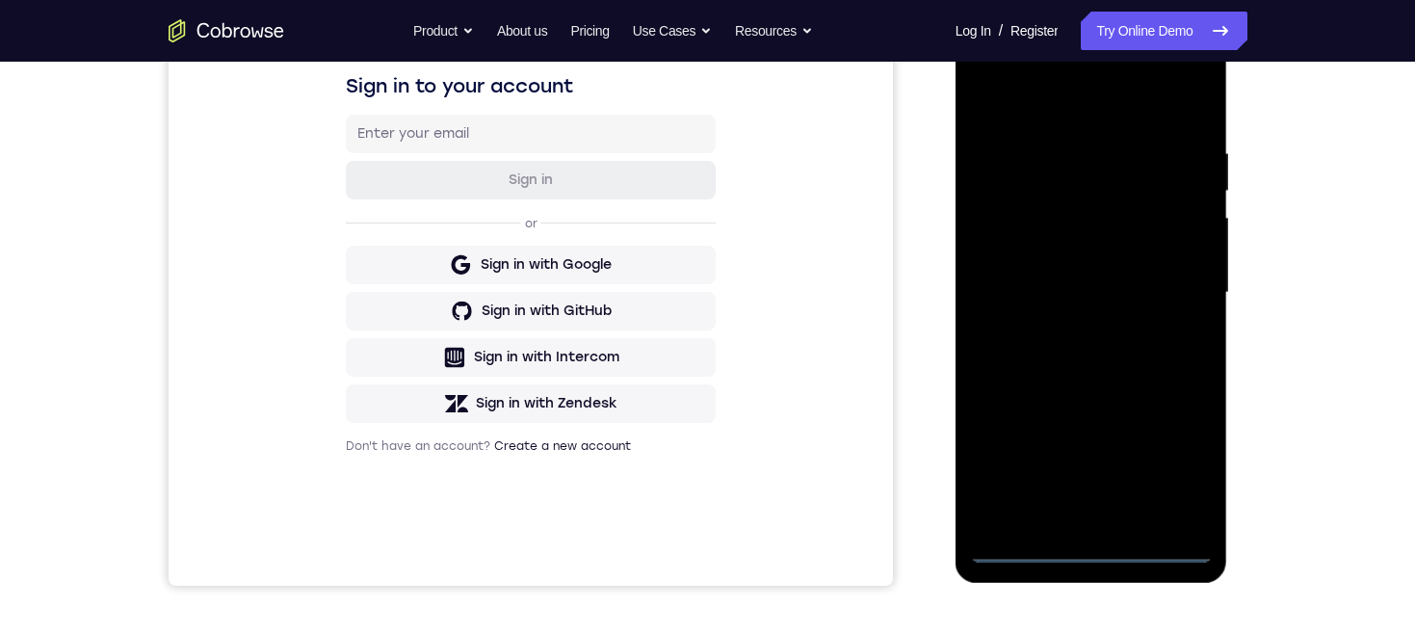
click at [1094, 546] on div at bounding box center [1091, 293] width 243 height 540
click at [1176, 467] on div at bounding box center [1091, 293] width 243 height 540
click at [1112, 107] on div at bounding box center [1091, 293] width 243 height 540
click at [1171, 295] on div at bounding box center [1091, 293] width 243 height 540
click at [1071, 330] on div at bounding box center [1091, 293] width 243 height 540
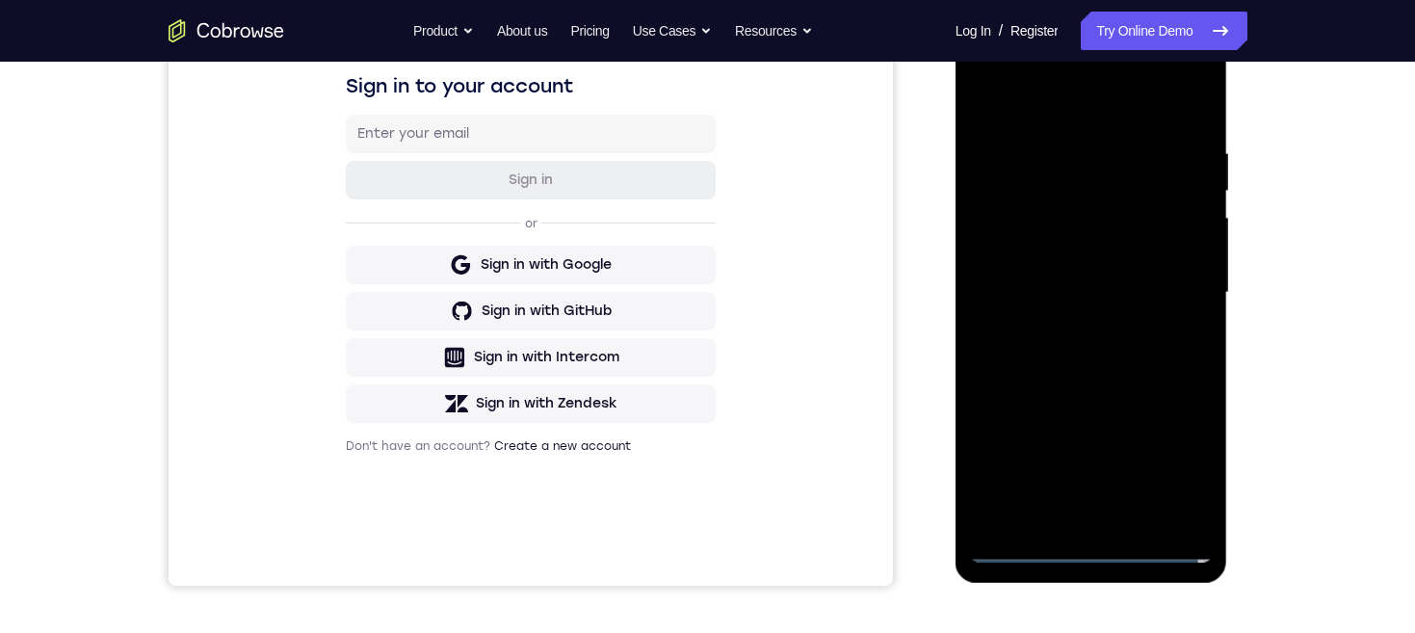
click at [1129, 275] on div at bounding box center [1091, 293] width 243 height 540
click at [1096, 243] on div at bounding box center [1091, 293] width 243 height 540
click at [1127, 282] on div at bounding box center [1091, 293] width 243 height 540
click at [1157, 362] on div at bounding box center [1091, 293] width 243 height 540
click at [1127, 344] on div at bounding box center [1091, 293] width 243 height 540
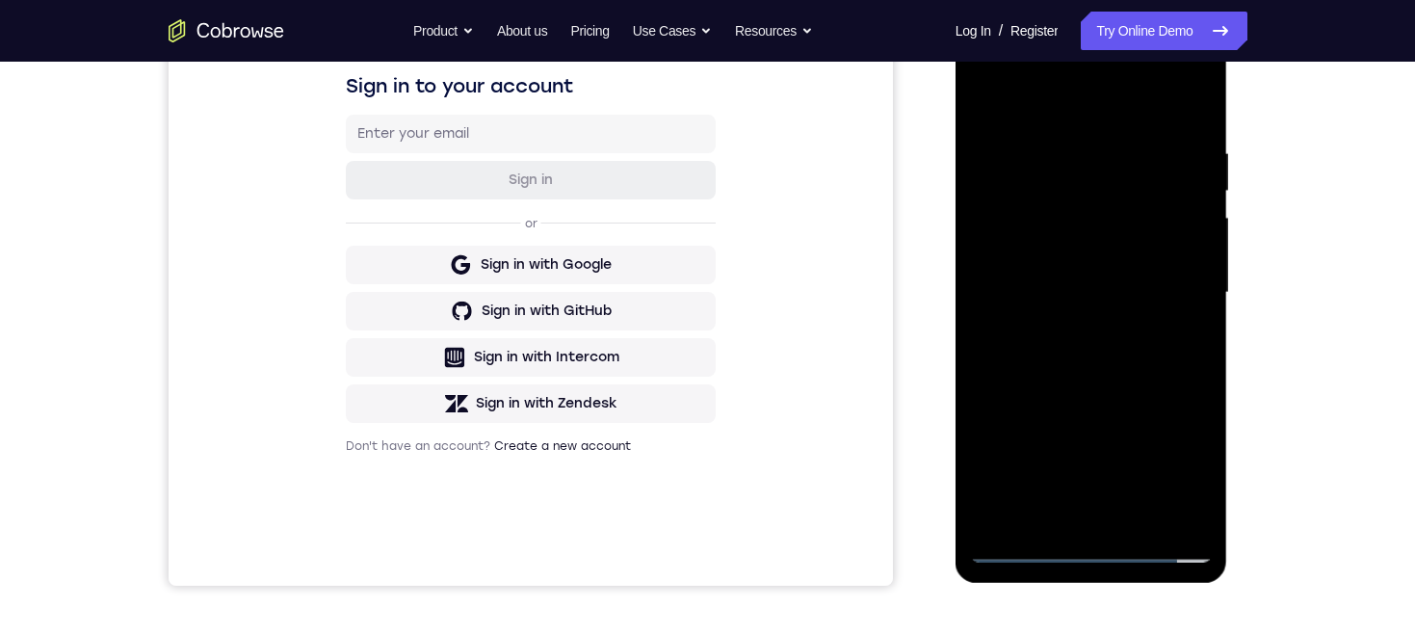
click at [1139, 360] on div at bounding box center [1091, 293] width 243 height 540
click at [1145, 357] on div at bounding box center [1091, 293] width 243 height 540
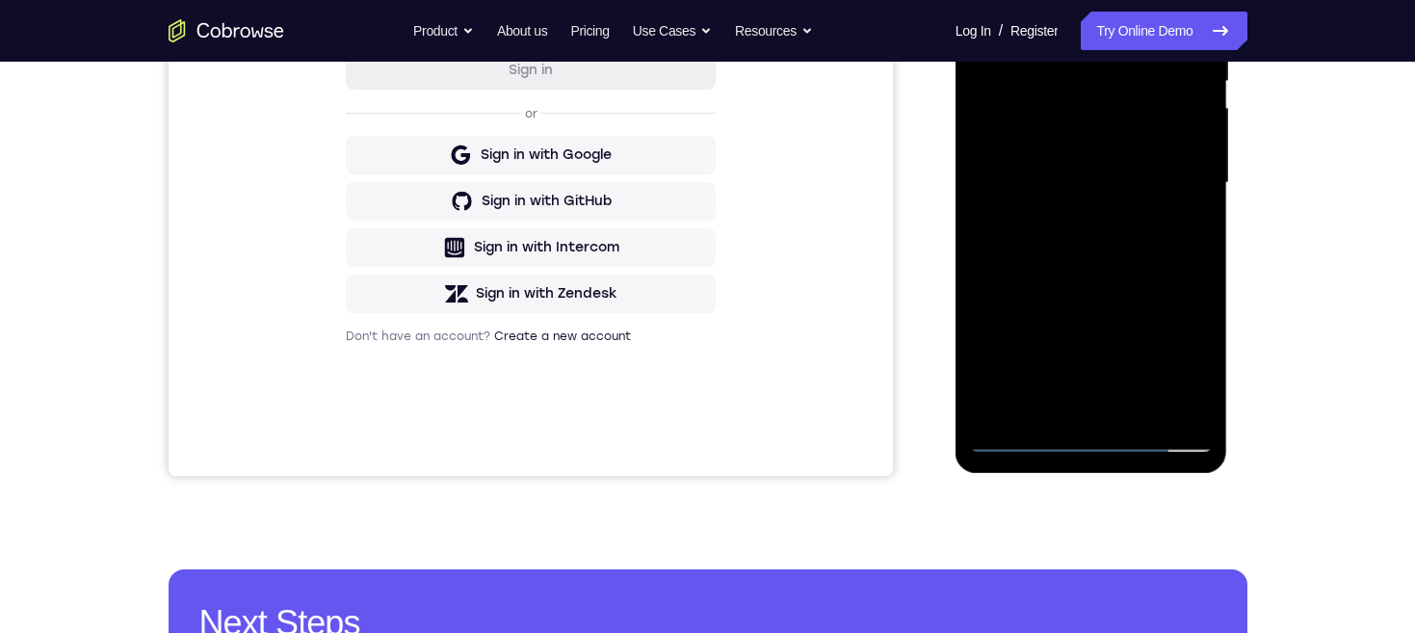
scroll to position [285, 0]
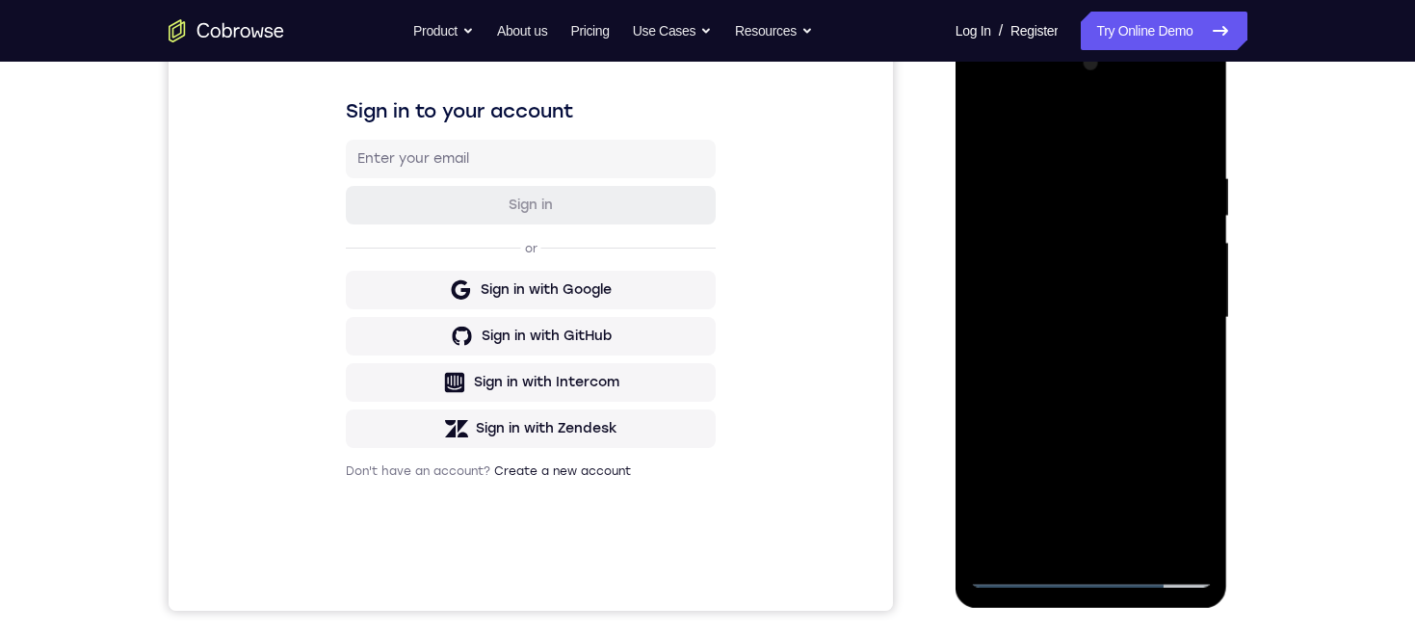
click at [1174, 122] on div at bounding box center [1091, 318] width 243 height 540
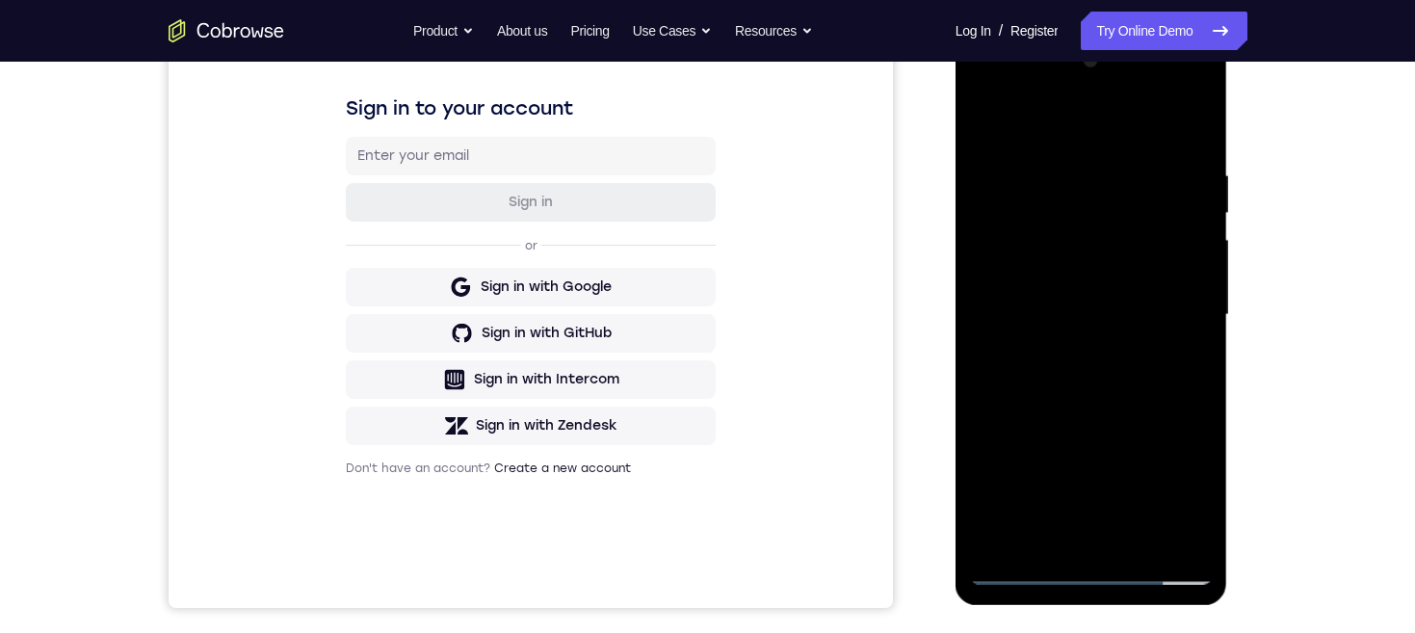
scroll to position [337, 0]
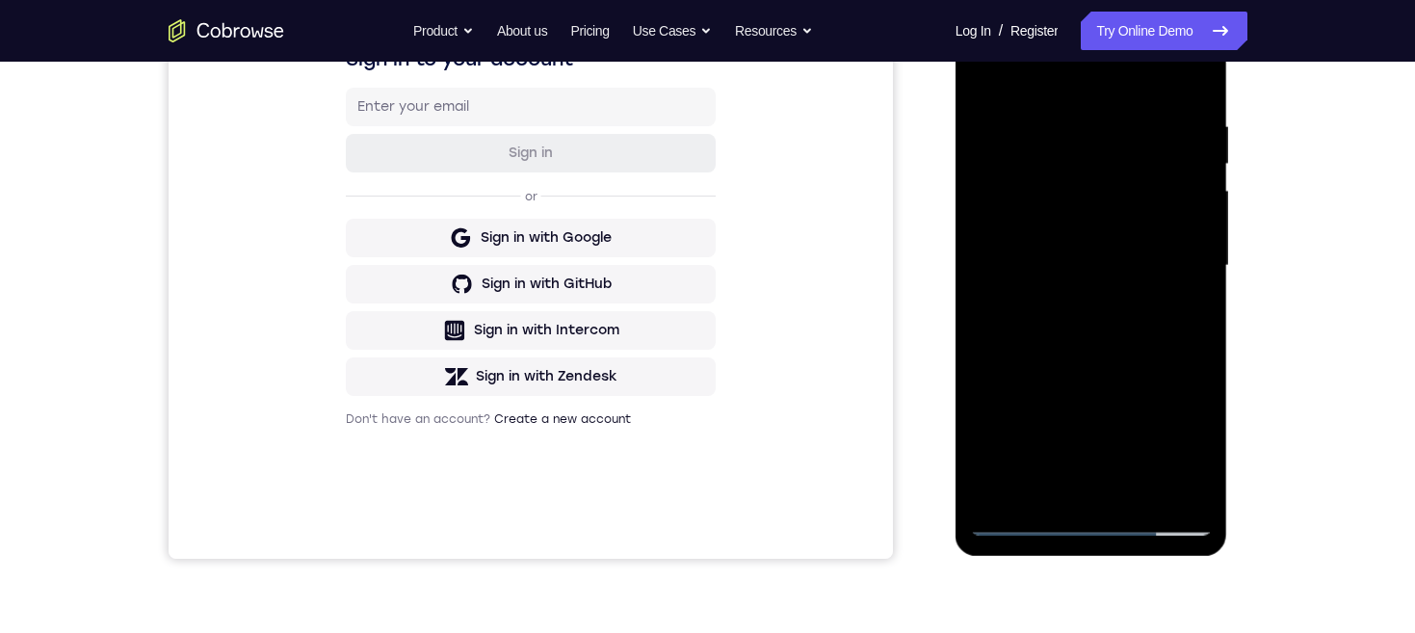
click at [1139, 343] on div at bounding box center [1091, 266] width 243 height 540
click at [1132, 488] on div at bounding box center [1091, 266] width 243 height 540
click at [1111, 333] on div at bounding box center [1091, 266] width 243 height 540
click at [1123, 304] on div at bounding box center [1091, 266] width 243 height 540
click at [1123, 291] on div at bounding box center [1091, 266] width 243 height 540
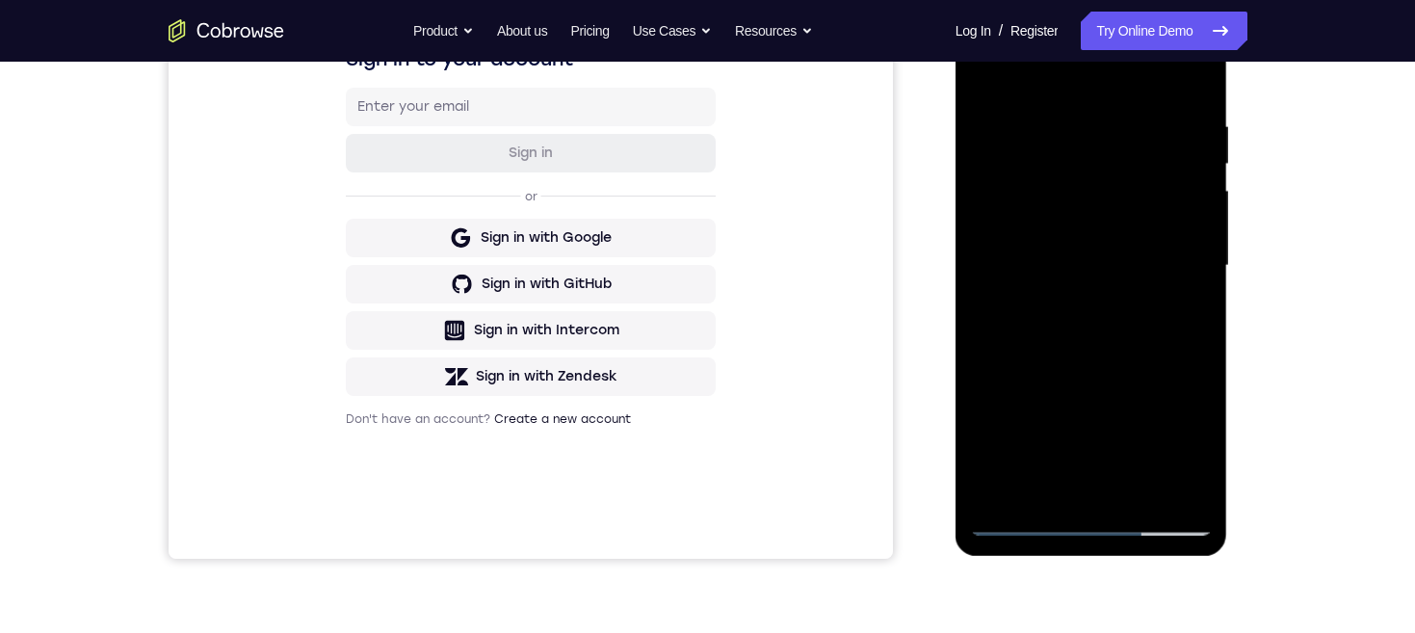
click at [1067, 487] on div at bounding box center [1091, 266] width 243 height 540
